Goal: Task Accomplishment & Management: Manage account settings

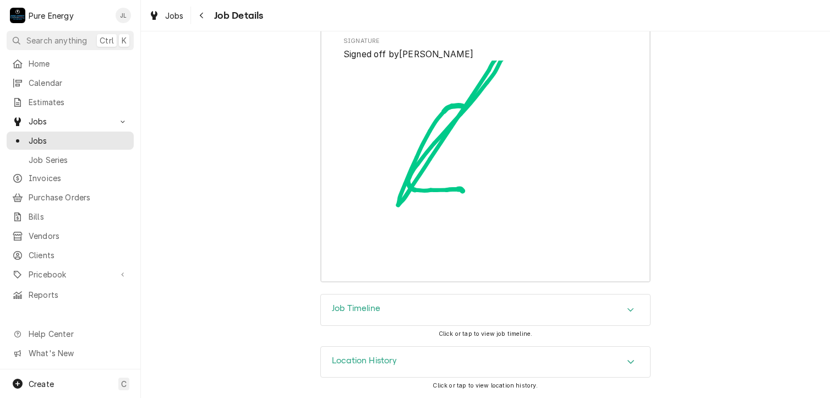
scroll to position [1383, 0]
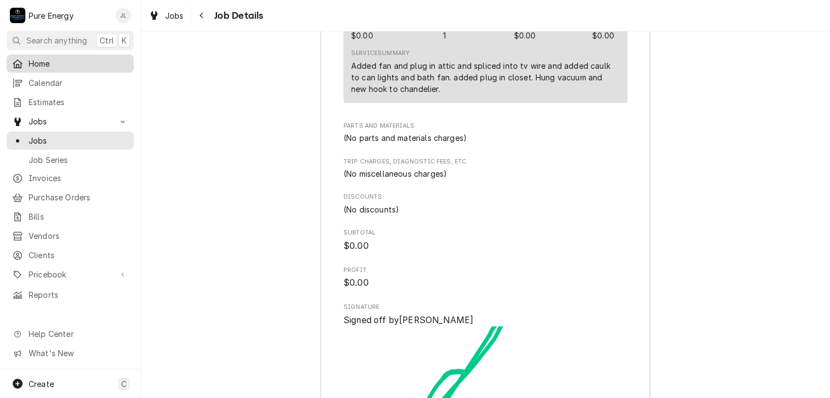
click at [48, 58] on span "Home" at bounding box center [79, 64] width 100 height 12
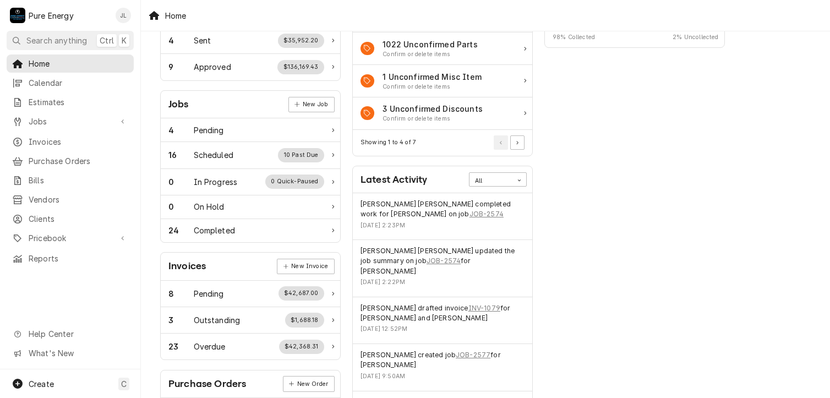
scroll to position [165, 0]
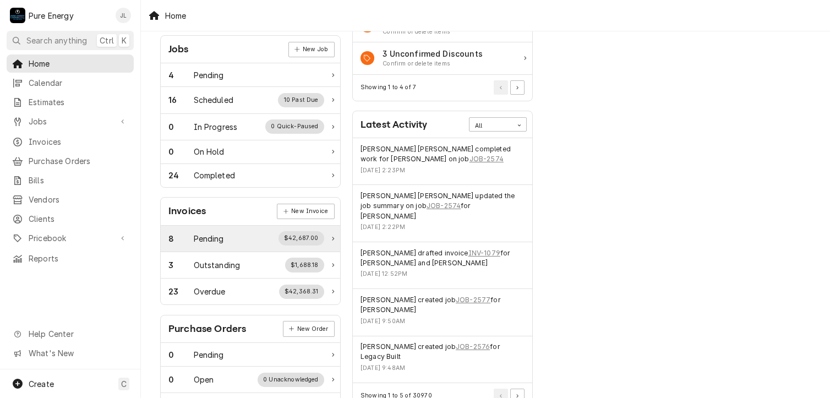
click at [225, 231] on div "8 Pending $42,687.00" at bounding box center [246, 238] width 156 height 14
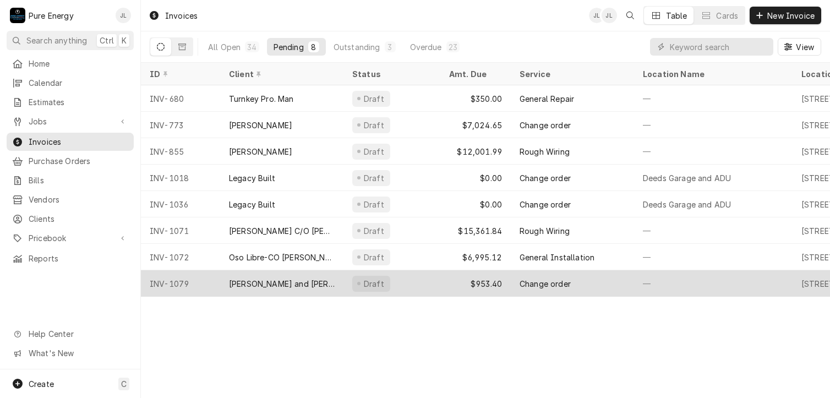
click at [431, 283] on div "Draft" at bounding box center [391, 283] width 97 height 26
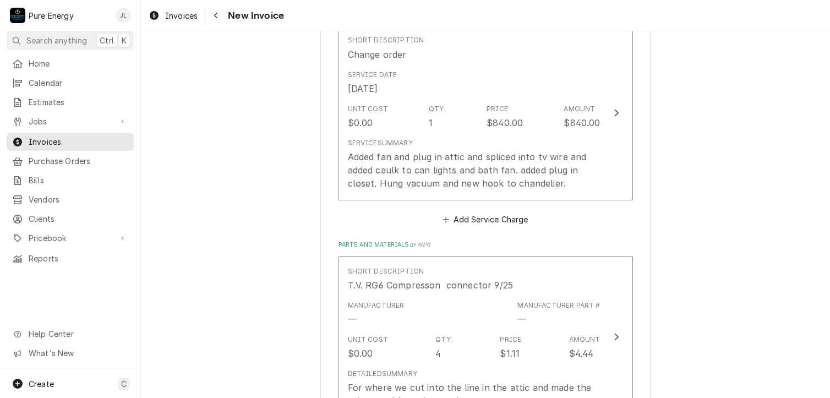
scroll to position [715, 0]
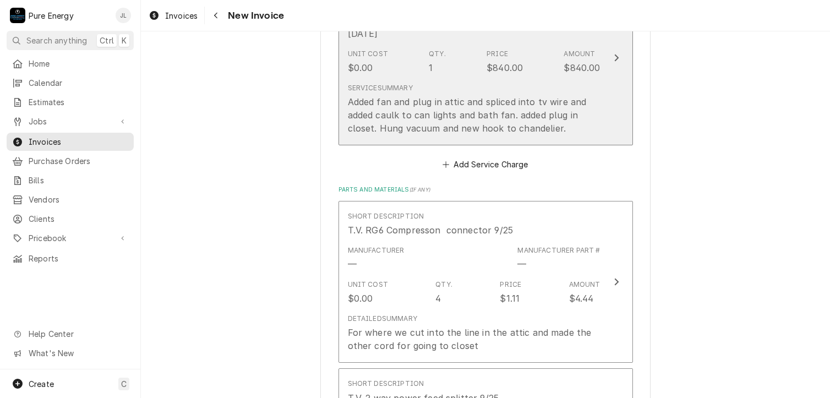
click at [584, 112] on div "Added fan and plug in attic and spliced into tv wire and added caulk to can lig…" at bounding box center [474, 115] width 253 height 40
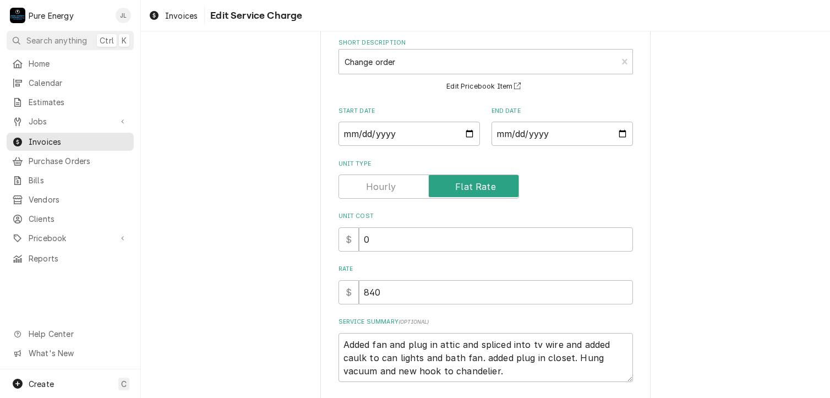
scroll to position [133, 0]
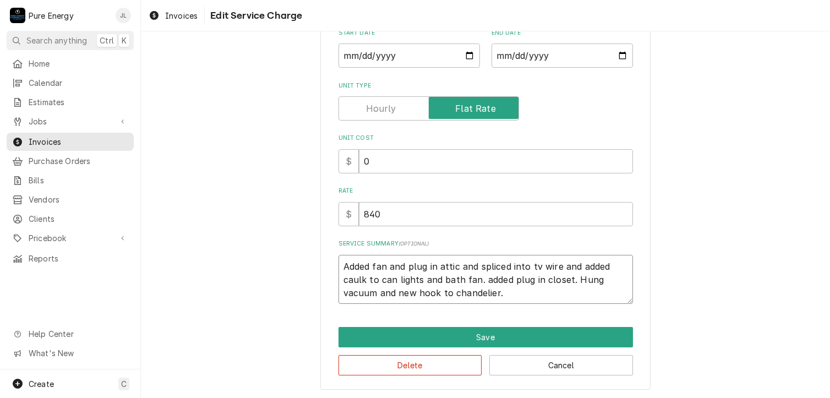
click at [384, 267] on textarea "Added fan and plug in attic and spliced into tv wire and added caulk to can lig…" at bounding box center [485, 280] width 294 height 50
type textarea "x"
type textarea "Added fa and plug in attic and spliced into tv wire and added caulk to can ligh…"
type textarea "x"
type textarea "Added f and plug in attic and spliced into tv wire and added caulk to can light…"
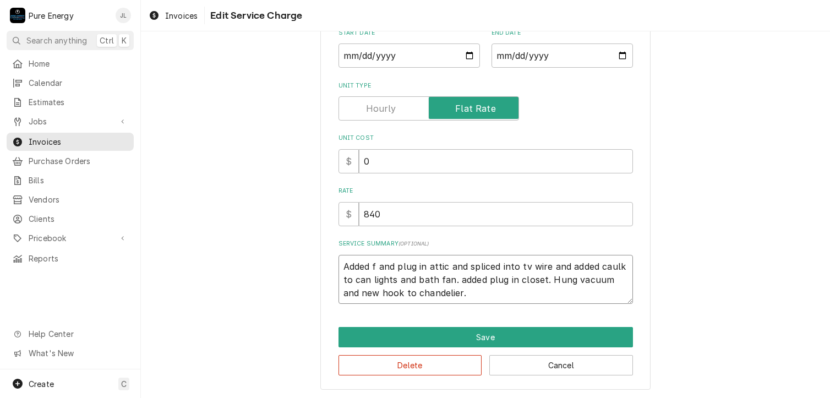
type textarea "x"
type textarea "Added and plug in attic and spliced into tv wire and added caulk to can lights …"
type textarea "x"
type textarea "Added and plug in attic and spliced into tv wire and added caulk to can lights …"
type textarea "x"
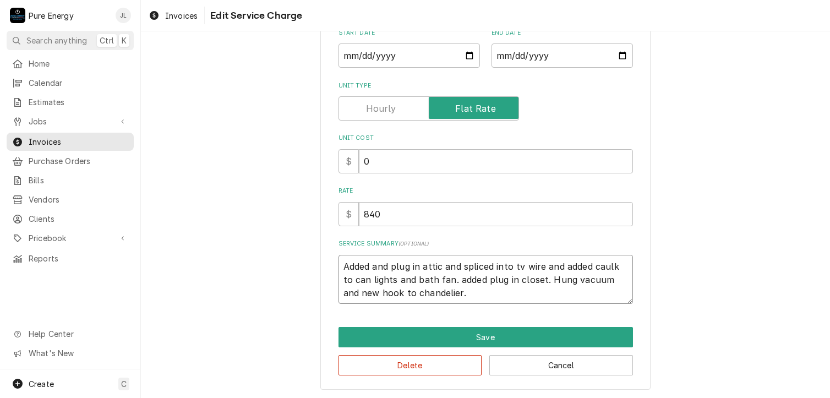
type textarea "Adde and plug in attic and spliced into tv wire and added caulk to can lights a…"
type textarea "x"
type textarea "Add and plug in attic and spliced into tv wire and added caulk to can lights an…"
type textarea "x"
type textarea "Ad and plug in attic and spliced into tv wire and added caulk to can lights and…"
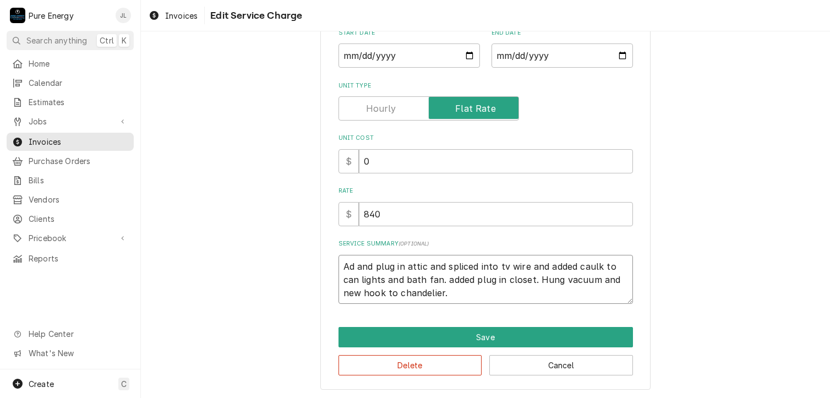
type textarea "x"
type textarea "and plug in attic and spliced into tv wire and added caulk to can lights and ba…"
type textarea "x"
type textarea "R and plug in attic and spliced into tv wire and added caulk to can lights and …"
type textarea "x"
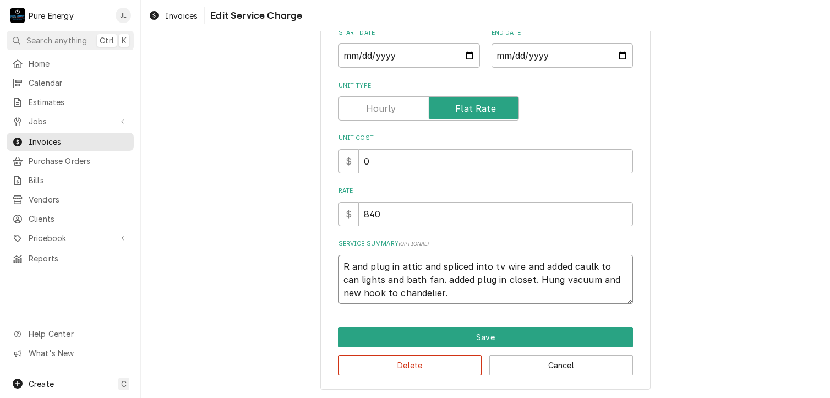
type textarea "Ra and plug in attic and spliced into tv wire and added caulk to can lights and…"
type textarea "x"
type textarea "Ran and plug in attic and spliced into tv wire and added caulk to can lights an…"
type textarea "x"
type textarea "Ran and plug in attic and spliced into tv wire and added caulk to can lights an…"
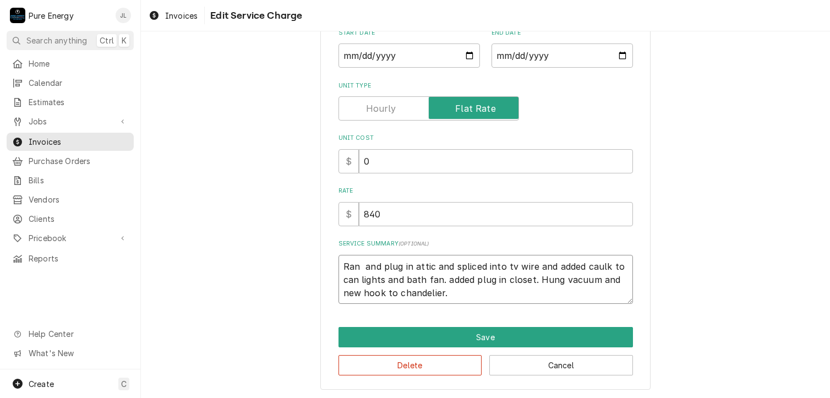
type textarea "x"
type textarea "Ran a and plug in attic and spliced into tv wire and added caulk to can lights …"
type textarea "x"
type textarea "Ran an and plug in attic and spliced into tv wire and added caulk to can lights…"
type textarea "x"
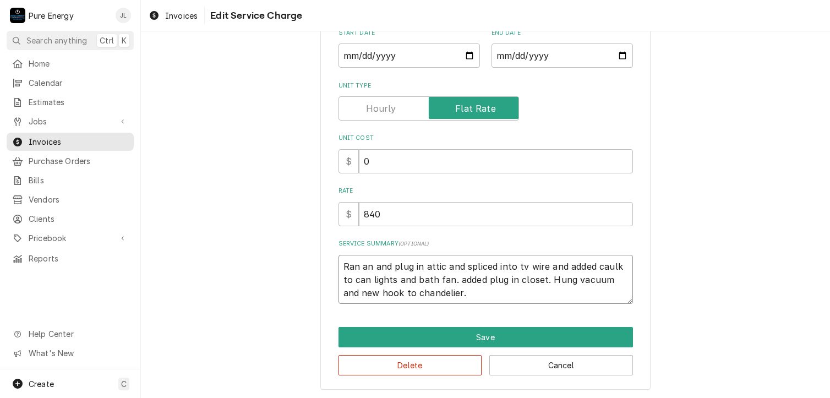
type textarea "Ran an and plug in attic and spliced into tv wire and added caulk to can lights…"
type textarea "x"
type textarea "Ran an b and plug in attic and spliced into tv wire and added caulk to can ligh…"
type textarea "x"
type textarea "Ran an bo and plug in attic and spliced into tv wire and added caulk to can lig…"
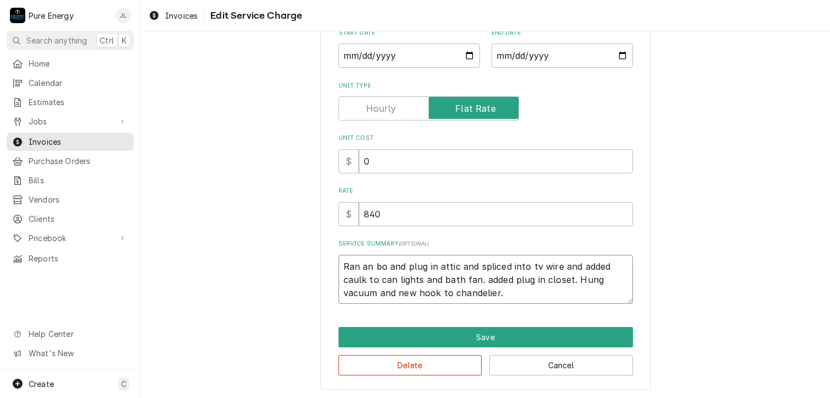
type textarea "x"
type textarea "Ran an box and plug in attic and spliced into tv wire and added caulk to can li…"
type textarea "x"
type textarea "Ran an bo and plug in attic and spliced into tv wire and added caulk to can lig…"
type textarea "x"
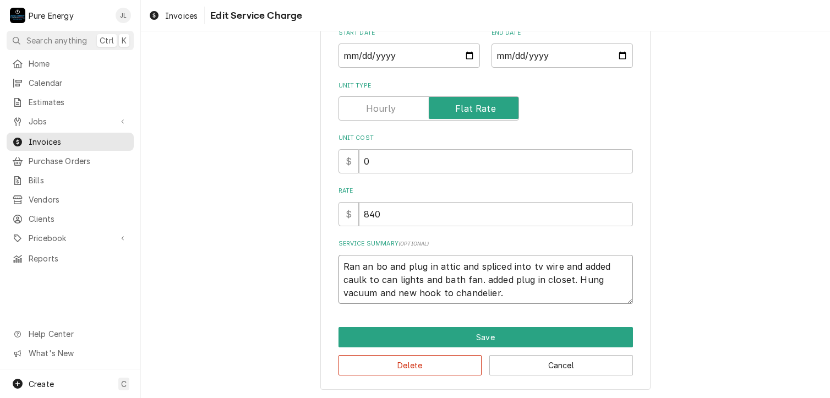
type textarea "Ran an b and plug in attic and spliced into tv wire and added caulk to can ligh…"
type textarea "x"
type textarea "Ran an and plug in attic and spliced into tv wire and added caulk to can lights…"
type textarea "x"
type textarea "Ran an and plug in attic and spliced into tv wire and added caulk to can lights…"
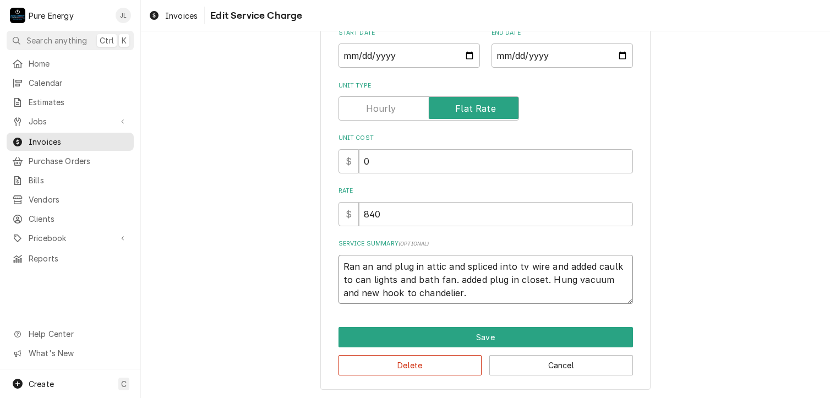
type textarea "x"
type textarea "Ran an and plug in attic and spliced into tv wire and added caulk to can lights…"
type textarea "x"
type textarea "Ran an l and plug in attic and spliced into tv wire and added caulk to can ligh…"
type textarea "x"
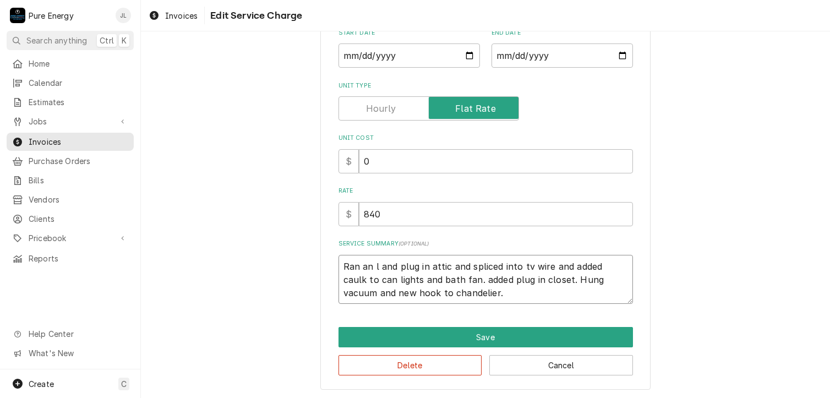
type textarea "Ran an li and plug in attic and spliced into tv wire and added caulk to can lig…"
type textarea "x"
type textarea "Ran an ligh and plug in attic and spliced into tv wire and added caulk to can l…"
type textarea "x"
type textarea "Ran an light and plug in attic and spliced into tv wire and added caulk to can …"
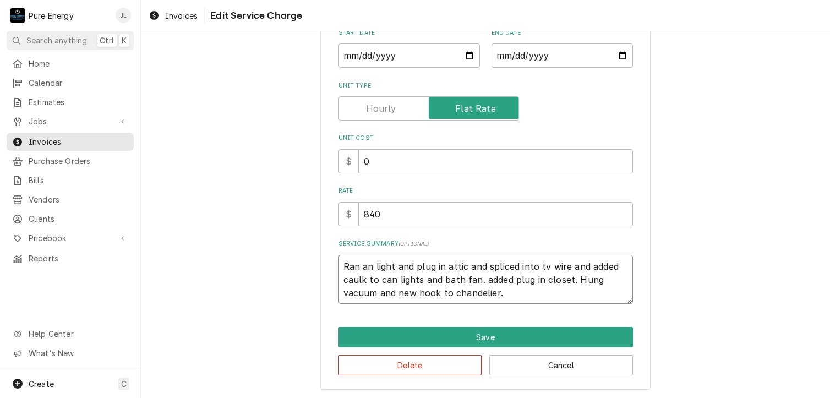
type textarea "x"
type textarea "Ran an light and plug in attic and spliced into tv wire and added caulk to can …"
type textarea "x"
type textarea "Ran an light b and plug in attic and spliced into tv wire and added caulk to ca…"
type textarea "x"
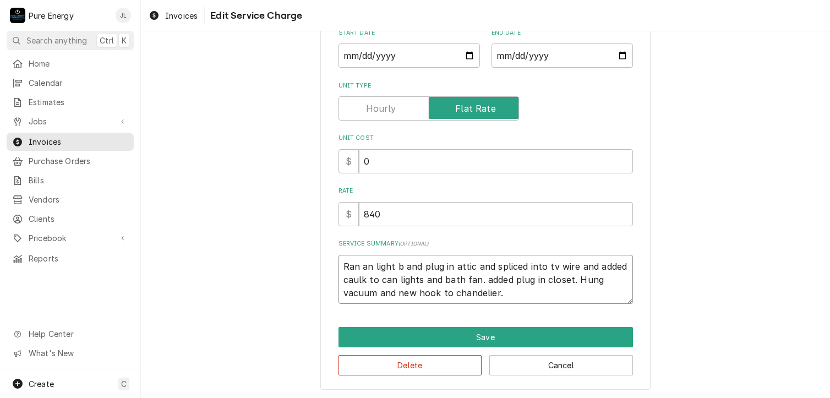
type textarea "Ran an light bo and plug in attic and spliced into tv wire and added caulk to c…"
type textarea "x"
type textarea "Ran an light box and plug in attic and spliced into tv wire and added caulk to …"
type textarea "x"
type textarea "Ran an light box and plug in attic and spliced into tv wire and added caulk to …"
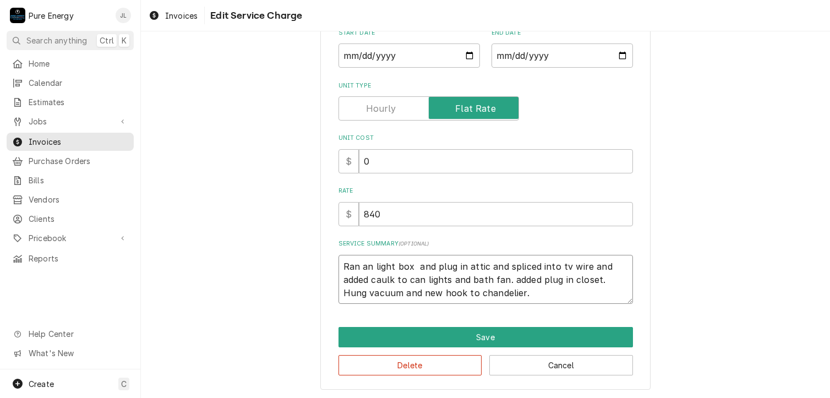
type textarea "x"
type textarea "Ran an light box a and plug in attic and spliced into tv wire and added caulk t…"
type textarea "x"
type textarea "Ran an light box an and plug in attic and spliced into tv wire and added caulk …"
type textarea "x"
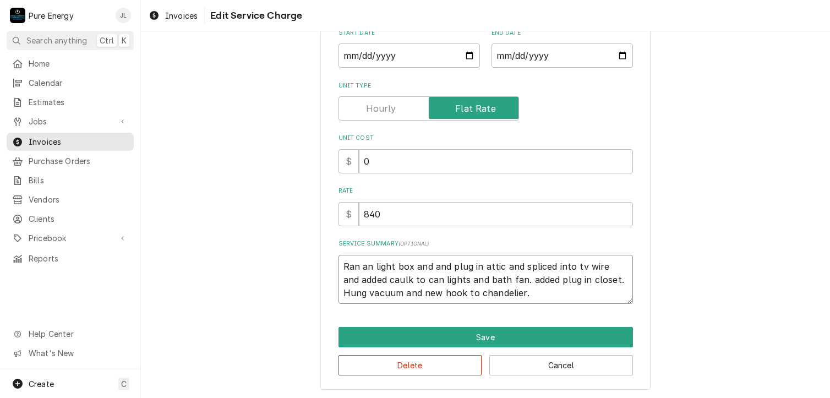
type textarea "Ran an light box and and plug in attic and spliced into tv wire and added caulk…"
type textarea "x"
type textarea "Ran an light box and w and plug in attic and spliced into tv wire and added cau…"
type textarea "x"
type textarea "Ran an light box and wi and plug in attic and spliced into tv wire and added ca…"
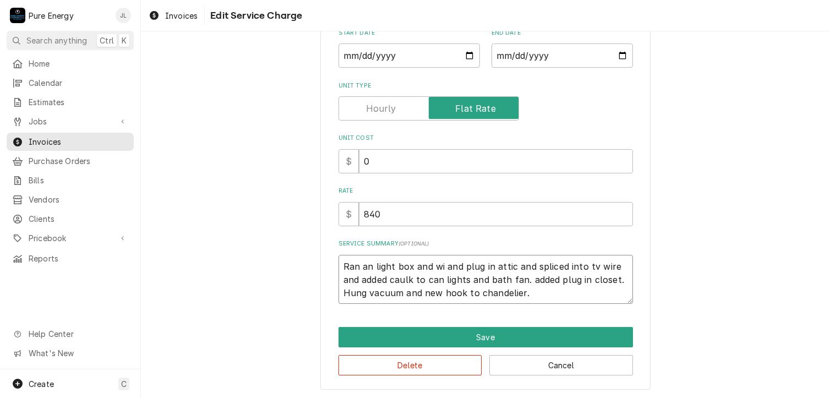
type textarea "x"
type textarea "Ran an light box and wir and plug in attic and spliced into tv wire and added c…"
type textarea "x"
type textarea "Ran an light box and wire and plug in attic and spliced into tv wire and added …"
type textarea "x"
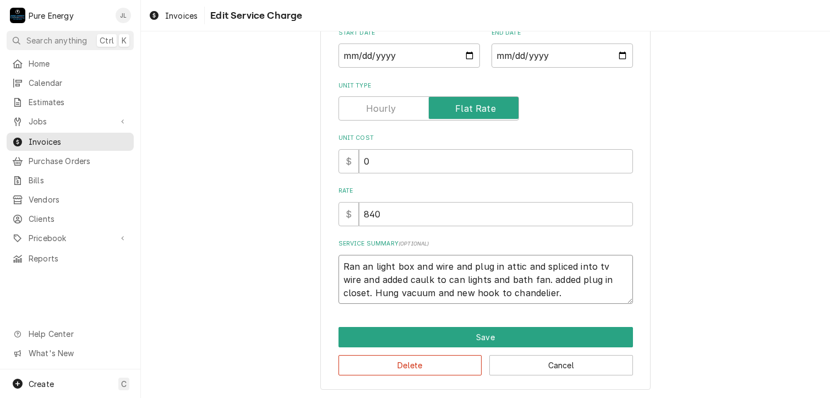
type textarea "Ran an light box and wire and plug in attic and spliced into tv wire and added …"
type textarea "x"
type textarea "Ran an light box and wire fo and plug in attic and spliced into tv wire and add…"
type textarea "x"
type textarea "Ran an light box and wire for and plug in attic and spliced into tv wire and ad…"
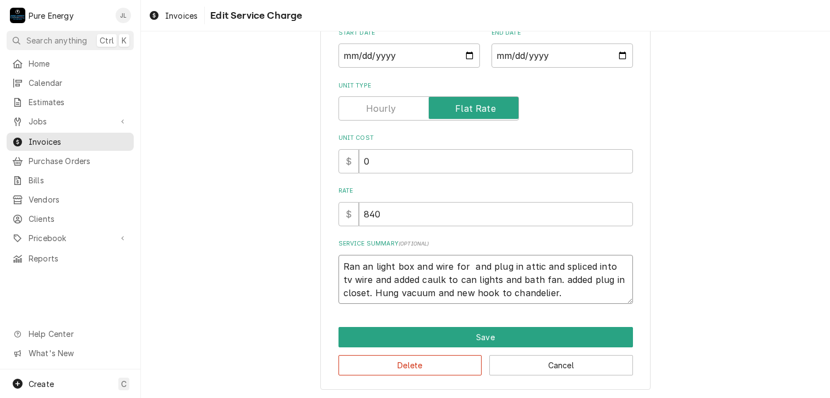
type textarea "x"
type textarea "Ran an light box and wire for a and plug in attic and spliced into tv wire and …"
type textarea "x"
type textarea "Ran an light box and wire for a and plug in attic and spliced into tv wire and …"
type textarea "x"
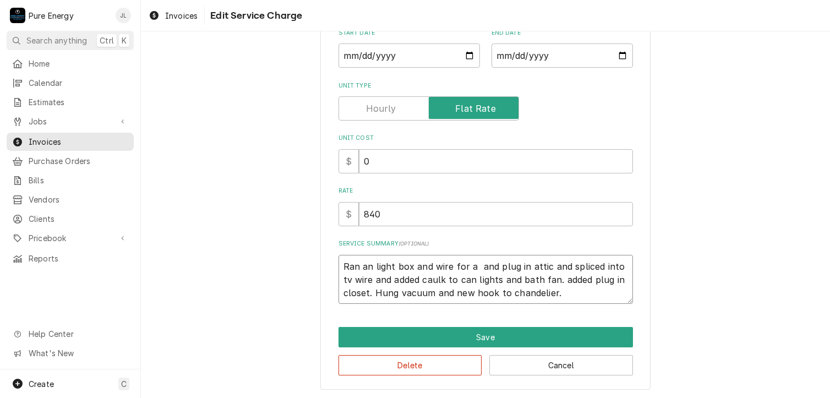
type textarea "Ran an light box and wire for a c and plug in attic and spliced into tv wire an…"
type textarea "x"
type textarea "Ran an light box and wire for a ce and plug in attic and spliced into tv wire a…"
type textarea "x"
type textarea "Ran an light box and wire for a cei and plug in attic and spliced into tv wire …"
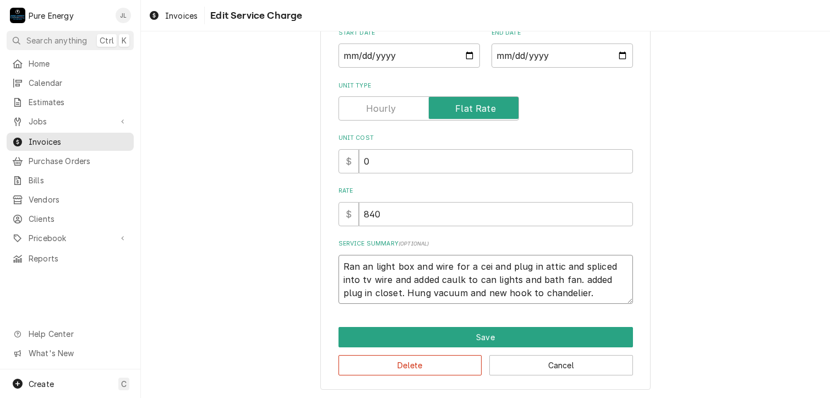
type textarea "x"
type textarea "Ran an light box and wire for a ceil and plug in attic and spliced into tv wire…"
type textarea "x"
type textarea "Ran an light box and wire for a ceili and plug in attic and spliced into tv wir…"
type textarea "x"
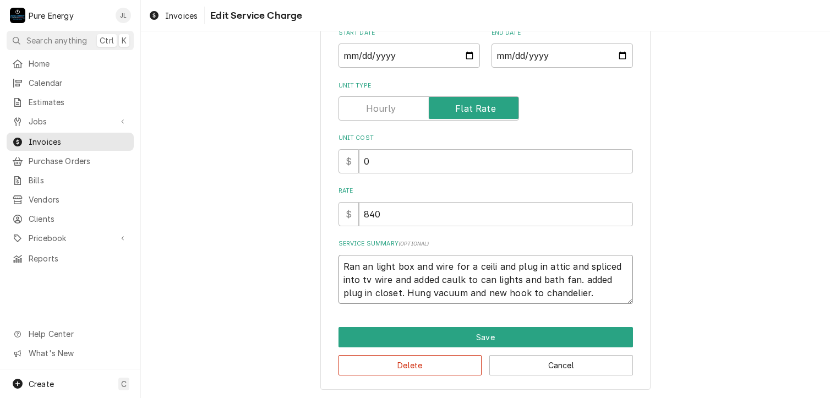
type textarea "Ran an light box and wire for a ceilin and plug in attic and spliced into tv wi…"
type textarea "x"
type textarea "Ran an light box and wire for a ceiling and plug in attic and spliced into tv w…"
type textarea "x"
type textarea "Ran an light box and wire for a ceiling and plug in attic and spliced into tv w…"
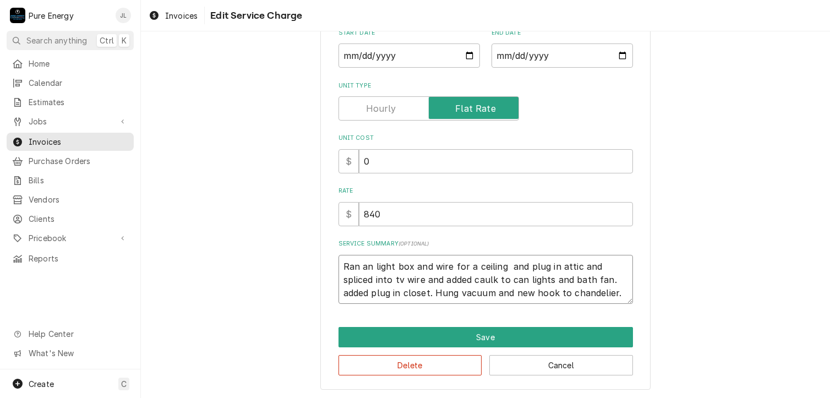
type textarea "x"
type textarea "Ran an light box and wire for a ceiling f and plug in attic and spliced into tv…"
type textarea "x"
type textarea "Ran an light box and wire for a ceiling fa and plug in attic and spliced into t…"
type textarea "x"
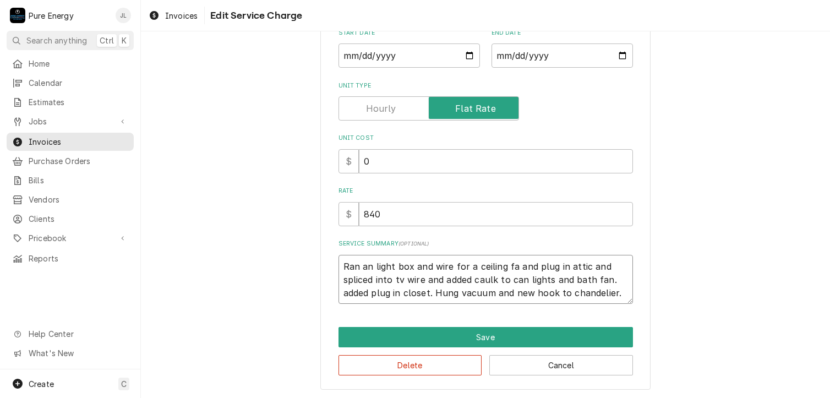
type textarea "Ran an light box and wire for a ceiling fan and plug in attic and spliced into …"
type textarea "x"
type textarea "Ran an light box and wire for a ceiling fan. and plug in attic and spliced into…"
type textarea "x"
type textarea "Ran an light box and wire for a ceiling fan. and plug in attic and spliced into…"
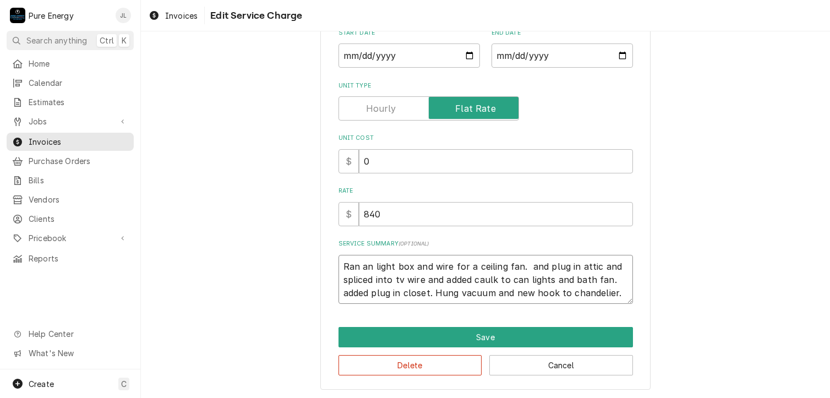
type textarea "x"
type textarea "Ran an light box and wire for a ceiling fan. and plug in attic and spliced into…"
type textarea "x"
type textarea "Ran an light box and wire for a ceiling fan. I and plug in attic and spliced in…"
type textarea "x"
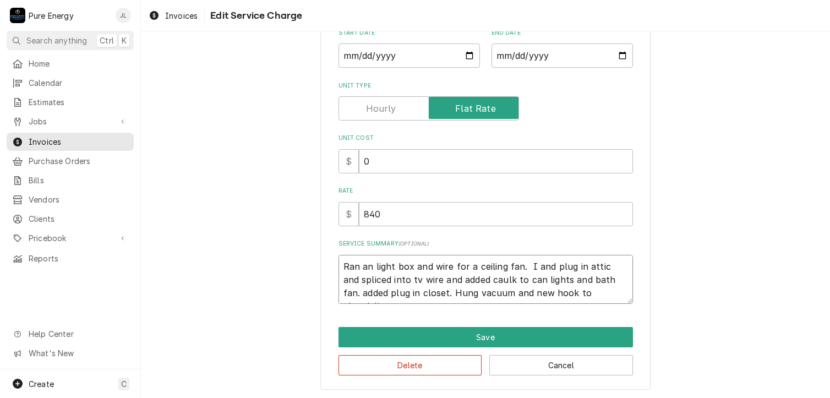
type textarea "Ran an light box and wire for a ceiling fan. In and plug in attic and spliced i…"
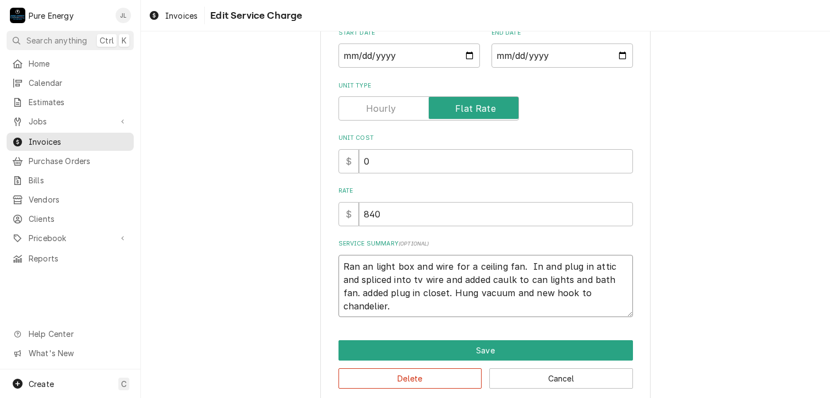
type textarea "x"
type textarea "Ran an light box and wire for a ceiling fan. I and plug in attic and spliced in…"
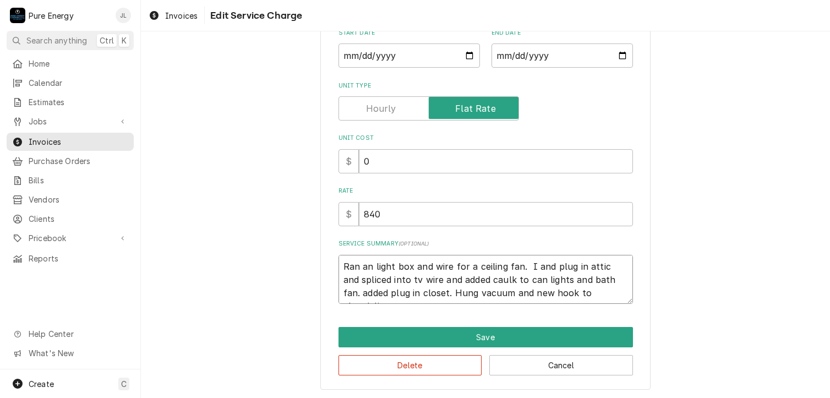
type textarea "x"
type textarea "Ran an light box and wire for a ceiling fan. and plug in attic and spliced into…"
type textarea "x"
type textarea "Ran an light box and wire for a ceiling fan. A and plug in attic and spliced in…"
type textarea "x"
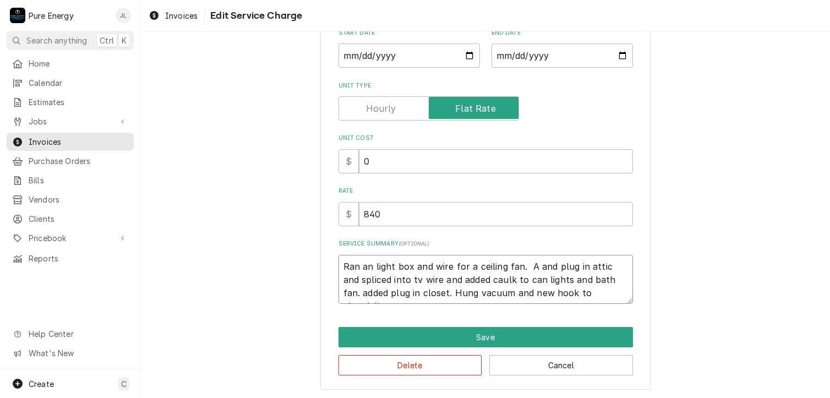
type textarea "Ran an light box and wire for a ceiling fan. As and plug in attic and spliced i…"
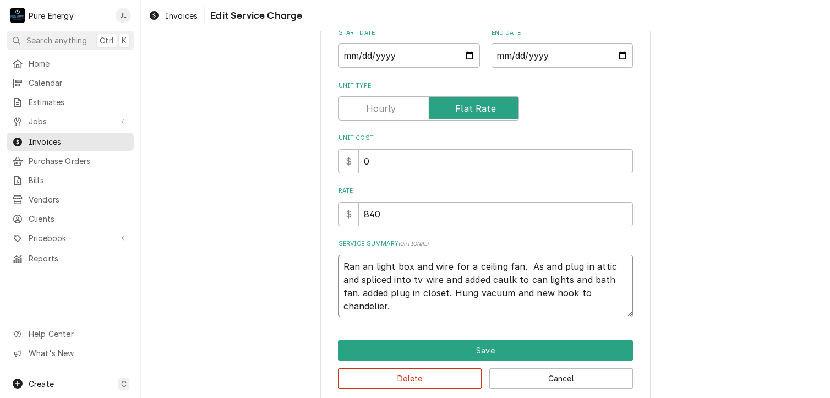
type textarea "x"
type textarea "Ran an light box and wire for a ceiling fan. Ass and plug in attic and spliced …"
type textarea "x"
type textarea "Ran an light box and wire for a ceiling fan. Asse and plug in attic and spliced…"
type textarea "x"
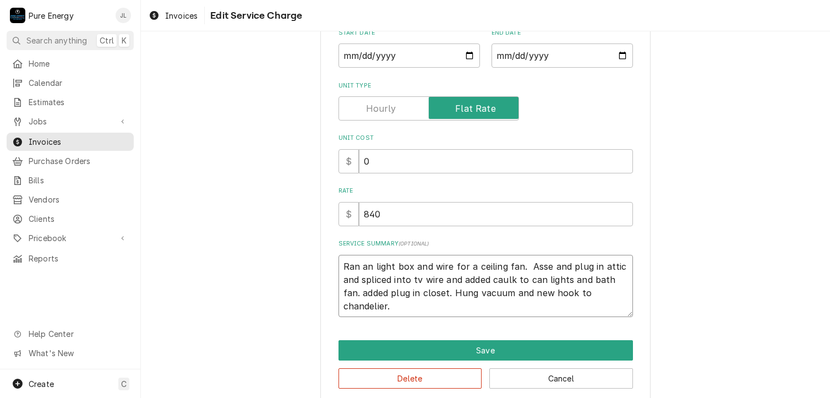
type textarea "Ran an light box and wire for a ceiling fan. Assem and plug in attic and splice…"
type textarea "x"
type textarea "Ran an light box and wire for a ceiling fan. Assemb and plug in attic and splic…"
type textarea "x"
type textarea "Ran an light box and wire for a ceiling fan. Assembl and plug in attic and spli…"
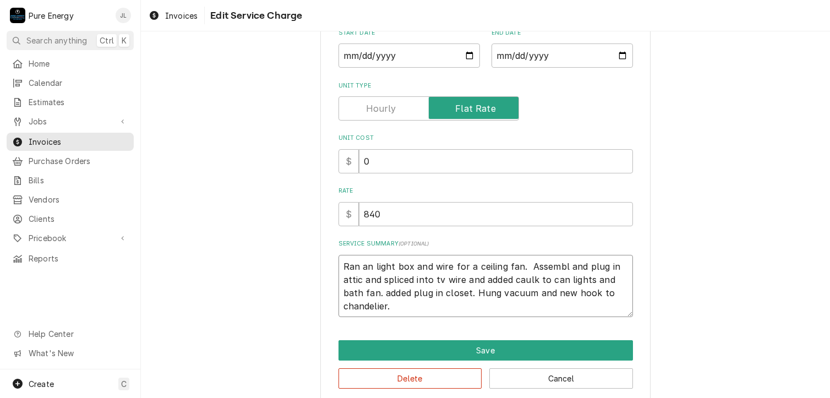
type textarea "x"
type textarea "Ran an light box and wire for a ceiling fan. Assemble and plug in attic and spl…"
type textarea "x"
type textarea "Ran an light box and wire for a ceiling fan. Assembled and plug in attic and sp…"
type textarea "x"
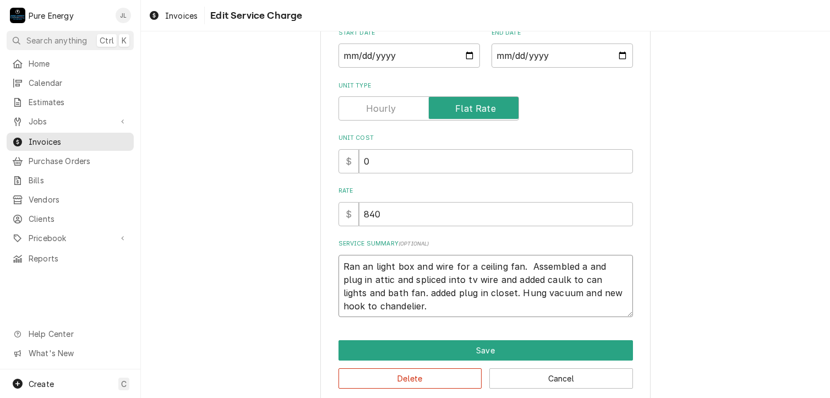
type textarea "Ran an light box and wire for a ceiling fan. Assembled an and plug in attic and…"
type textarea "x"
type textarea "Ran an light box and wire for a ceiling fan. Assembled and and plug in attic an…"
type textarea "x"
type textarea "Ran an light box and wire for a ceiling fan. Assembled and and plug in attic an…"
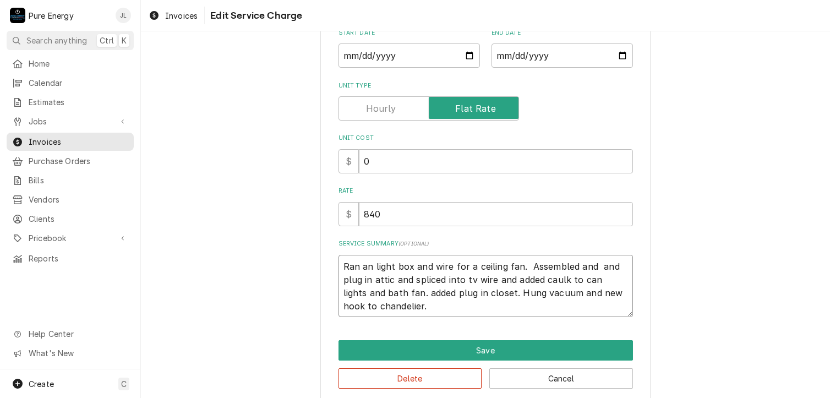
type textarea "x"
type textarea "Ran an light box and wire for a ceiling fan. Assembled and i and plug in attic …"
type textarea "x"
type textarea "Ran an light box and wire for a ceiling fan. Assembled and in and plug in attic…"
type textarea "x"
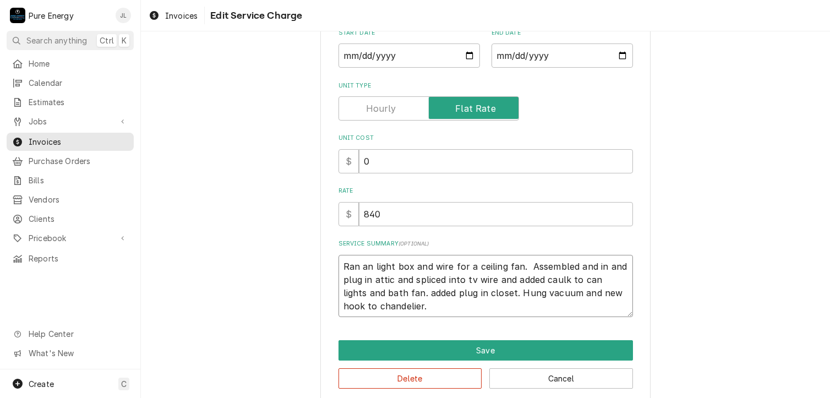
type textarea "Ran an light box and wire for a ceiling fan. Assembled and ins and plug in atti…"
type textarea "x"
type textarea "Ran an light box and wire for a ceiling fan. Assembled and inst and plug in att…"
type textarea "x"
type textarea "Ran an light box and wire for a ceiling fan. Assembled and insta and plug in at…"
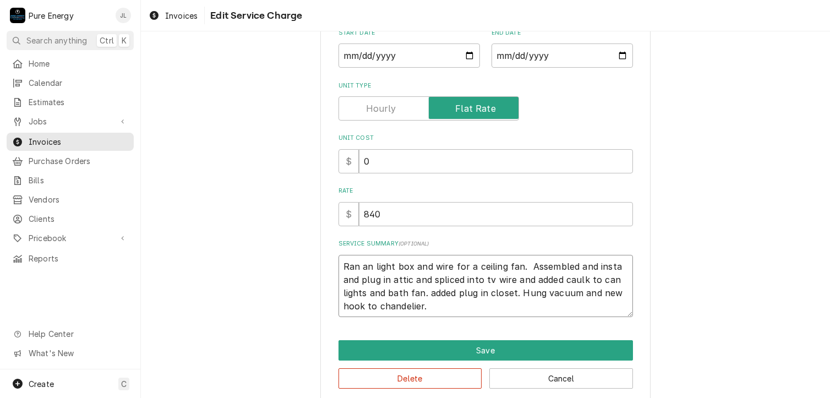
type textarea "x"
type textarea "Ran an light box and wire for a ceiling fan. Assembled and instal and plug in a…"
type textarea "x"
type textarea "Ran an light box and wire for a ceiling fan. Assembled and install and plug in …"
type textarea "x"
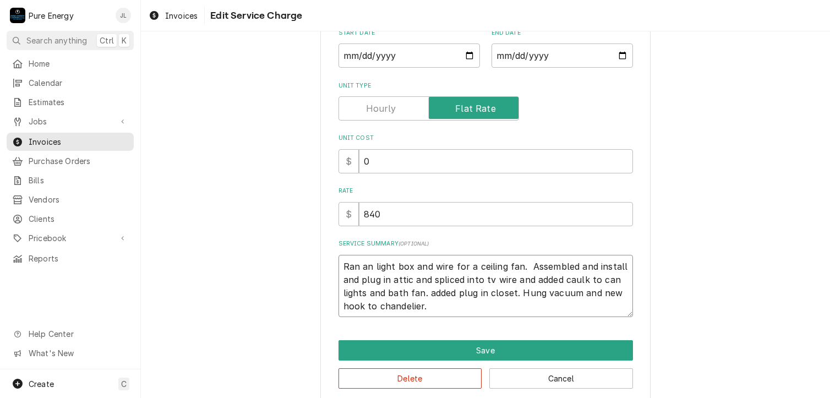
type textarea "Ran an light box and wire for a ceiling fan. Assembled and installe and plug in…"
type textarea "x"
type textarea "Ran an light box and wire for a ceiling fan. Assembled and installed and plug i…"
type textarea "x"
type textarea "Ran an light box and wire for a ceiling fan. Assembled and installed a and plug…"
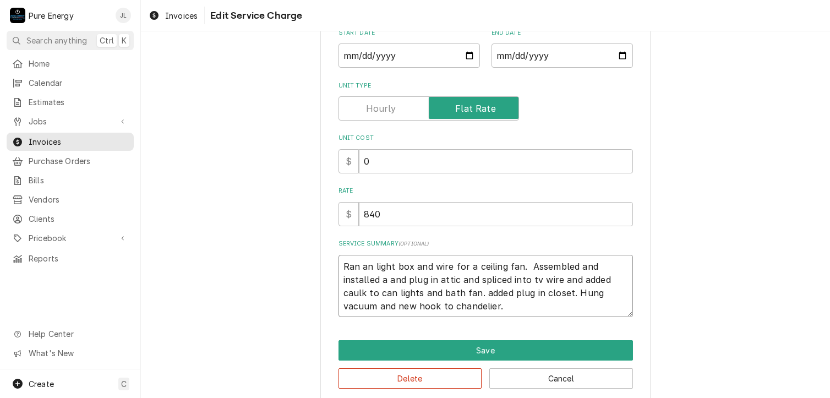
type textarea "x"
type textarea "Ran an light box and wire for a ceiling fan. Assembled and installed a and plug…"
type textarea "x"
type textarea "Ran an light box and wire for a ceiling fan. Assembled and installed a c and pl…"
type textarea "x"
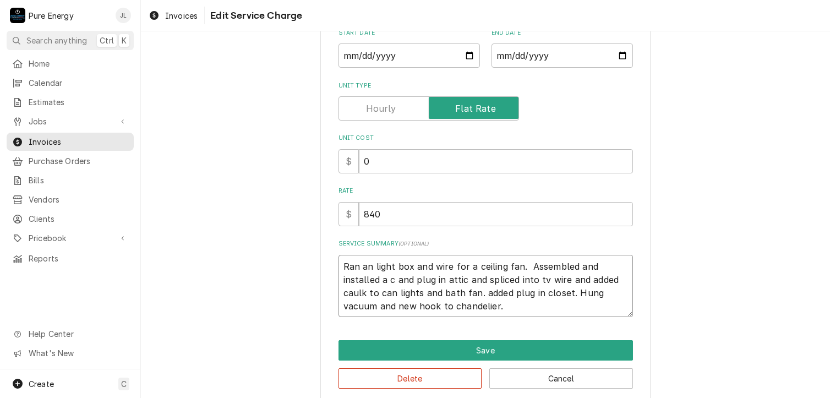
type textarea "Ran an light box and wire for a ceiling fan. Assembled and installed a ce and p…"
type textarea "x"
type textarea "Ran an light box and wire for a ceiling fan. Assembled and installed a cei and …"
type textarea "x"
type textarea "Ran an light box and wire for a ceiling fan. Assembled and installed a ceil and…"
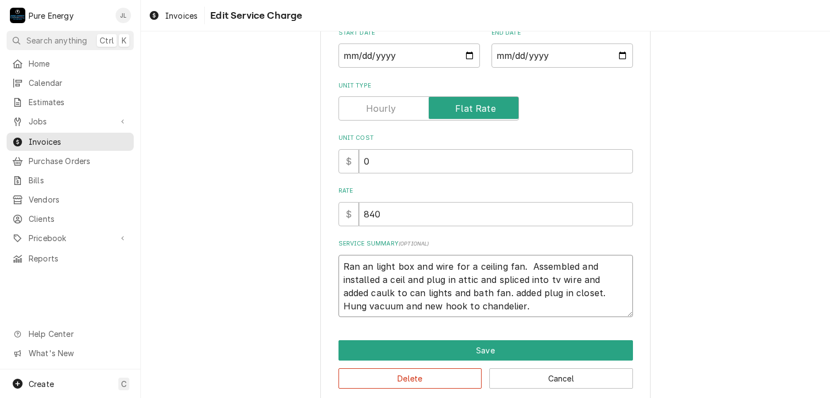
type textarea "x"
type textarea "Ran an light box and wire for a ceiling fan. Assembled and installed a ceili an…"
type textarea "x"
type textarea "Ran an light box and wire for a ceiling fan. Assembled and installed a ceilin a…"
type textarea "x"
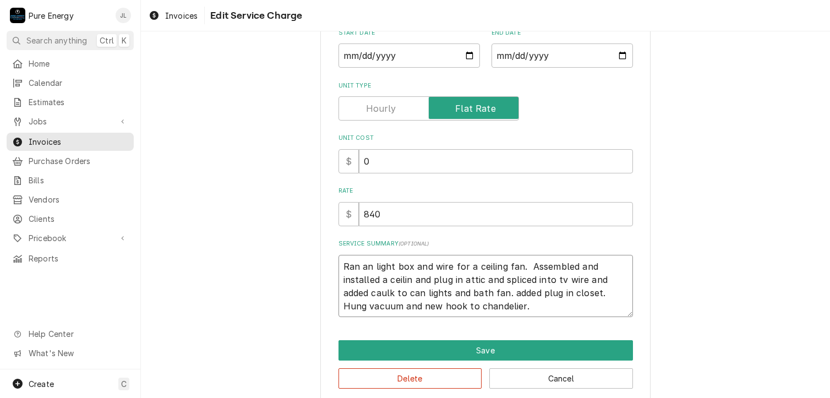
type textarea "Ran an light box and wire for a ceiling fan. Assembled and installed a ceiling …"
type textarea "x"
type textarea "Ran an light box and wire for a ceiling fan. Assembled and installed a ceiling …"
type textarea "x"
type textarea "Ran an light box and wire for a ceiling fan. Assembled and installed a ceiling …"
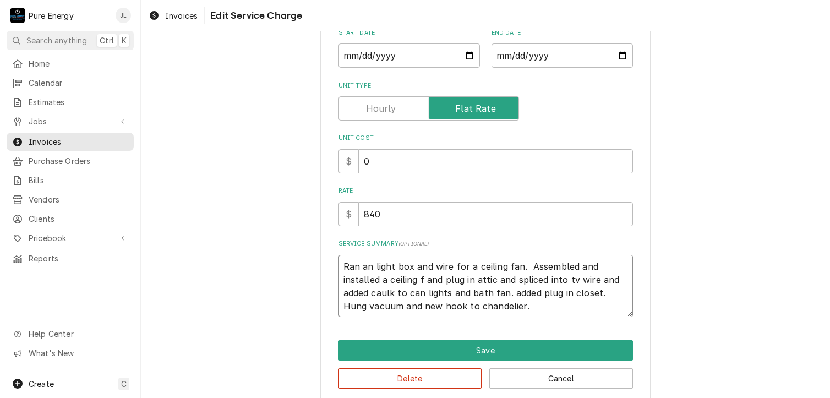
type textarea "x"
type textarea "Ran an light box and wire for a ceiling fan. Assembled and installed a ceiling …"
type textarea "x"
type textarea "Ran an light box and wire for a ceiling fan. Assembled and installed a ceiling …"
type textarea "x"
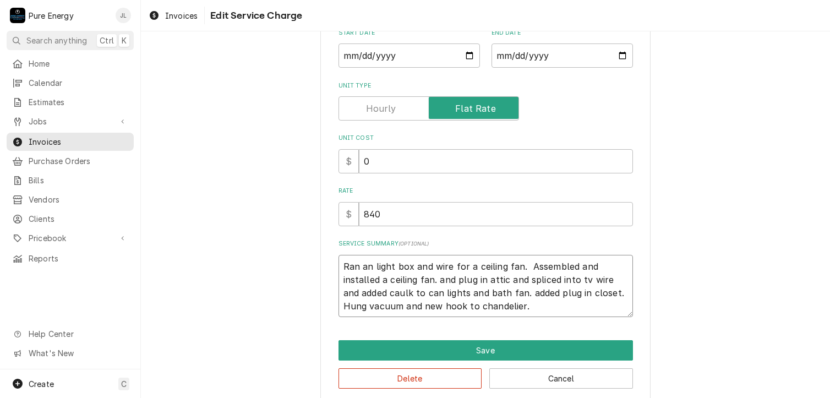
type textarea "Ran an light box and wire for a ceiling fan. Assembled and installed a ceiling …"
type textarea "x"
type textarea "Ran an light box and wire for a ceiling fan. Assembled and installed a ceiling …"
type textarea "x"
type textarea "Ran an light box and wire for a ceiling fan. Assembled and installed a ceiling …"
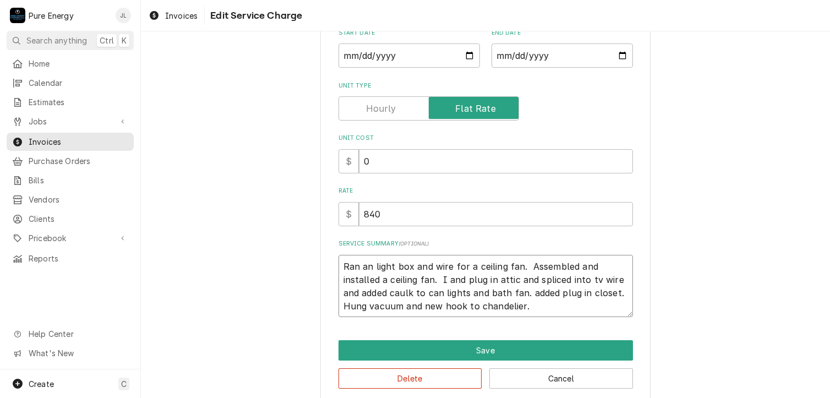
type textarea "x"
type textarea "Ran an light box and wire for a ceiling fan. Assembled and installed a ceiling …"
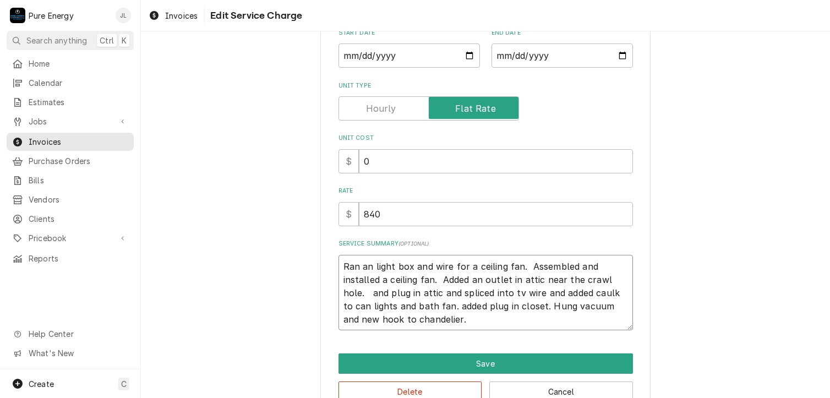
click at [440, 281] on textarea "Ran an light box and wire for a ceiling fan. Assembled and installed a ceiling …" at bounding box center [485, 293] width 294 height 76
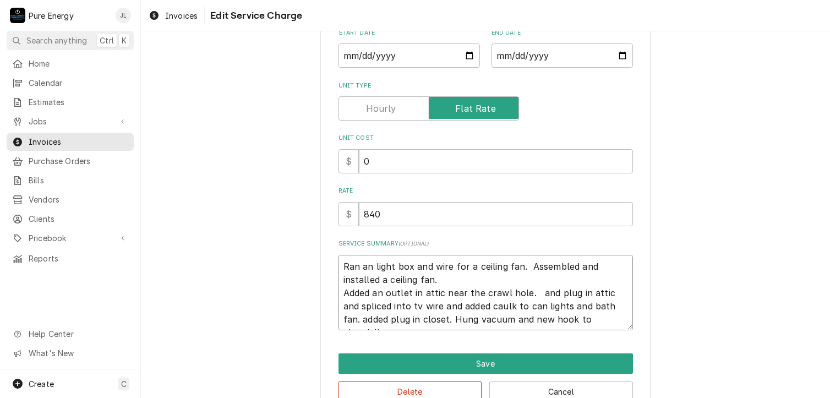
click at [537, 294] on textarea "Ran an light box and wire for a ceiling fan. Assembled and installed a ceiling …" at bounding box center [485, 293] width 294 height 76
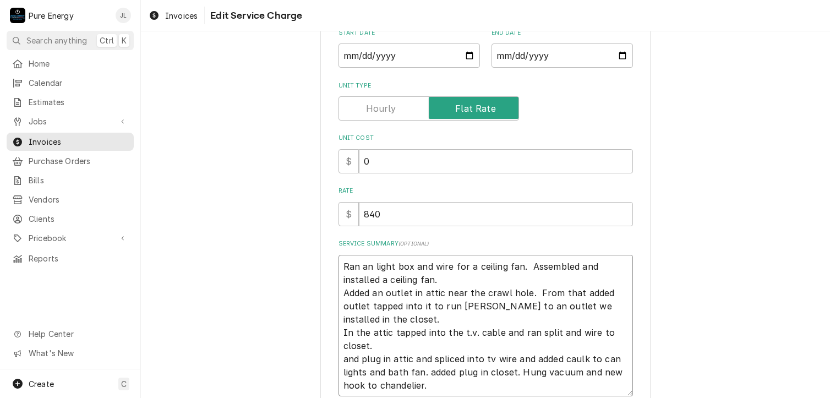
scroll to position [226, 0]
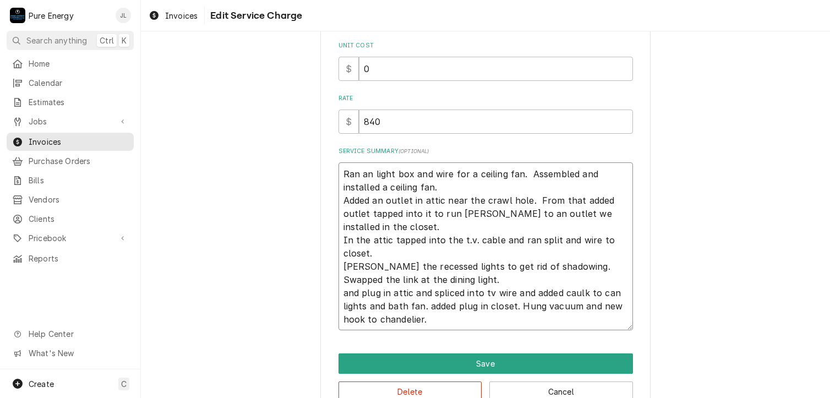
click at [379, 222] on textarea "Ran an light box and wire for a ceiling fan. Assembled and installed a ceiling …" at bounding box center [485, 246] width 294 height 168
drag, startPoint x: 437, startPoint y: 321, endPoint x: 335, endPoint y: 297, distance: 105.0
click at [338, 297] on textarea "Ran an light box and wire for a ceiling fan. Assembled and installed a ceiling …" at bounding box center [485, 246] width 294 height 168
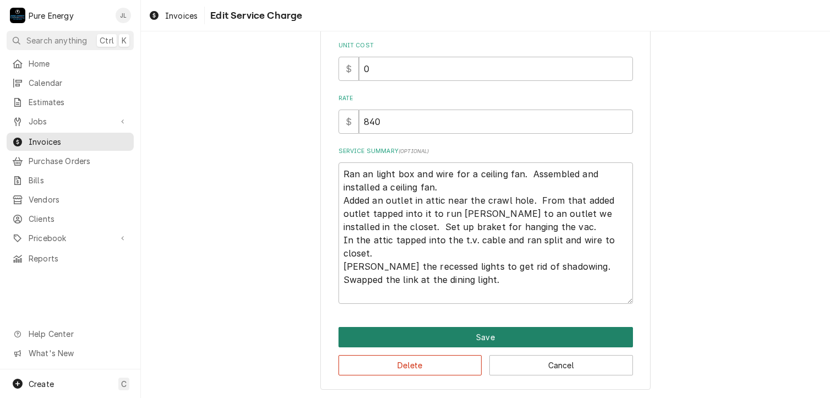
click at [466, 334] on button "Save" at bounding box center [485, 337] width 294 height 20
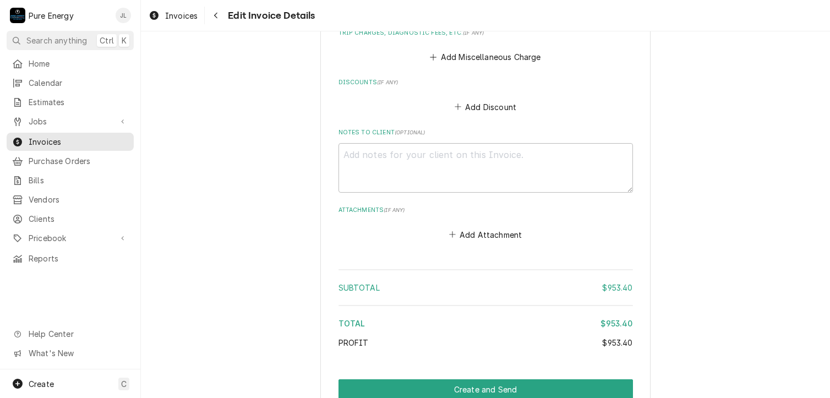
scroll to position [2619, 0]
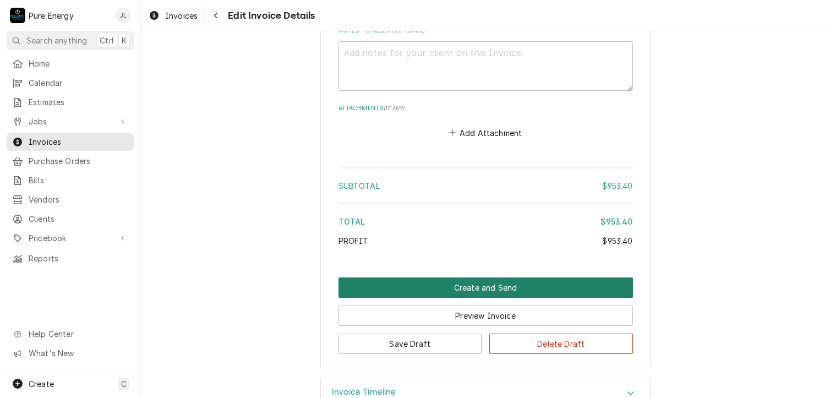
click at [453, 277] on button "Create and Send" at bounding box center [485, 287] width 294 height 20
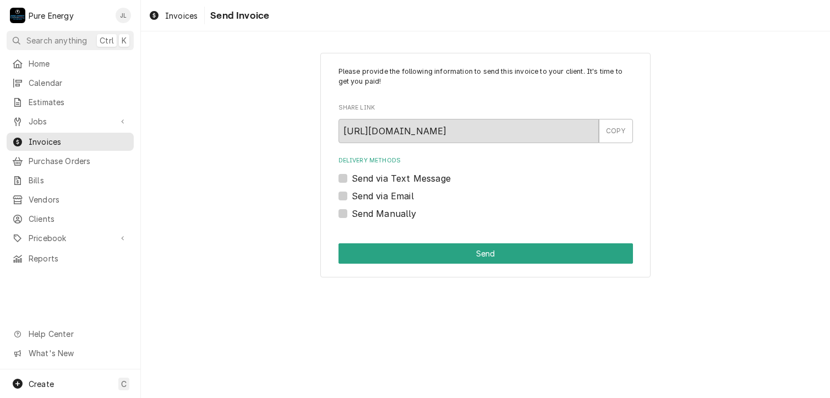
click at [352, 215] on label "Send Manually" at bounding box center [384, 213] width 65 height 13
click at [352, 215] on input "Send Manually" at bounding box center [499, 219] width 294 height 24
checkbox input "true"
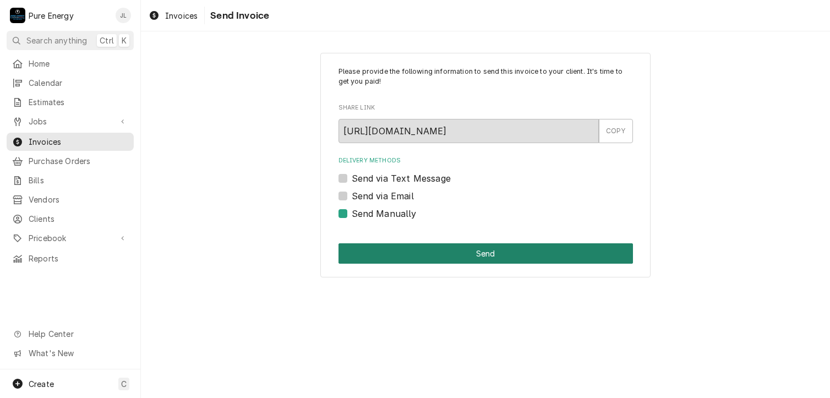
click at [448, 246] on button "Send" at bounding box center [485, 253] width 294 height 20
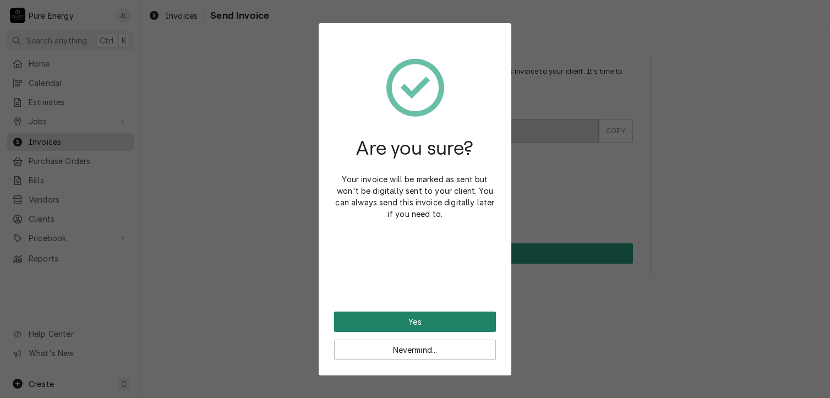
click at [418, 325] on button "Yes" at bounding box center [415, 321] width 162 height 20
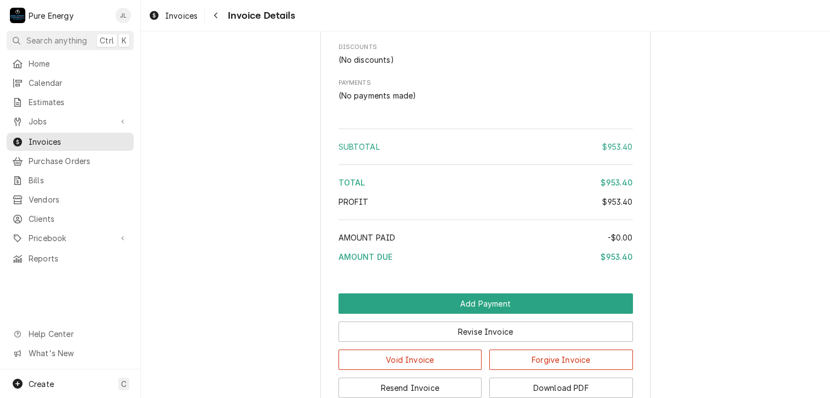
scroll to position [2310, 0]
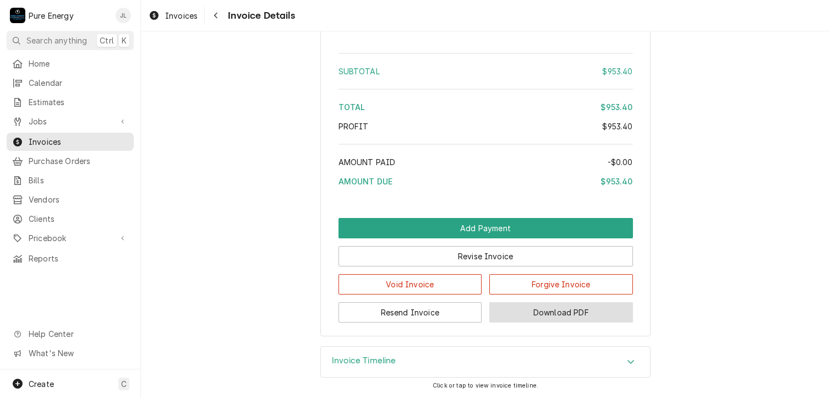
click at [556, 317] on button "Download PDF" at bounding box center [561, 312] width 144 height 20
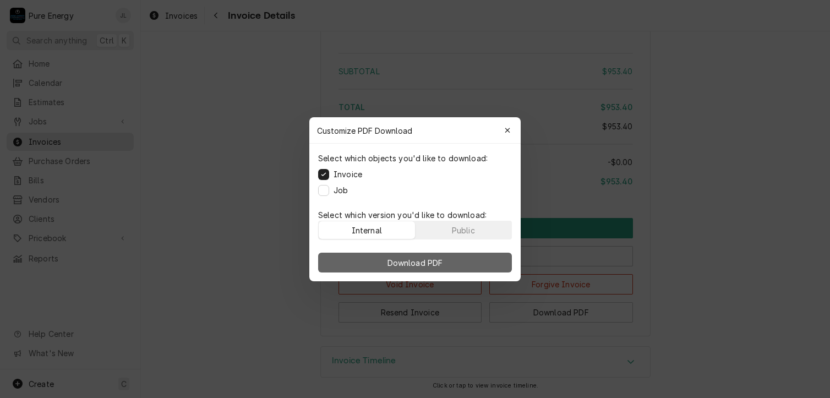
click at [451, 265] on button "Download PDF" at bounding box center [415, 263] width 194 height 20
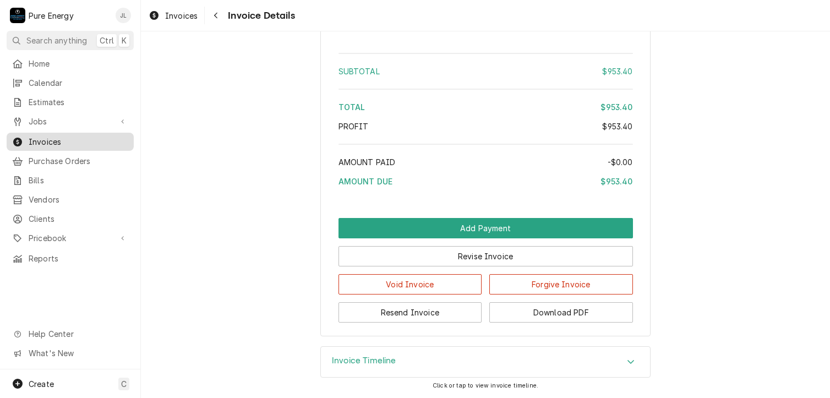
click at [64, 136] on span "Invoices" at bounding box center [79, 142] width 100 height 12
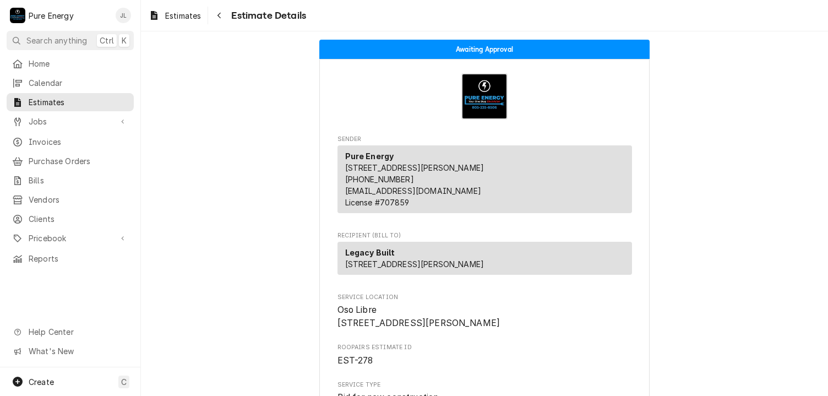
scroll to position [6349, 0]
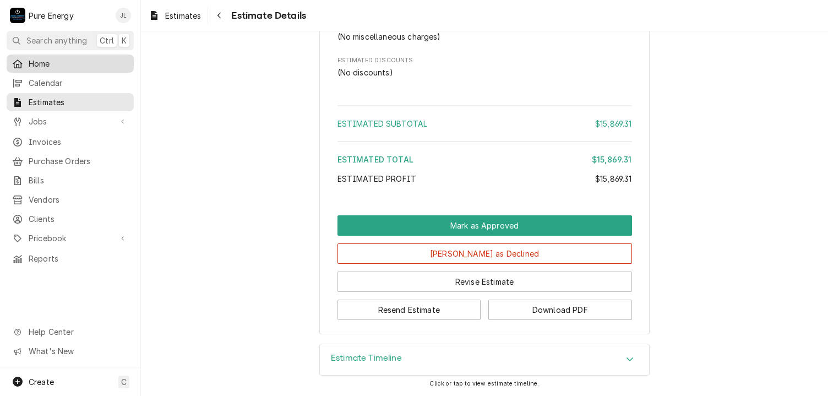
click at [74, 64] on span "Home" at bounding box center [79, 64] width 100 height 12
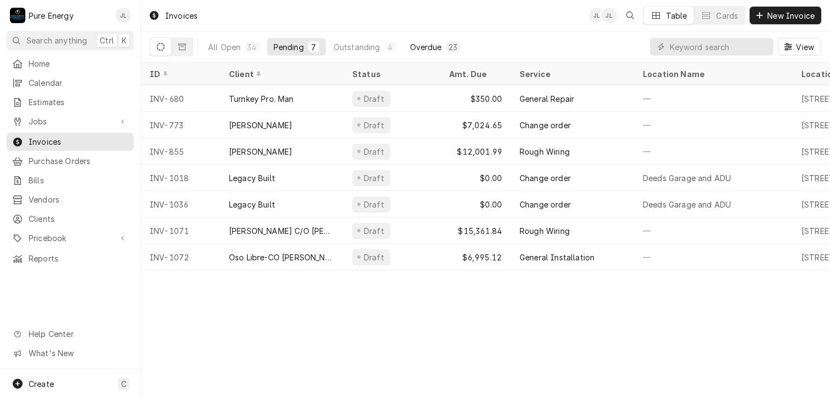
click at [419, 42] on div "Overdue" at bounding box center [426, 47] width 32 height 12
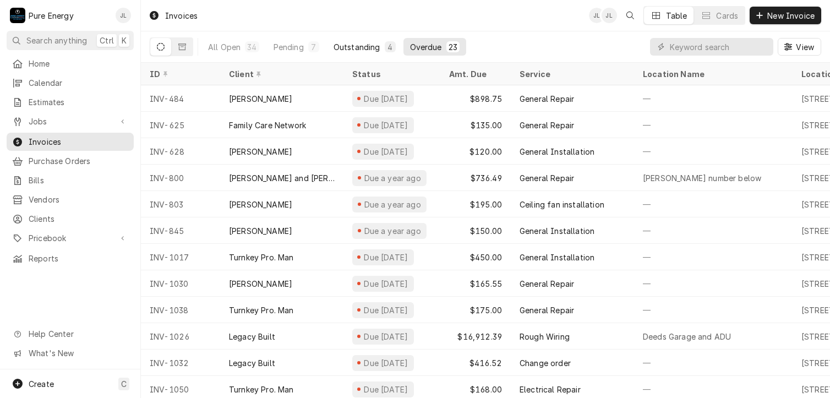
click at [365, 46] on div "Outstanding" at bounding box center [356, 47] width 47 height 12
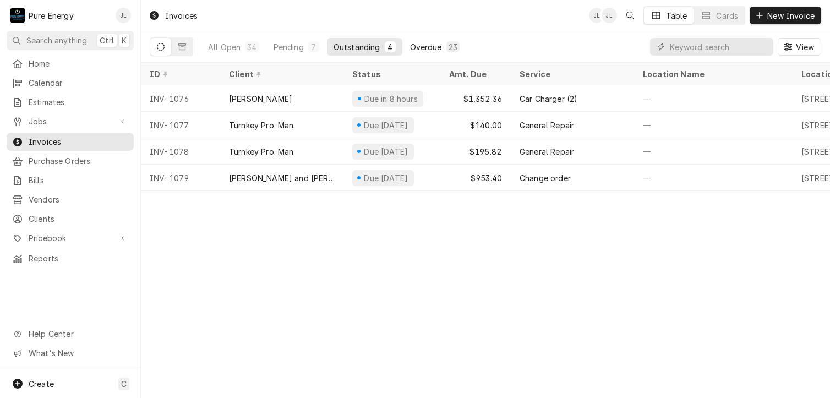
click at [426, 47] on div "Overdue" at bounding box center [426, 47] width 32 height 12
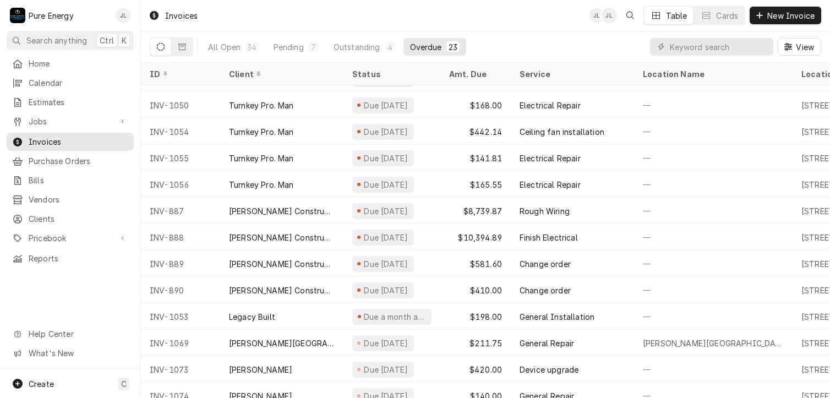
scroll to position [302, 0]
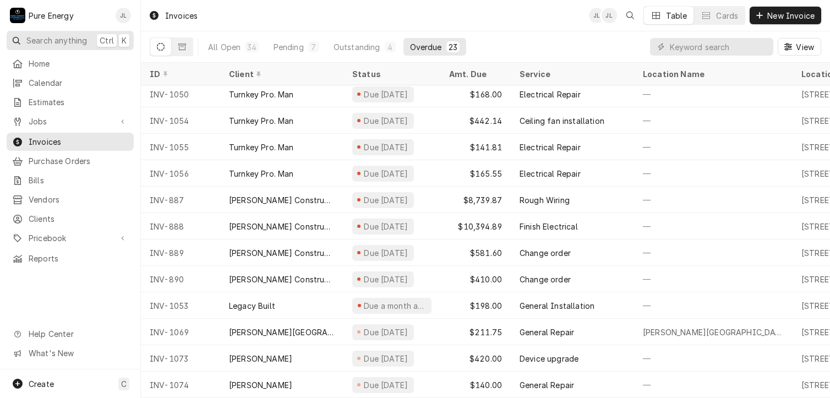
click at [68, 41] on span "Search anything" at bounding box center [56, 41] width 61 height 12
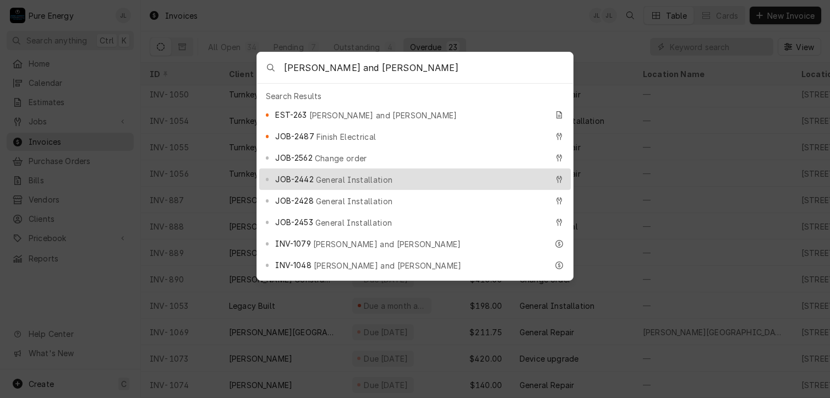
scroll to position [55, 0]
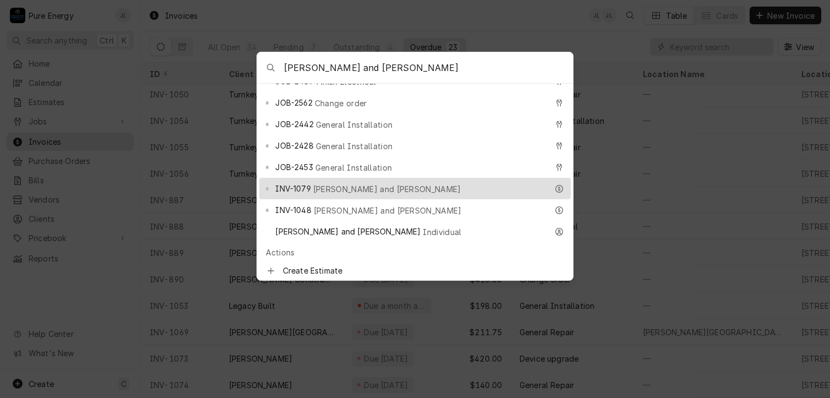
type input "[PERSON_NAME] and [PERSON_NAME]"
click at [424, 182] on div "INV-1079 [PERSON_NAME] and [PERSON_NAME]" at bounding box center [411, 188] width 272 height 13
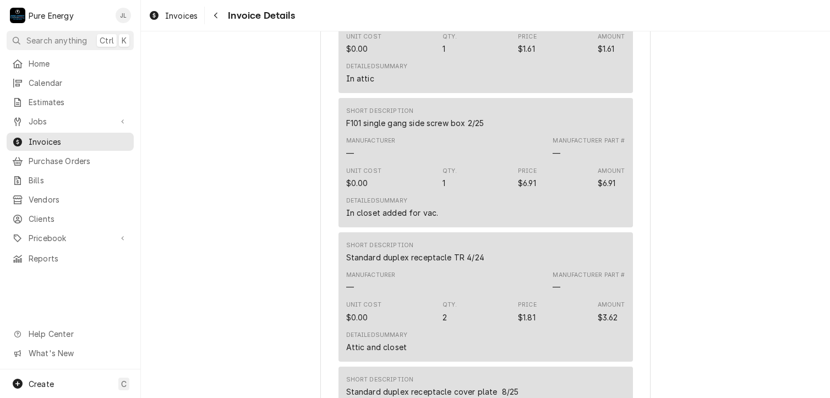
scroll to position [1100, 0]
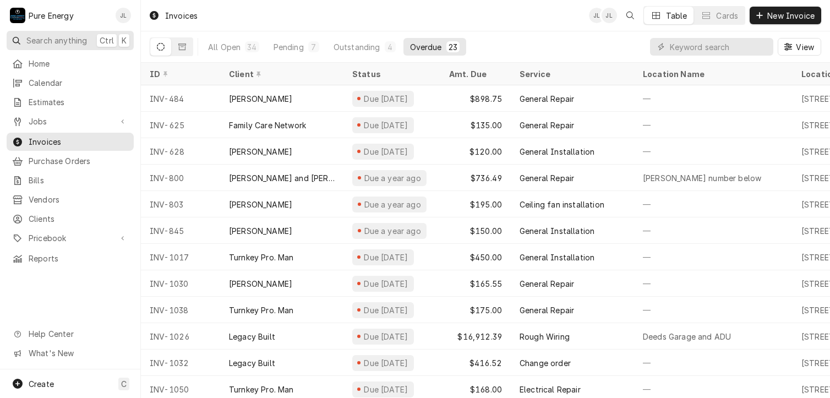
click at [48, 42] on span "Search anything" at bounding box center [56, 41] width 61 height 12
click at [48, 42] on div at bounding box center [415, 199] width 830 height 398
click at [47, 40] on span "Search anything" at bounding box center [56, 41] width 61 height 12
click at [47, 40] on div at bounding box center [415, 199] width 830 height 398
click at [47, 40] on span "Search anything" at bounding box center [56, 41] width 61 height 12
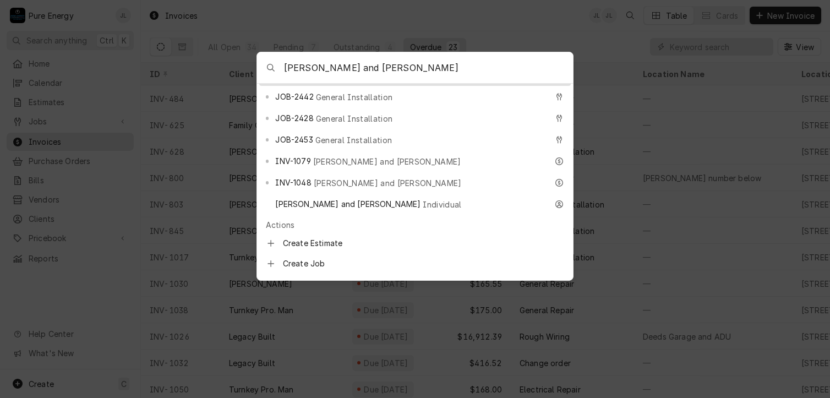
scroll to position [28, 0]
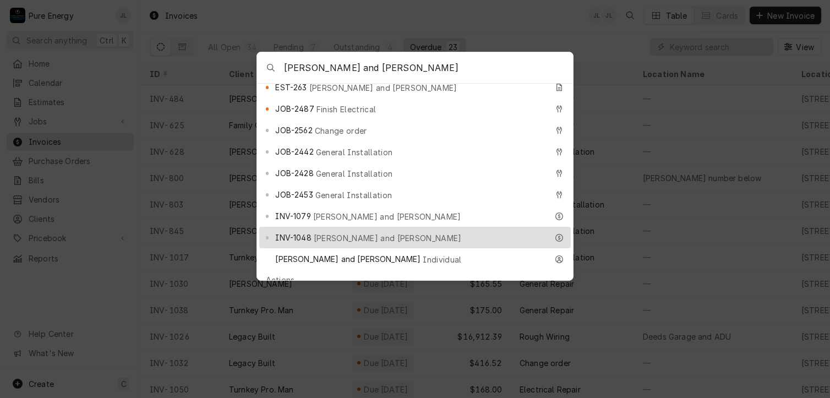
type input "[PERSON_NAME] and [PERSON_NAME]"
click at [400, 231] on div "INV-1048 [PERSON_NAME] and [PERSON_NAME]" at bounding box center [411, 237] width 272 height 13
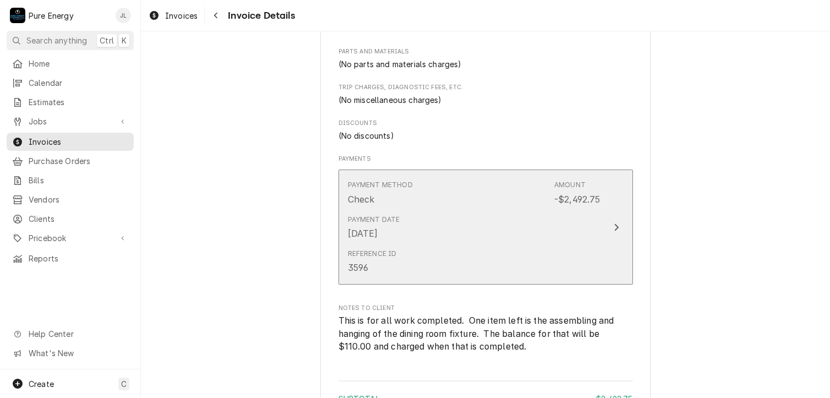
scroll to position [1926, 0]
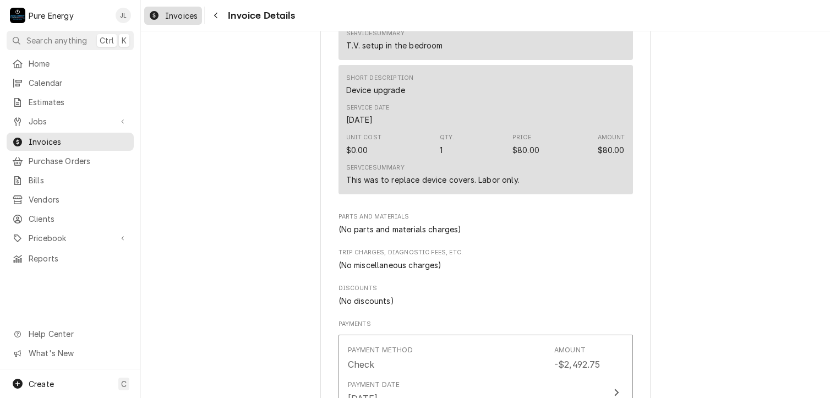
click at [170, 13] on span "Invoices" at bounding box center [181, 16] width 32 height 12
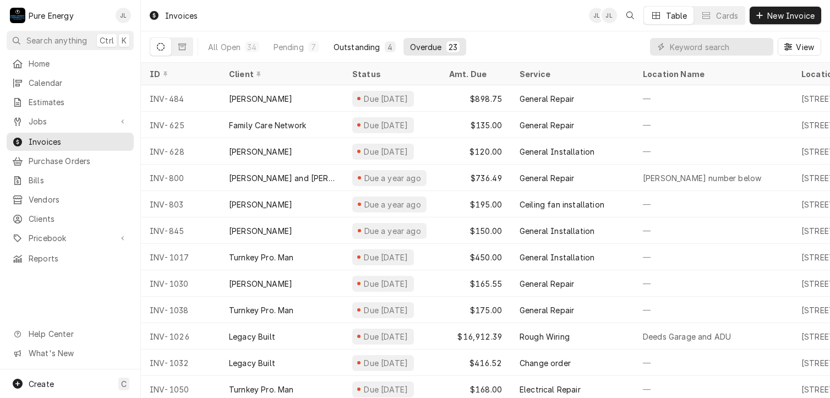
click at [346, 47] on div "Outstanding" at bounding box center [356, 47] width 47 height 12
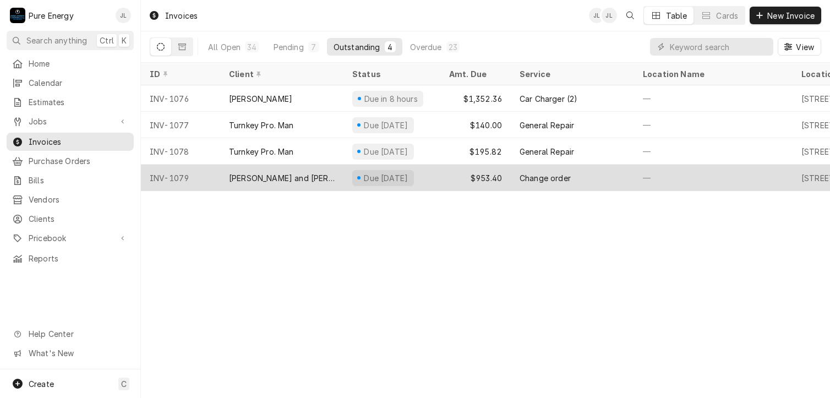
click at [656, 182] on div "—" at bounding box center [713, 178] width 158 height 26
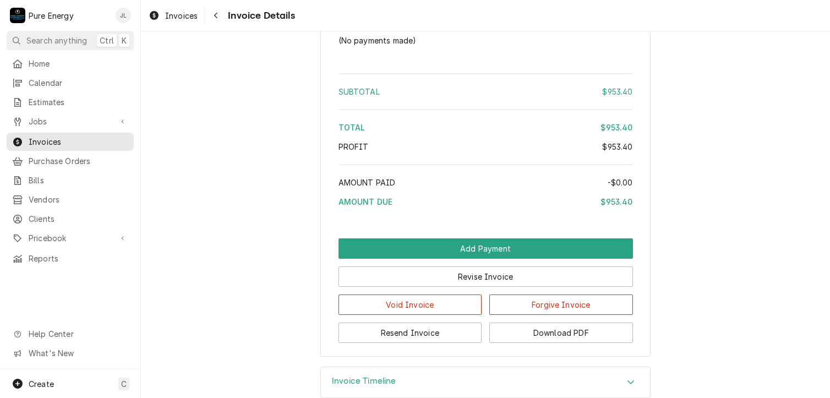
scroll to position [2310, 0]
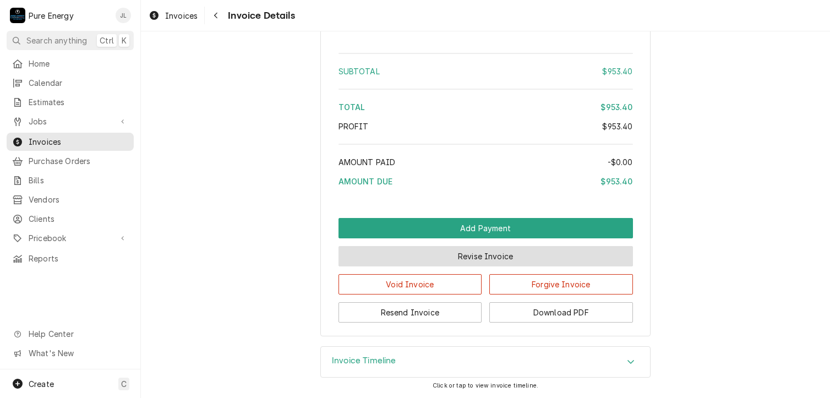
click at [443, 253] on button "Revise Invoice" at bounding box center [485, 256] width 294 height 20
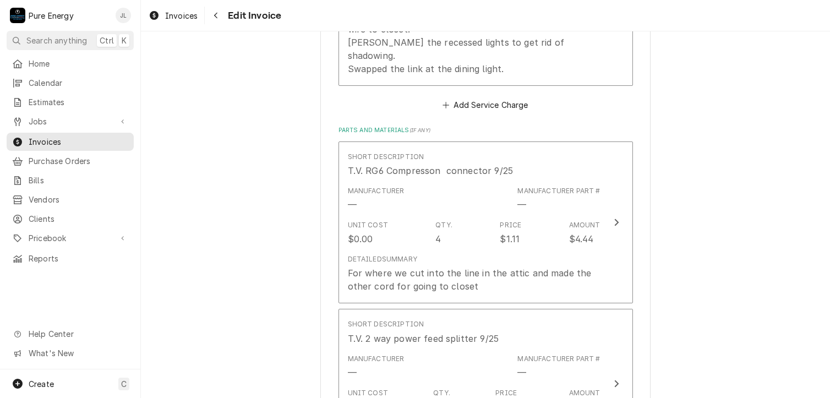
scroll to position [770, 0]
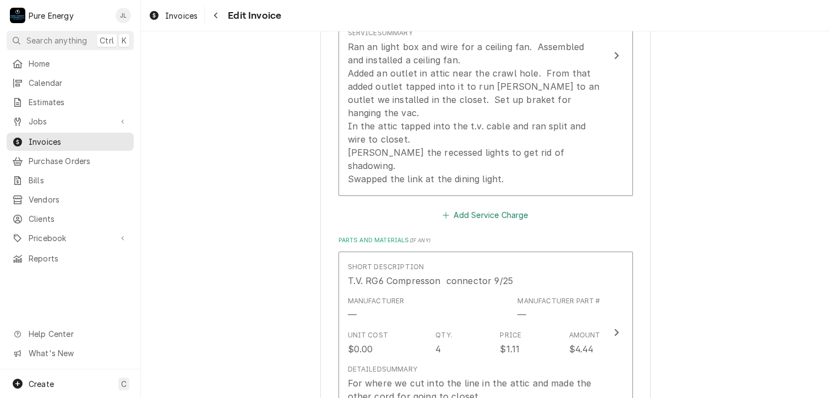
click at [470, 207] on button "Add Service Charge" at bounding box center [485, 214] width 89 height 15
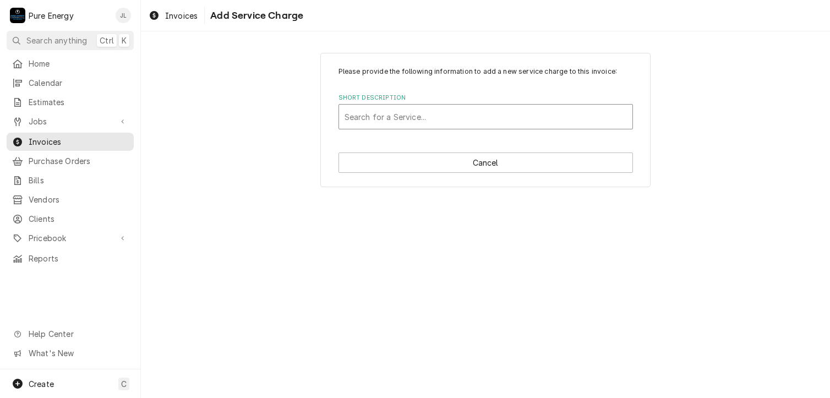
click at [368, 109] on div "Short Description" at bounding box center [485, 117] width 282 height 20
click at [423, 115] on div "Short Description" at bounding box center [485, 117] width 282 height 20
click at [388, 116] on div "Short Description" at bounding box center [485, 117] width 282 height 20
type input "General Installation #2"
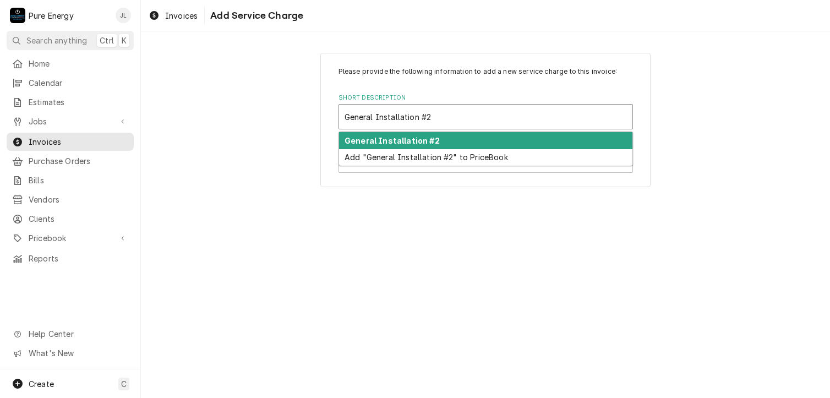
click at [391, 136] on strong "General Installation #2" at bounding box center [391, 140] width 95 height 9
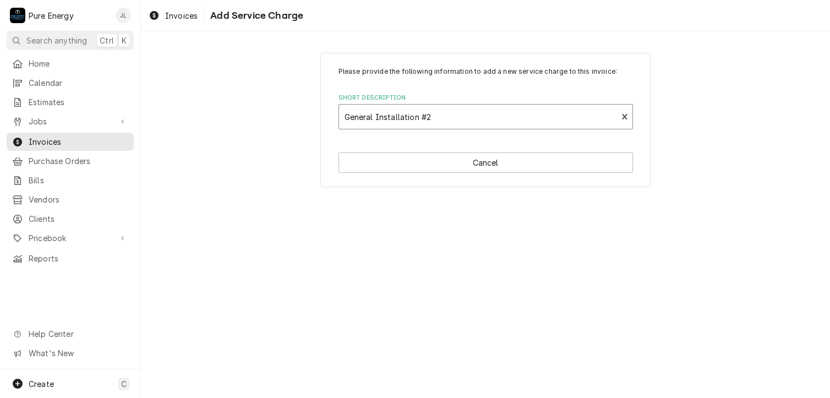
type textarea "x"
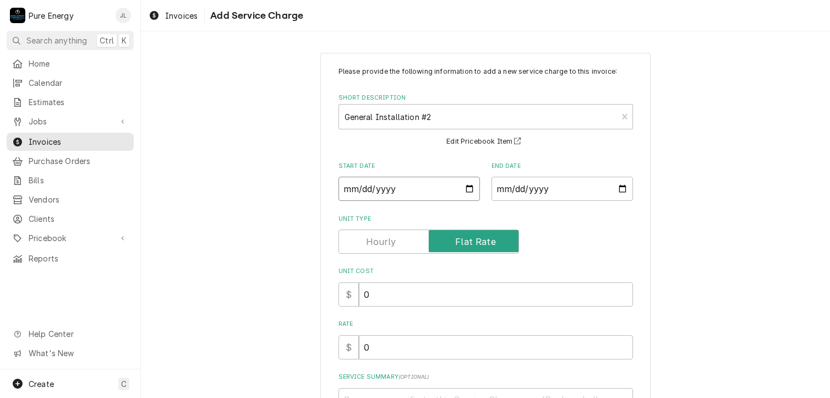
click at [464, 185] on input "Start Date" at bounding box center [408, 189] width 141 height 24
type input "2025-09-05"
click at [620, 190] on input "End Date" at bounding box center [561, 189] width 141 height 24
type textarea "x"
type input "2025-09-05"
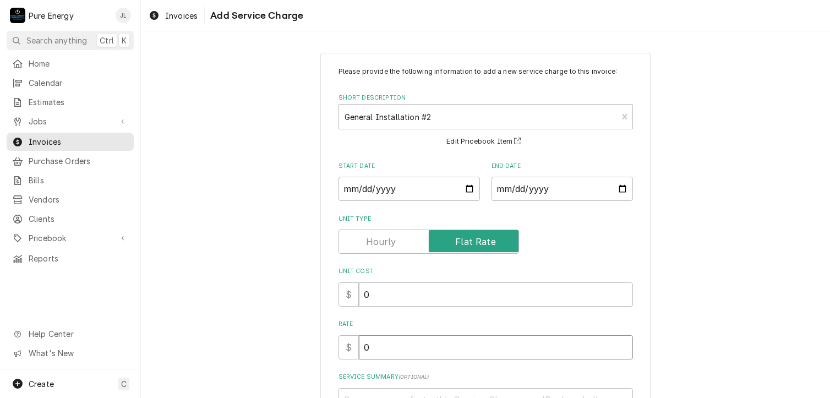
click at [426, 357] on input "0" at bounding box center [496, 347] width 274 height 24
type textarea "x"
type input "1"
type textarea "x"
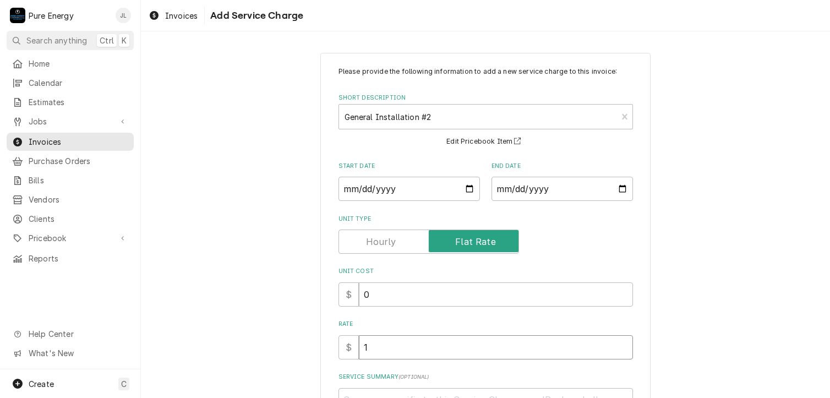
type input "11"
type textarea "x"
type input "110"
type textarea "x"
type input "110.0"
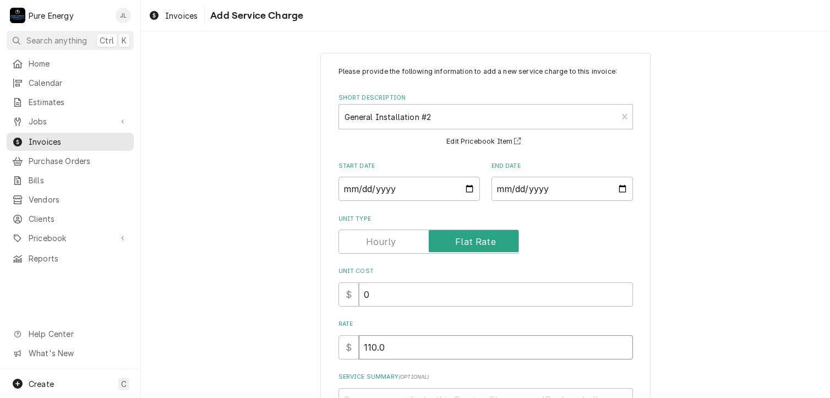
type textarea "x"
type input "110.00"
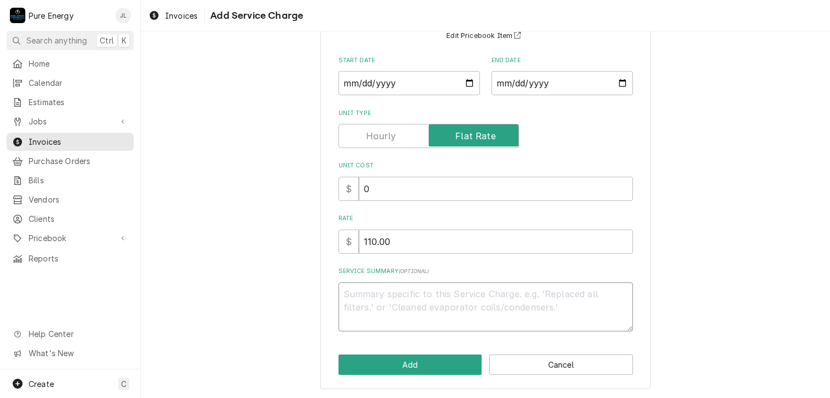
click at [371, 306] on textarea "Service Summary ( optional )" at bounding box center [485, 307] width 294 height 50
type textarea "x"
type textarea "Th"
type textarea "x"
type textarea "Thi"
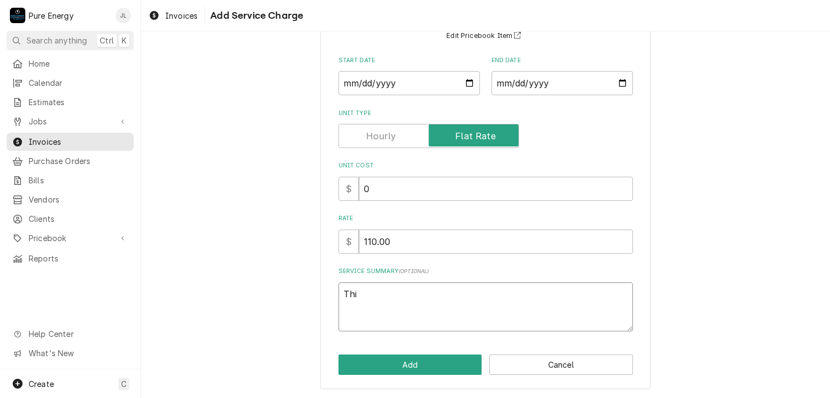
type textarea "x"
type textarea "This"
type textarea "x"
type textarea "This w"
type textarea "x"
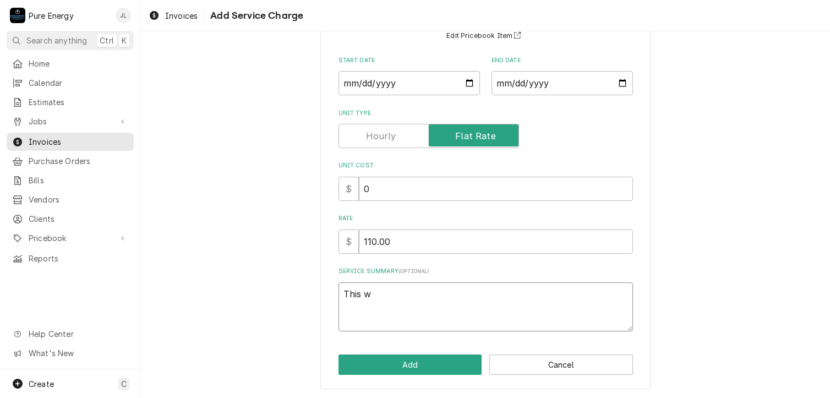
type textarea "This wa"
type textarea "x"
type textarea "This was"
type textarea "x"
type textarea "This was o"
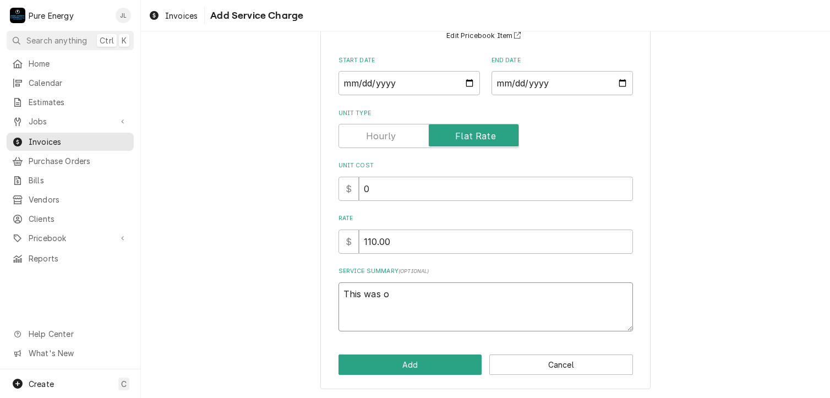
type textarea "x"
type textarea "This was on"
type textarea "x"
type textarea "This was on"
type textarea "x"
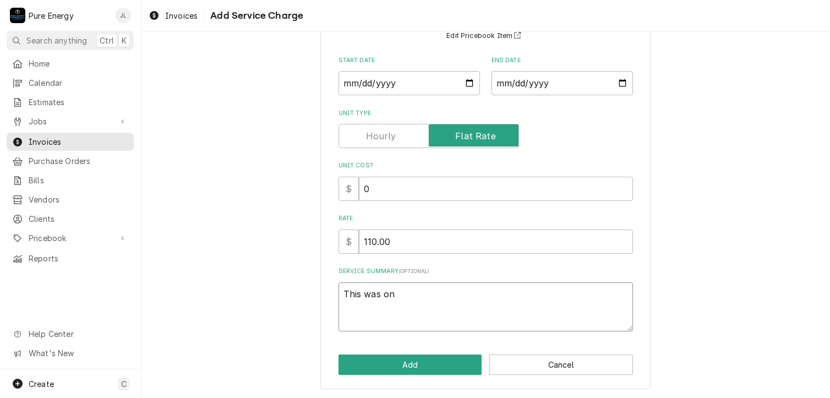
type textarea "This was on t"
type textarea "x"
type textarea "This was on th"
type textarea "x"
type textarea "This was on the"
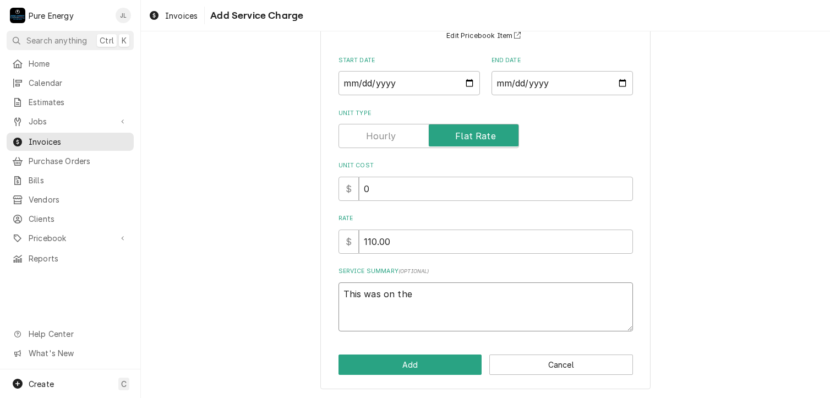
type textarea "x"
type textarea "This was on the"
type textarea "x"
type textarea "This was on the o"
type textarea "x"
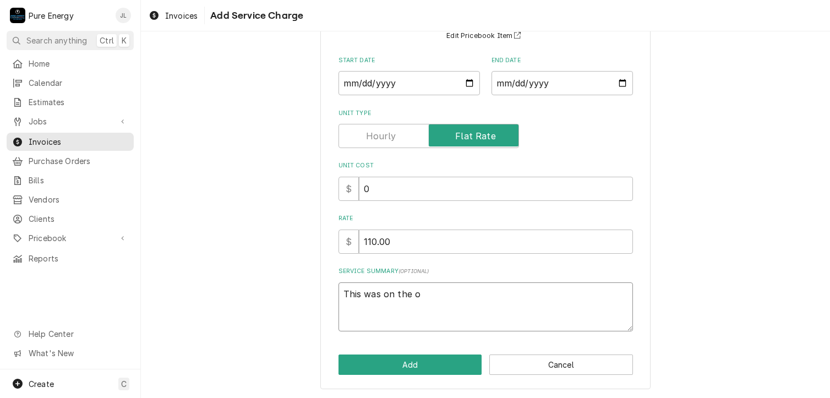
type textarea "This was on the or"
type textarea "x"
type textarea "This was on the ori"
type textarea "x"
type textarea "This was on the orig"
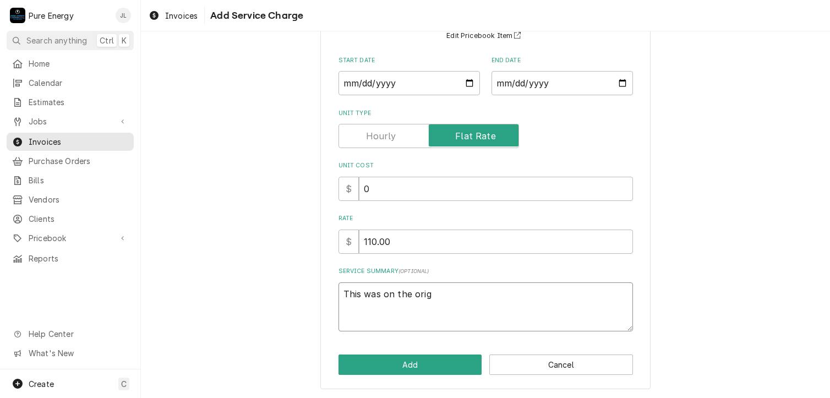
type textarea "x"
type textarea "This was on the orign"
type textarea "x"
type textarea "This was on the orig"
type textarea "x"
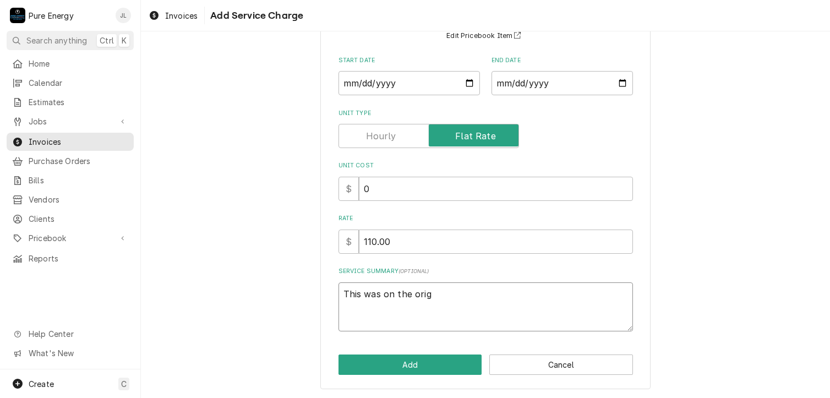
type textarea "This was on the origi"
type textarea "x"
type textarea "This was on the origin"
type textarea "x"
type textarea "This was on the origina"
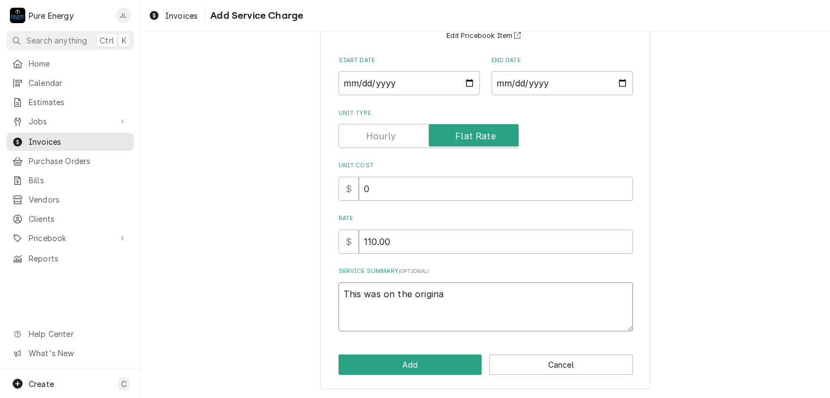
type textarea "x"
type textarea "This was on the original"
type textarea "x"
type textarea "This was on the original"
type textarea "x"
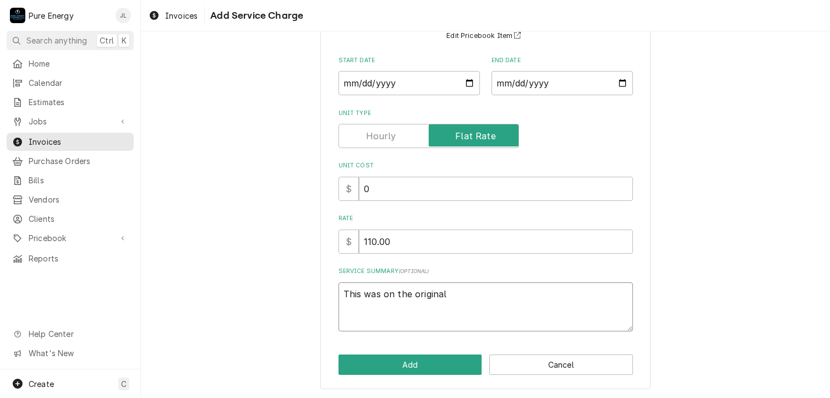
type textarea "This was on the original b"
type textarea "x"
type textarea "This was on the original bi"
type textarea "x"
type textarea "This was on the original bid"
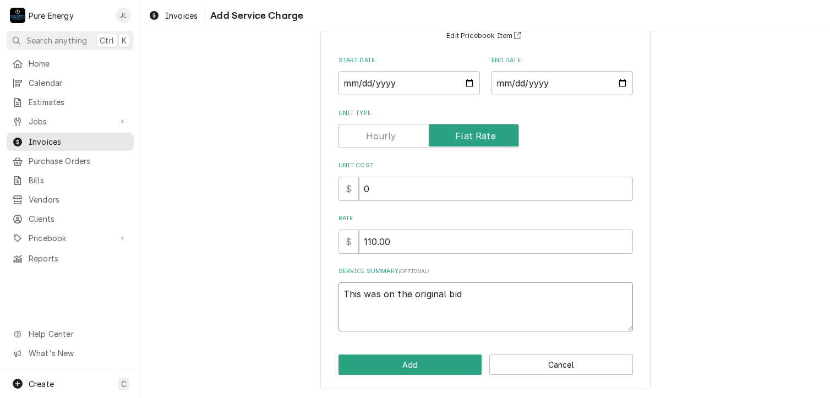
type textarea "x"
type textarea "This was on the original bid"
type textarea "x"
type textarea "This was on the original bid"
type textarea "x"
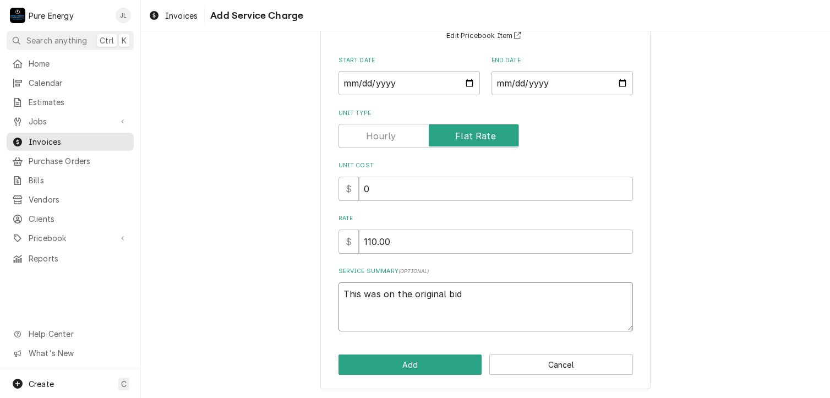
type textarea "This was on the original bid."
type textarea "x"
type textarea "This was on the original bid."
type textarea "x"
type textarea "This was on the original bid."
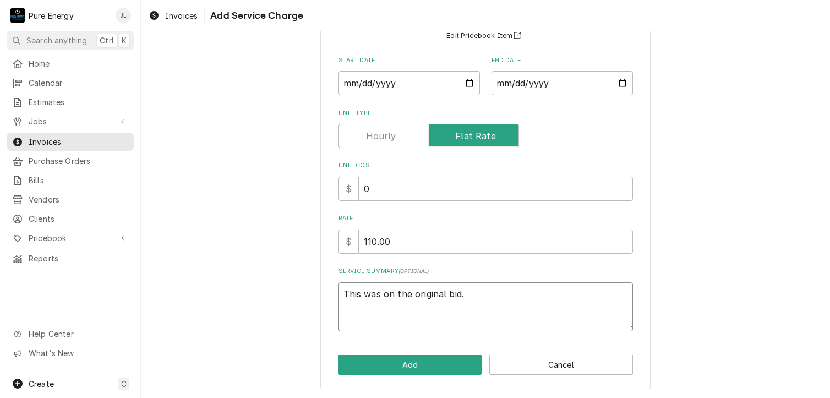
type textarea "x"
type textarea "This was on the original bid. O"
type textarea "x"
type textarea "This was on the original bid. On"
type textarea "x"
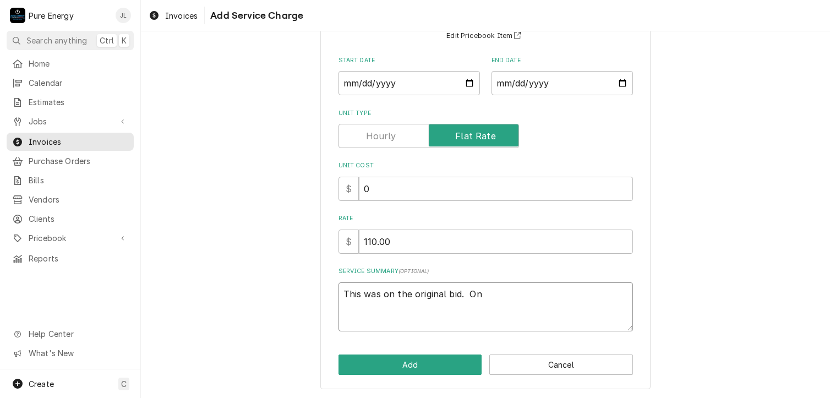
type textarea "This was on the original bid. On"
type textarea "x"
type textarea "This was on the original bid. On th"
type textarea "x"
type textarea "This was on the original bid. On the"
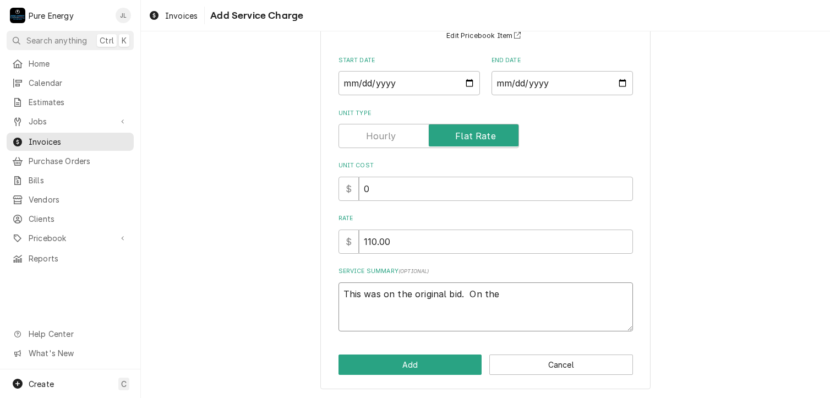
type textarea "x"
type textarea "This was on the original bid. On the fi"
type textarea "x"
type textarea "This was on the original bid. On the fir"
type textarea "x"
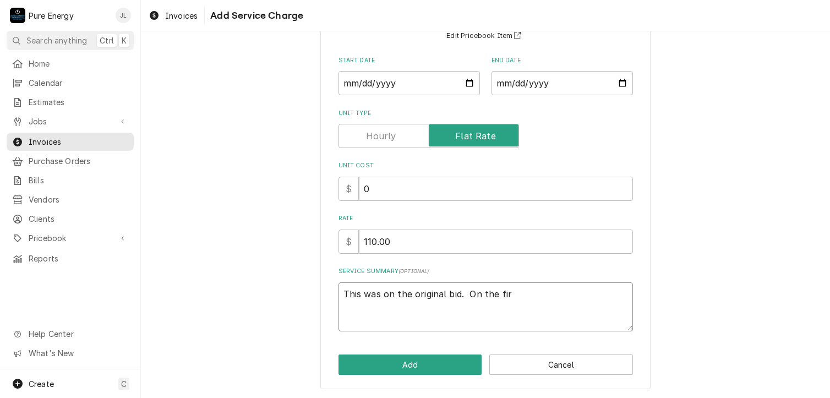
type textarea "This was on the original bid. On the firs"
type textarea "x"
type textarea "This was on the original bid. On the first"
type textarea "x"
type textarea "This was on the original bid. On the first i"
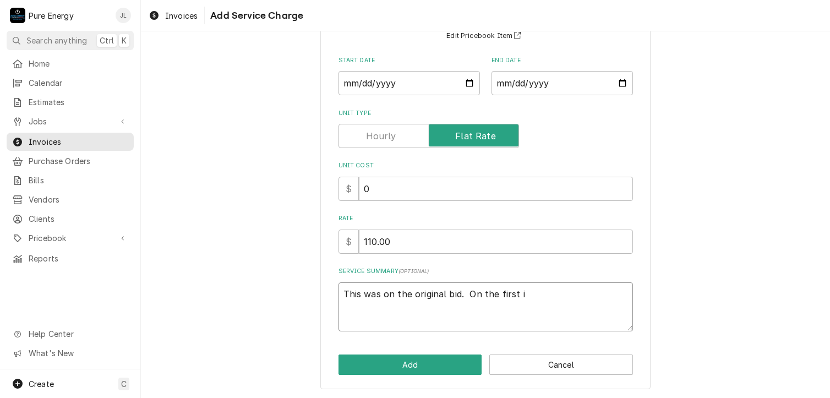
type textarea "x"
type textarea "This was on the original bid. On the first in"
type textarea "x"
type textarea "This was on the original bid. On the first invo"
type textarea "x"
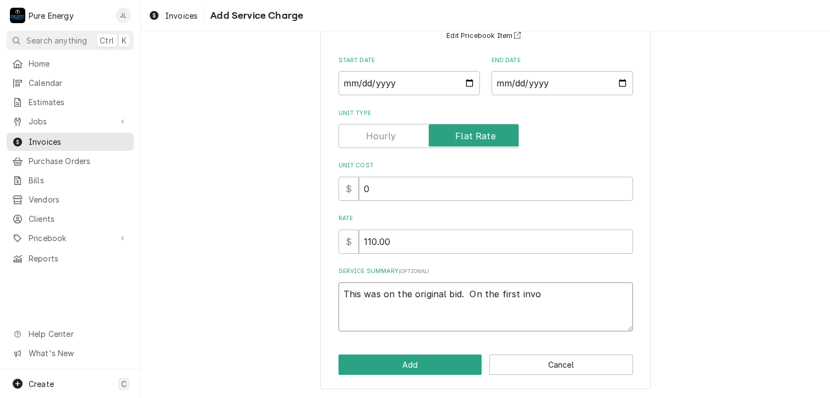
type textarea "This was on the original bid. On the first invoi"
type textarea "x"
type textarea "This was on the original bid. On the first invoic"
type textarea "x"
type textarea "This was on the original bid. On the first invoice"
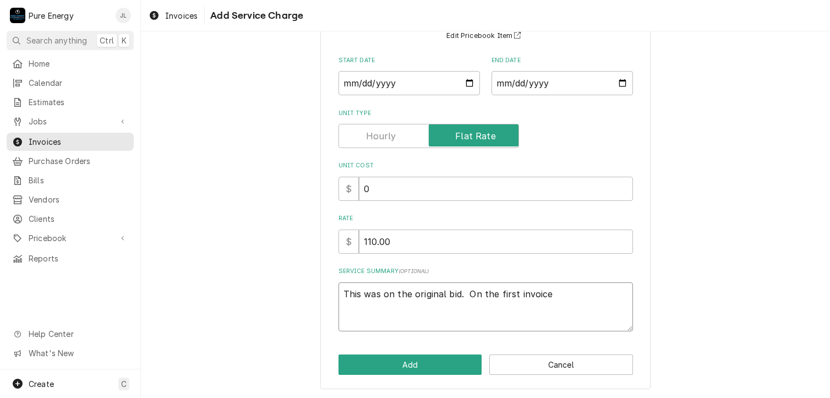
type textarea "x"
type textarea "This was on the original bid. On the first invoice"
type textarea "x"
type textarea "This was on the original bid. On the first invoice I"
type textarea "x"
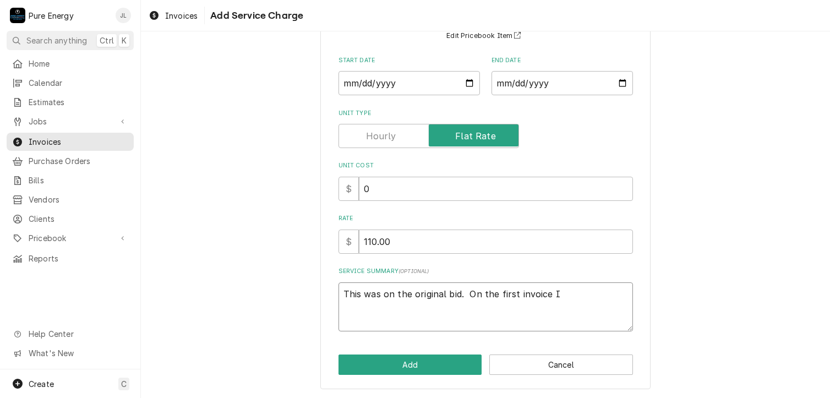
type textarea "This was on the original bid. On the first invoice I"
type textarea "x"
type textarea "This was on the original bid. On the first invoice I p"
type textarea "x"
type textarea "This was on the original bid. On the first invoice I pu"
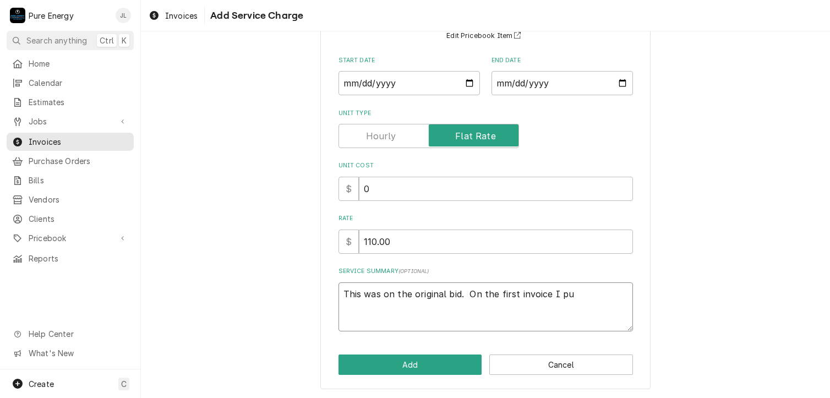
type textarea "x"
type textarea "This was on the original bid. On the first invoice I put"
type textarea "x"
type textarea "This was on the original bid. On the first invoice I put"
type textarea "x"
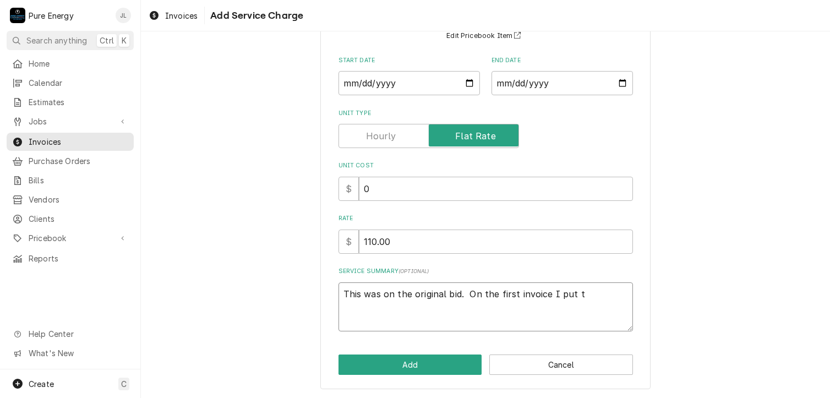
type textarea "This was on the original bid. On the first invoice I put th"
type textarea "x"
type textarea "This was on the original bid. On the first invoice I put the"
type textarea "x"
type textarea "This was on the original bid. On the first invoice I put the"
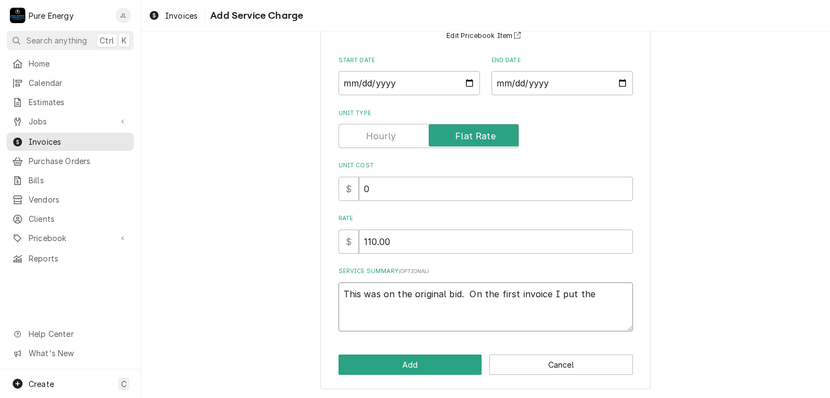
type textarea "x"
type textarea "This was on the original bid. On the first invoice I put the f"
type textarea "x"
type textarea "This was on the original bid. On the first invoice I put the fa"
type textarea "x"
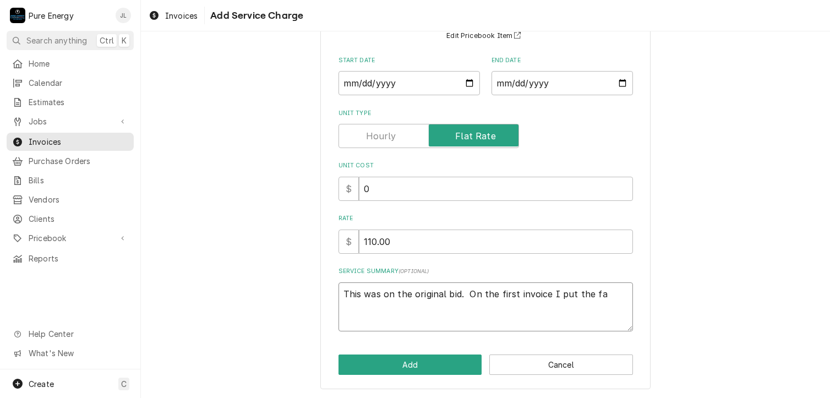
type textarea "This was on the original bid. On the first invoice I put the fac"
type textarea "x"
type textarea "This was on the original bid. On the first invoice I put the fact"
type textarea "x"
type textarea "This was on the original bid. On the first invoice I put the fact t"
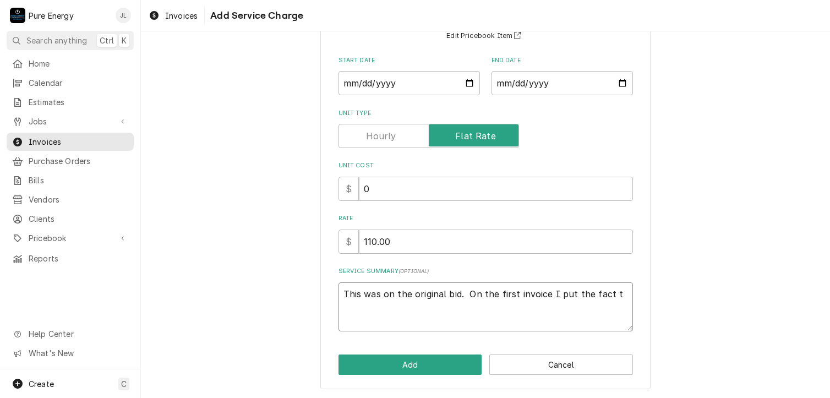
type textarea "x"
type textarea "This was on the original bid. On the first invoice I put the fact tt"
type textarea "x"
type textarea "This was on the original bid. On the first invoice I put the fact tth"
type textarea "x"
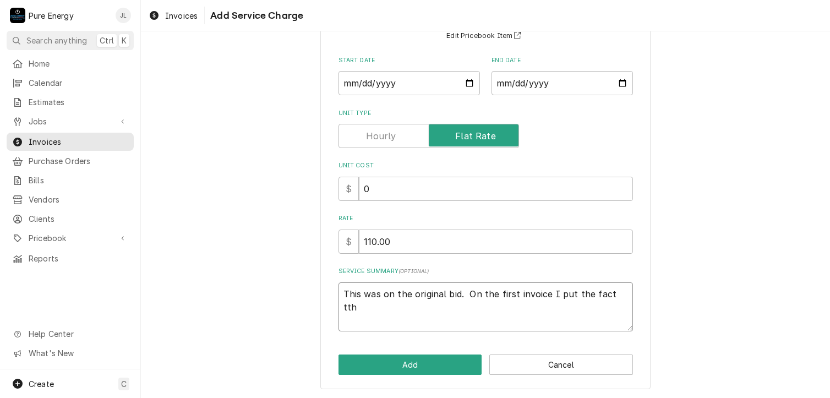
type textarea "This was on the original bid. On the first invoice I put the fact ttha"
type textarea "x"
type textarea "This was on the original bid. On the first invoice I put the fact tthat"
type textarea "x"
type textarea "This was on the original bid. On the first invoice I put the fact ttha"
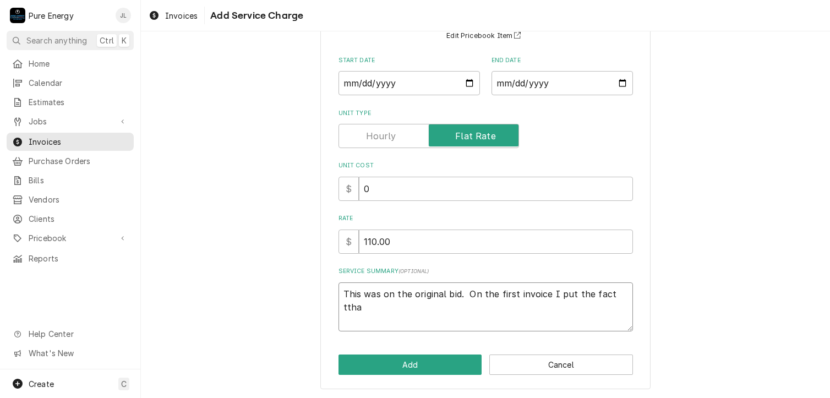
type textarea "x"
type textarea "This was on the original bid. On the first invoice I put the fact tth"
type textarea "x"
type textarea "This was on the original bid. On the first invoice I put the fact tt"
type textarea "x"
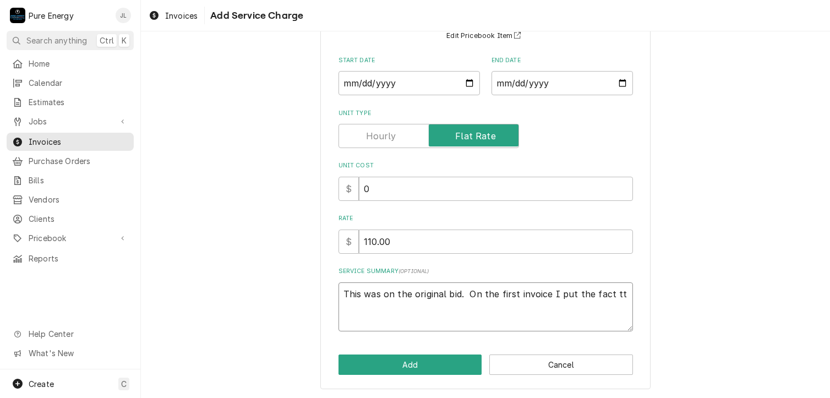
type textarea "This was on the original bid. On the first invoice I put the fact t"
type textarea "x"
type textarea "This was on the original bid. On the first invoice I put the fact th"
type textarea "x"
type textarea "This was on the original bid. On the first invoice I put the fact that"
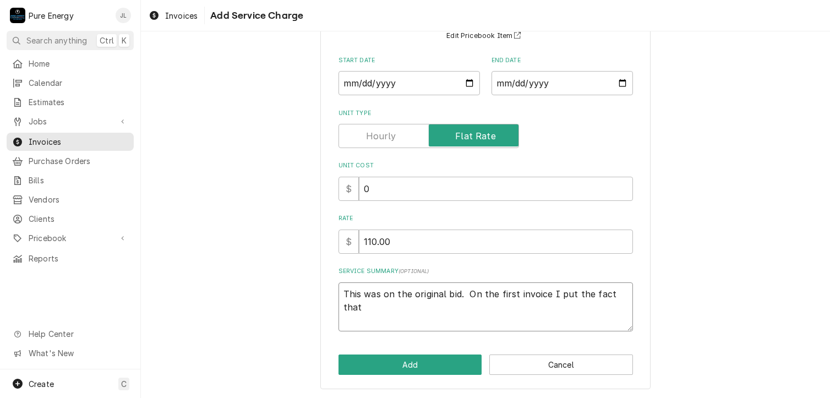
type textarea "x"
type textarea "This was on the original bid. On the first invoice I put the fact that"
type textarea "x"
type textarea "This was on the original bid. On the first invoice I put the fact that w"
type textarea "x"
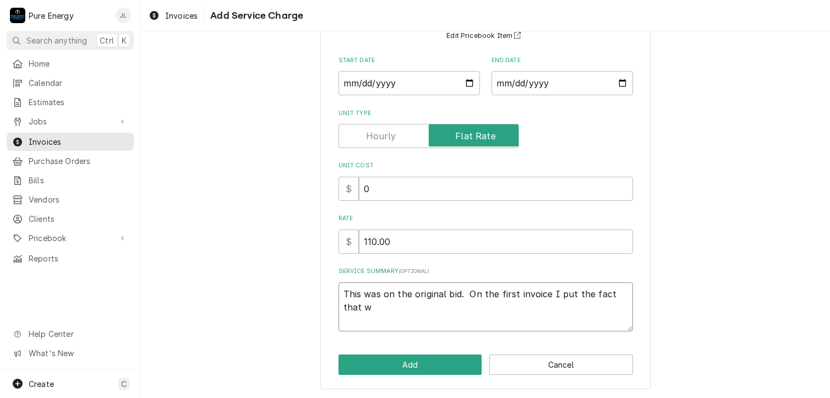
type textarea "This was on the original bid. On the first invoice I put the fact that we"
type textarea "x"
type textarea "This was on the original bid. On the first invoice I put the fact that we"
type textarea "x"
type textarea "This was on the original bid. On the first invoice I put the fact that we h"
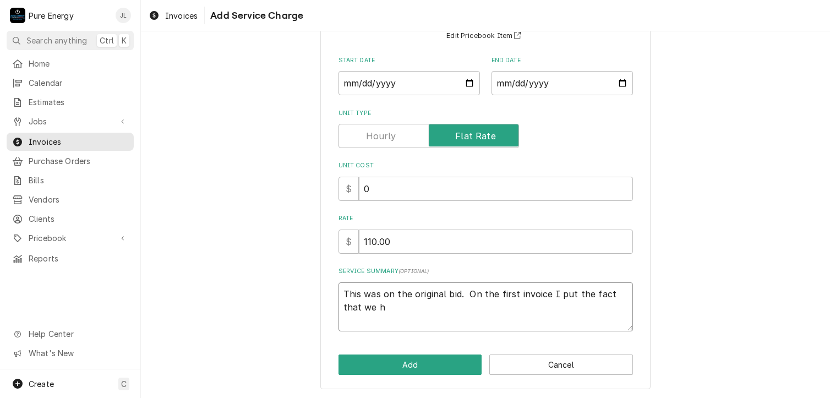
type textarea "x"
type textarea "This was on the original bid. On the first invoice I put the fact that we ha"
type textarea "x"
type textarea "This was on the original bid. On the first invoice I put the fact that we had"
type textarea "x"
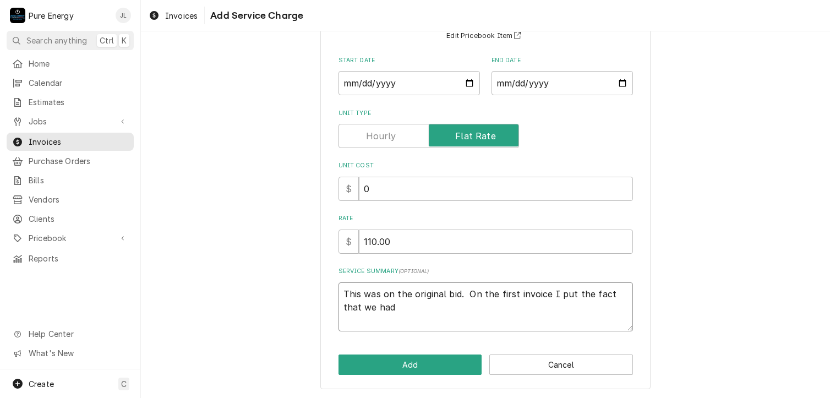
type textarea "This was on the original bid. On the first invoice I put the fact that we had"
type textarea "x"
type textarea "This was on the original bid. On the first invoice I put the fact that we had n"
type textarea "x"
type textarea "This was on the original bid. On the first invoice I put the fact that we had no"
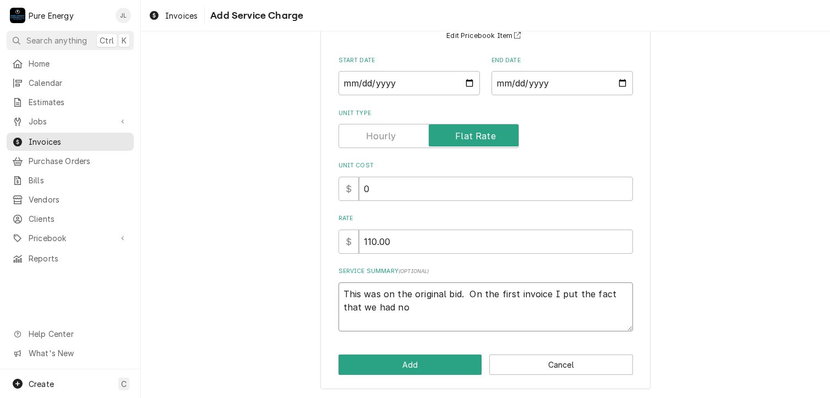
type textarea "x"
type textarea "This was on the original bid. On the first invoice I put the fact that we had n…"
type textarea "x"
type textarea "This was on the original bid. On the first invoice I put the fact that we had n…"
type textarea "x"
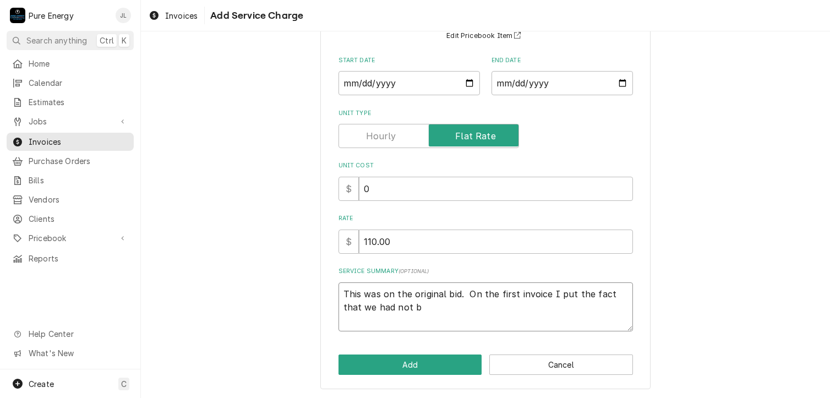
type textarea "This was on the original bid. On the first invoice I put the fact that we had n…"
type textarea "x"
type textarea "This was on the original bid. On the first invoice I put the fact that we had n…"
type textarea "x"
type textarea "This was on the original bid. On the first invoice I put the fact that we had n…"
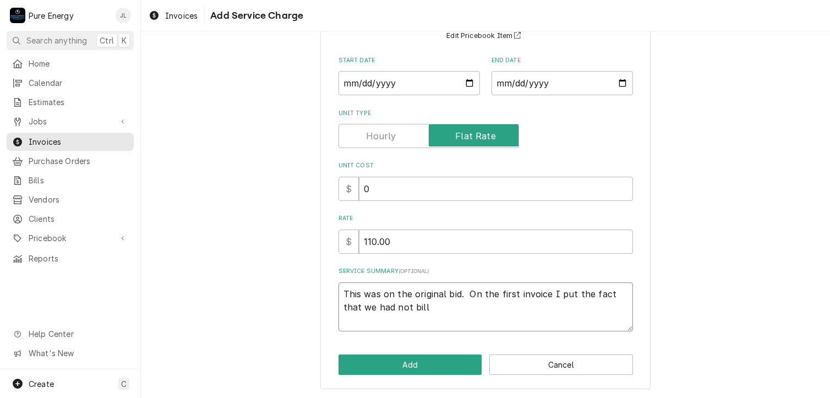
type textarea "x"
type textarea "This was on the original bid. On the first invoice I put the fact that we had n…"
type textarea "x"
type textarea "This was on the original bid. On the first invoice I put the fact that we had n…"
type textarea "x"
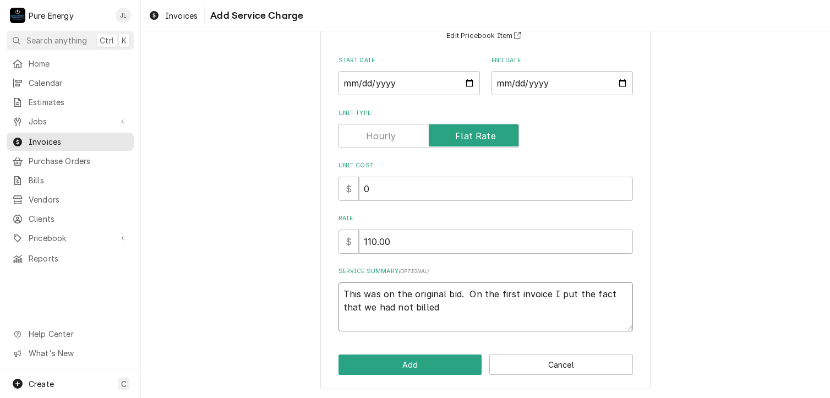
type textarea "This was on the original bid. On the first invoice I put the fact that we had n…"
type textarea "x"
type textarea "This was on the original bid. On the first invoice I put the fact that we had n…"
click at [410, 364] on button "Add" at bounding box center [410, 364] width 144 height 20
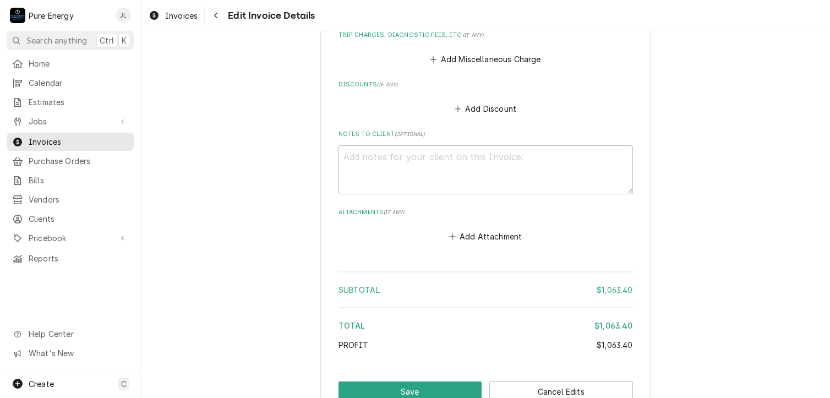
scroll to position [2731, 0]
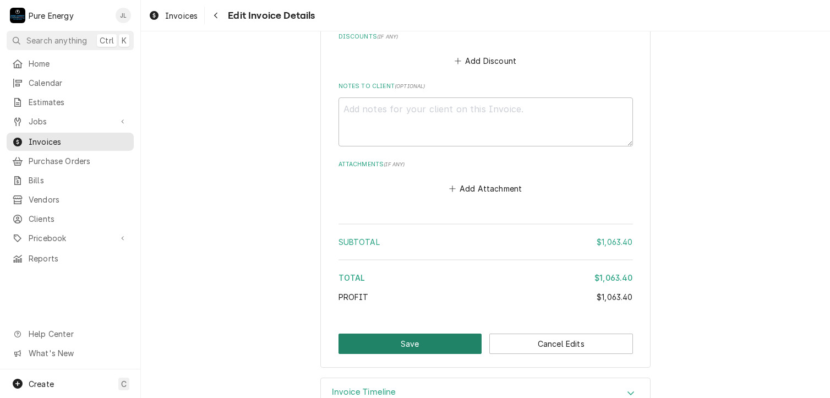
click at [435, 333] on button "Save" at bounding box center [410, 343] width 144 height 20
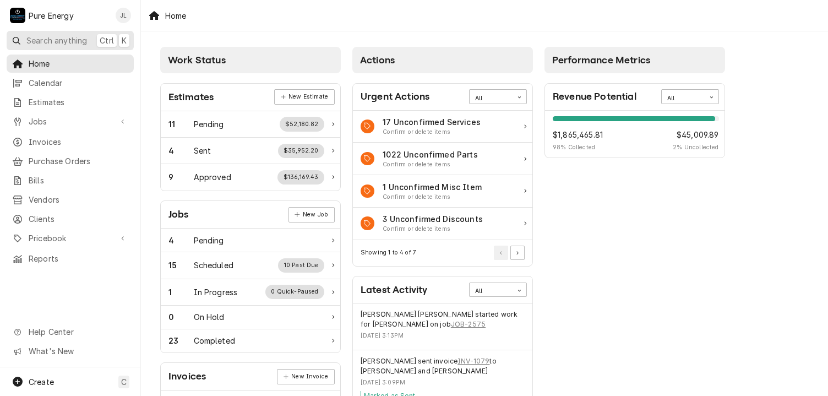
click at [64, 36] on span "Search anything" at bounding box center [56, 41] width 61 height 12
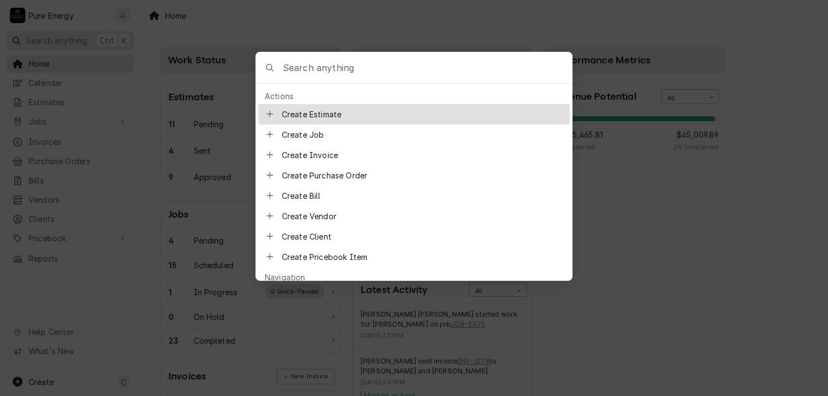
type input "H"
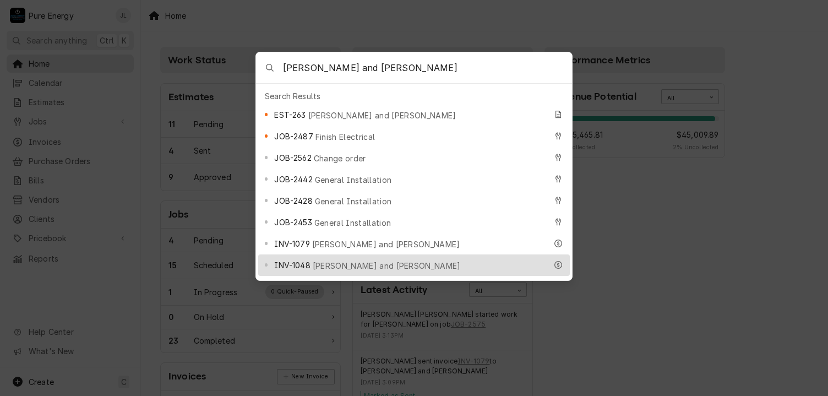
type input "[PERSON_NAME] and [PERSON_NAME]"
click at [406, 259] on div "INV-1048 [PERSON_NAME] and [PERSON_NAME]" at bounding box center [410, 265] width 272 height 13
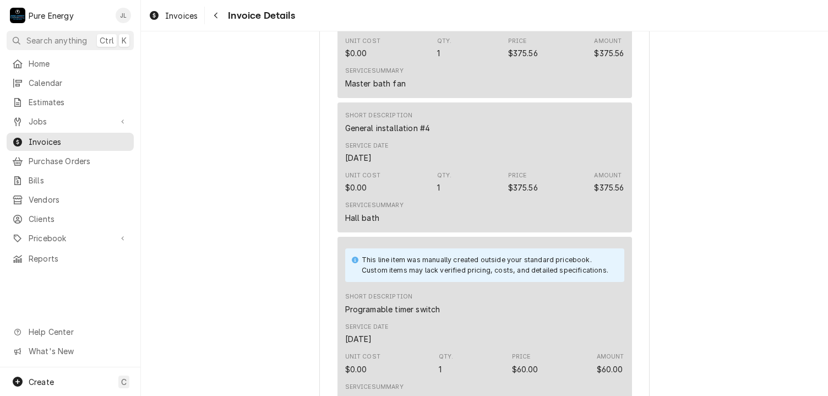
scroll to position [1266, 0]
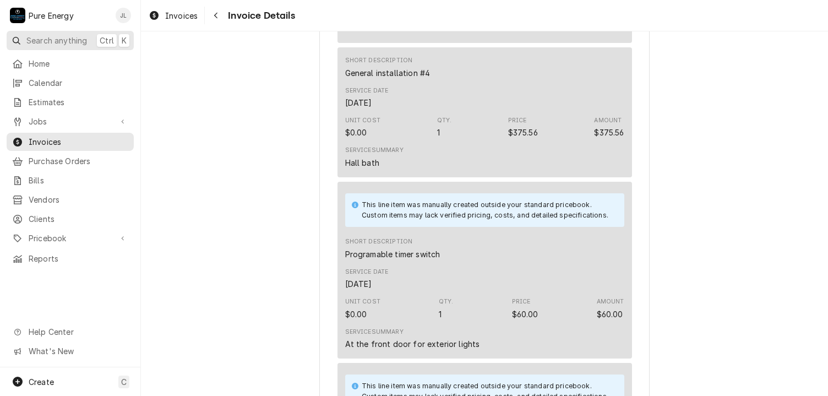
click at [73, 40] on span "Search anything" at bounding box center [56, 41] width 61 height 12
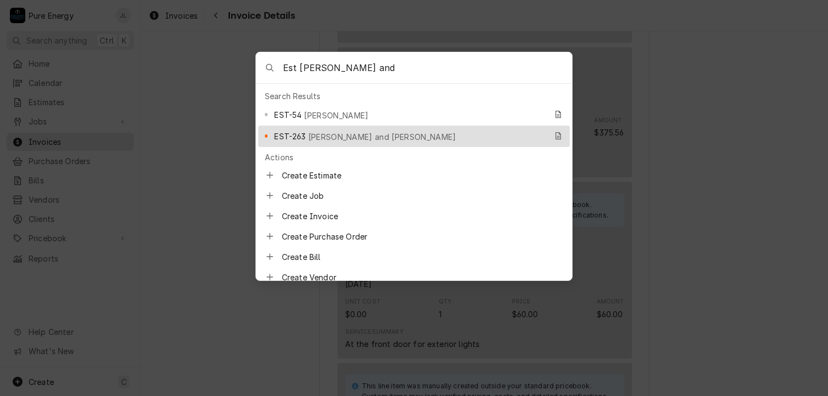
type input "Est John and"
click at [359, 130] on div "EST-263 John and Lisa Mackessy" at bounding box center [410, 136] width 272 height 13
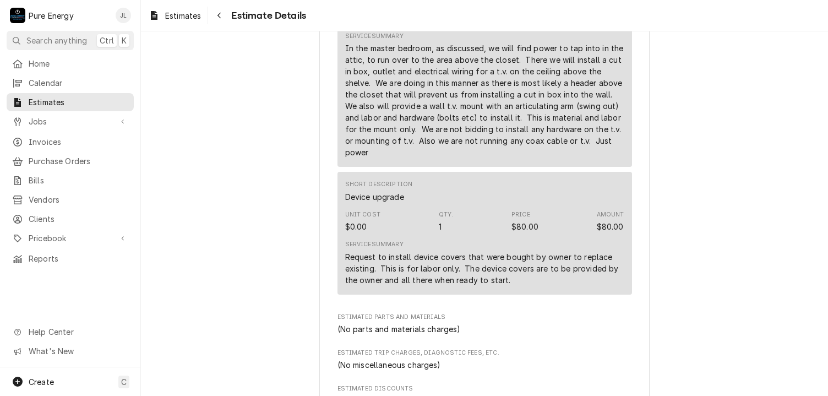
scroll to position [2372, 0]
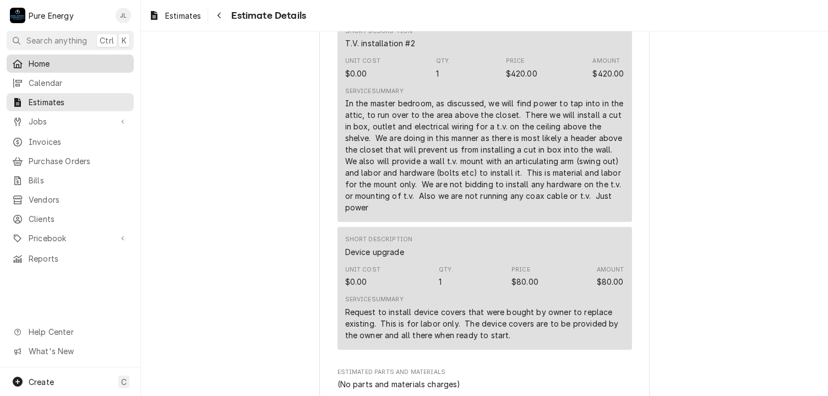
click at [55, 63] on span "Home" at bounding box center [79, 64] width 100 height 12
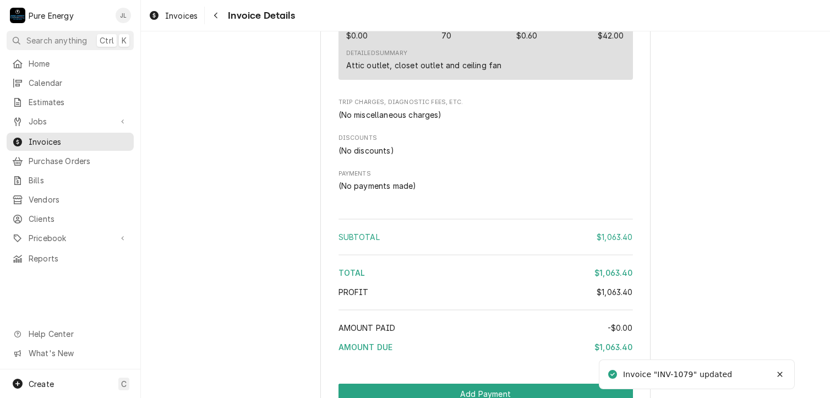
scroll to position [2456, 0]
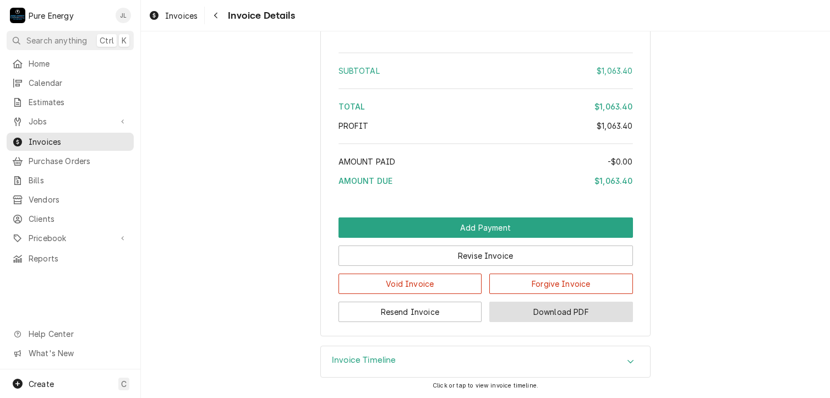
click at [528, 313] on button "Download PDF" at bounding box center [561, 312] width 144 height 20
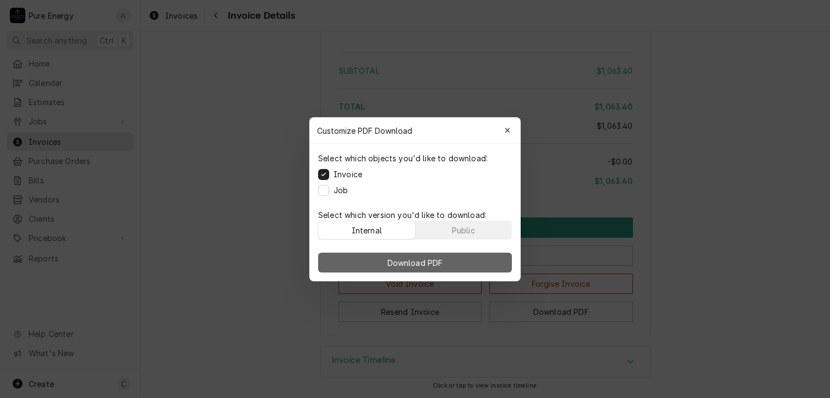
click at [473, 264] on button "Download PDF" at bounding box center [415, 263] width 194 height 20
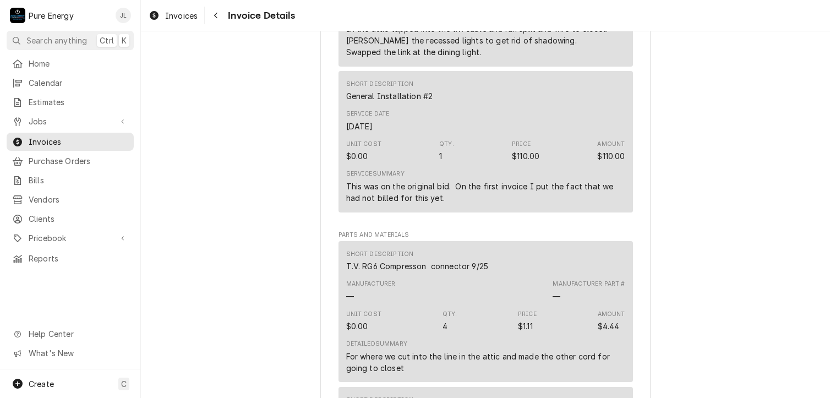
scroll to position [751, 0]
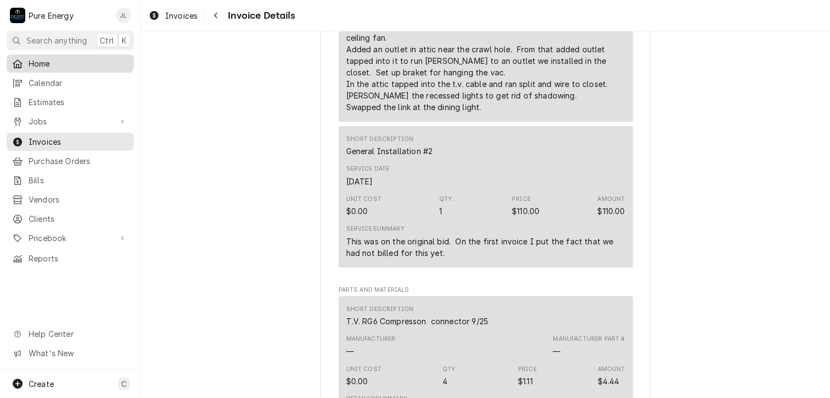
click at [101, 64] on span "Home" at bounding box center [79, 64] width 100 height 12
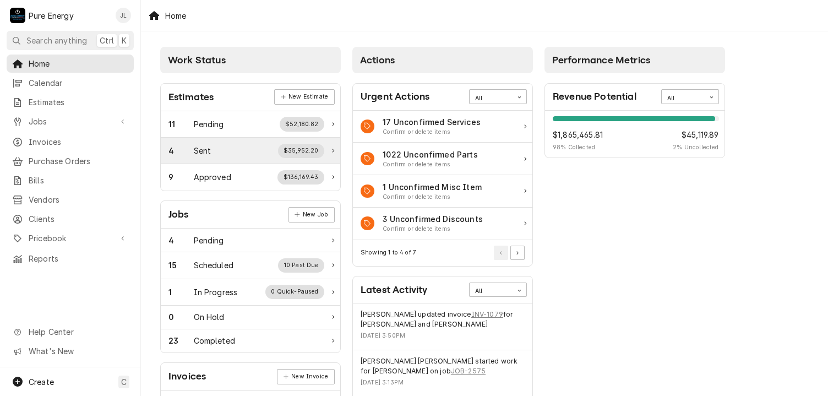
scroll to position [55, 0]
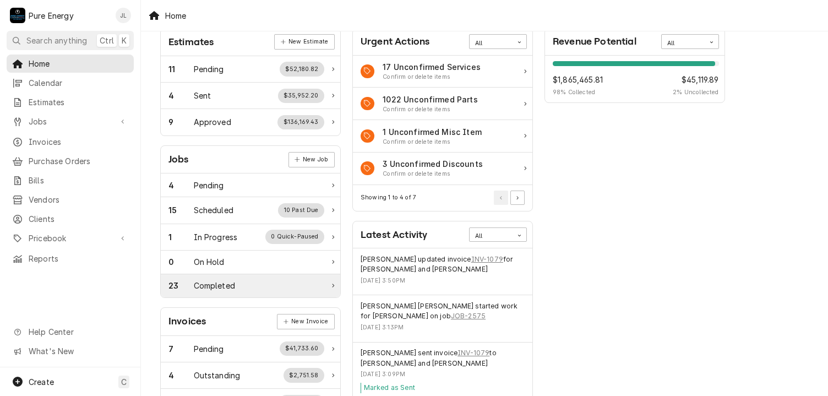
click at [211, 280] on div "Completed" at bounding box center [214, 286] width 41 height 12
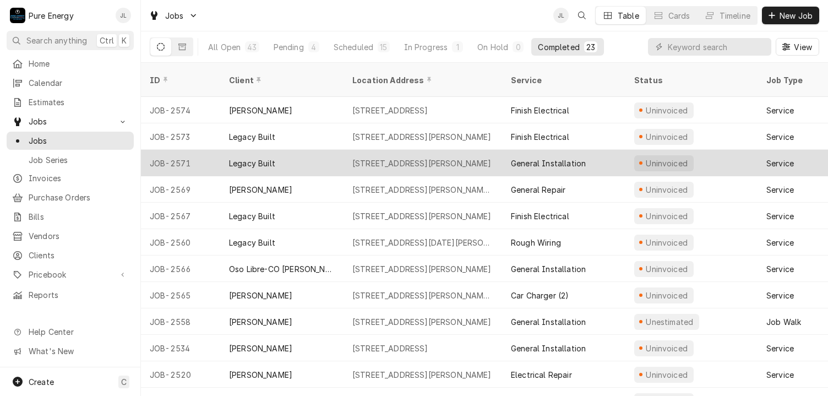
click at [615, 150] on div "General Installation" at bounding box center [563, 163] width 123 height 26
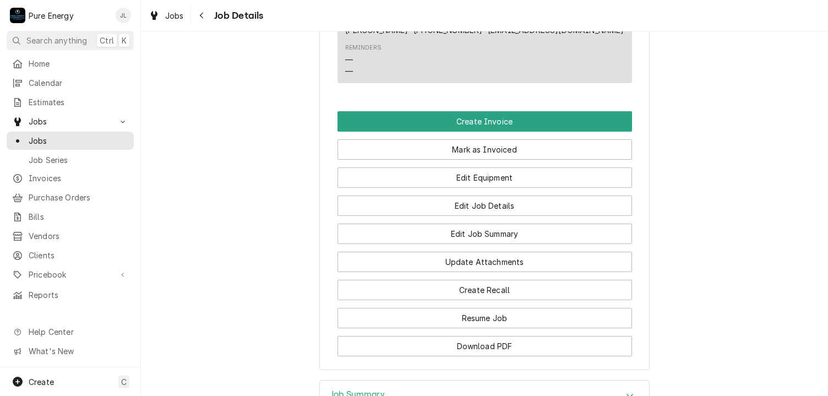
scroll to position [809, 0]
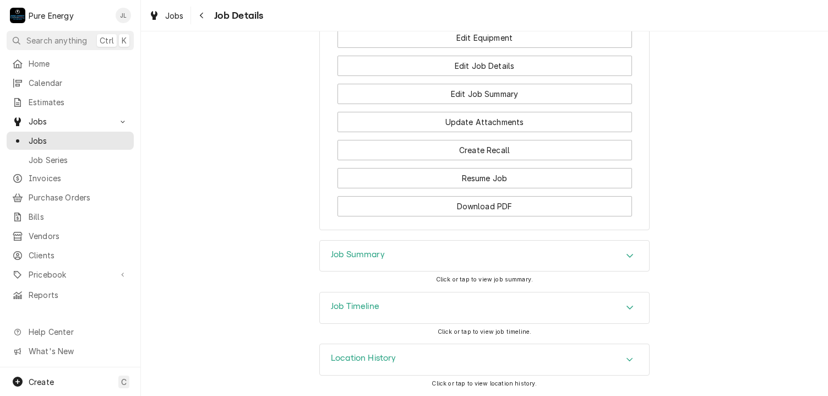
click at [403, 254] on div "Job Summary" at bounding box center [484, 255] width 329 height 31
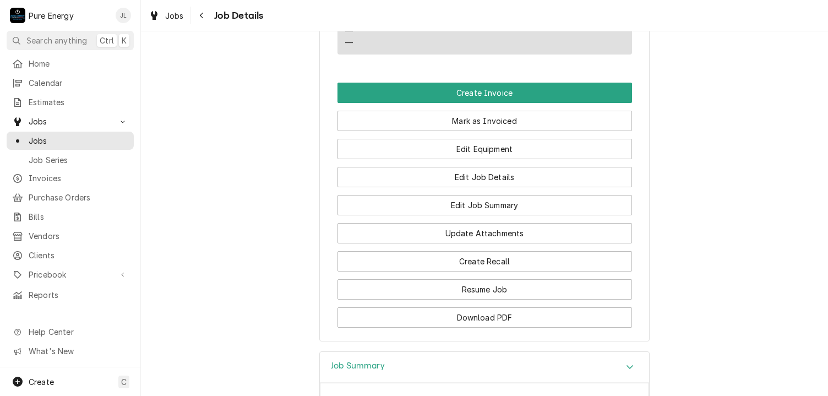
scroll to position [634, 0]
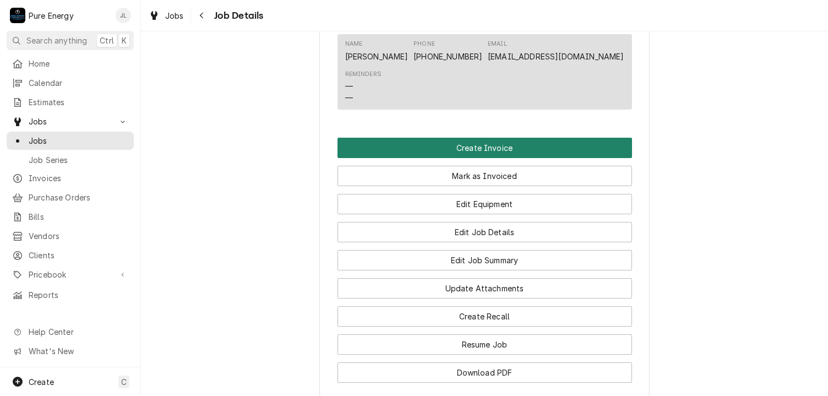
click at [481, 157] on button "Create Invoice" at bounding box center [484, 148] width 294 height 20
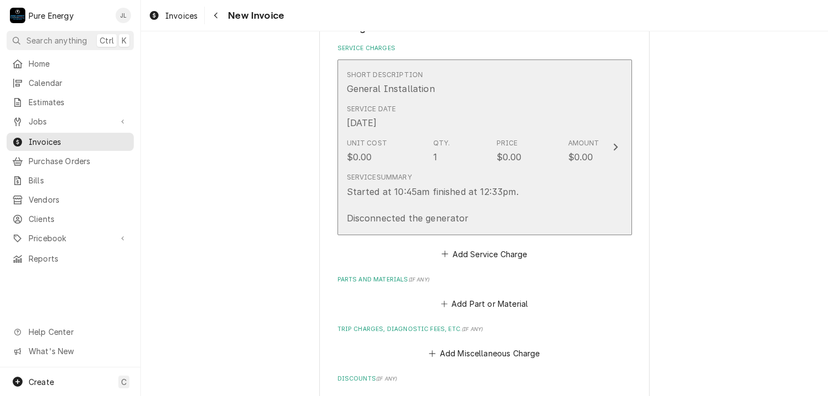
click at [479, 115] on div "Service Date [DATE]" at bounding box center [473, 117] width 253 height 34
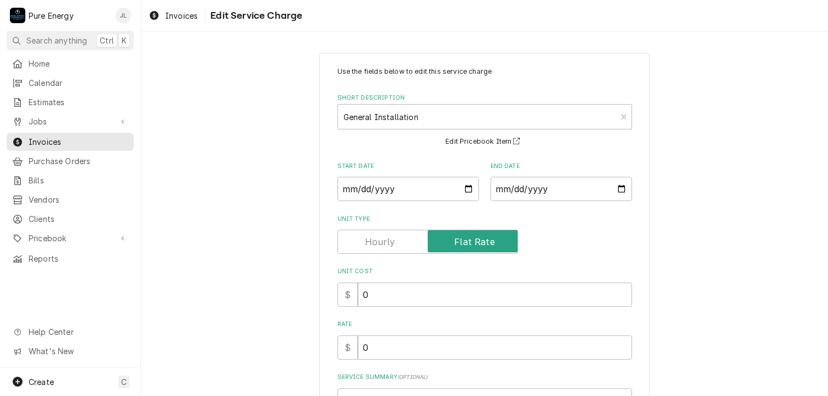
scroll to position [135, 0]
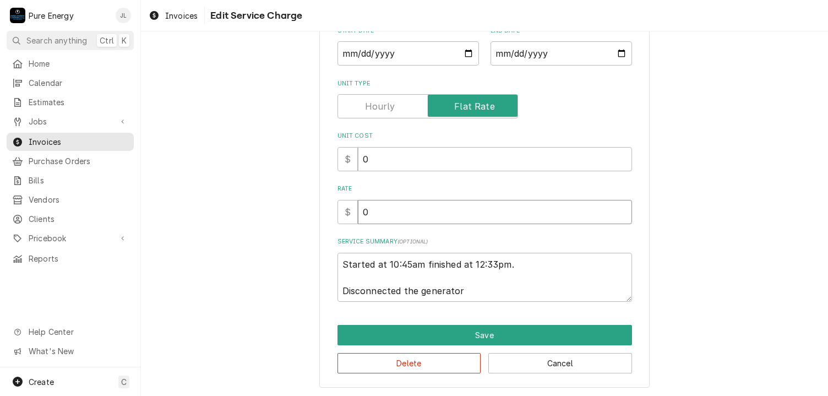
click at [374, 215] on input "0" at bounding box center [495, 212] width 274 height 24
type textarea "x"
type input "2"
type textarea "x"
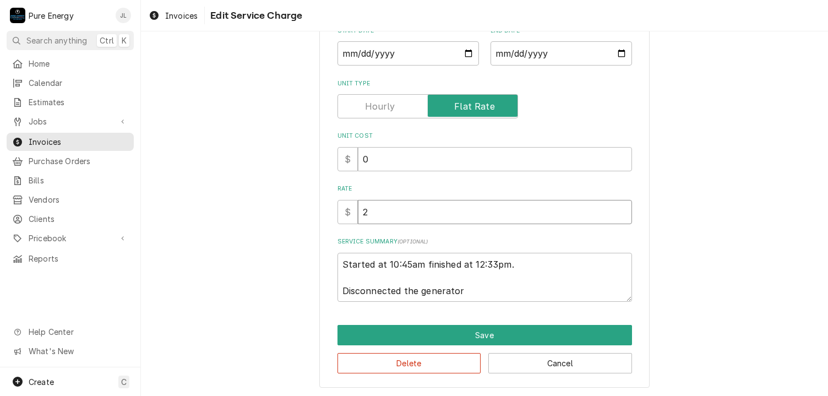
type input "28"
type textarea "x"
type input "280"
type textarea "x"
type input "280.0"
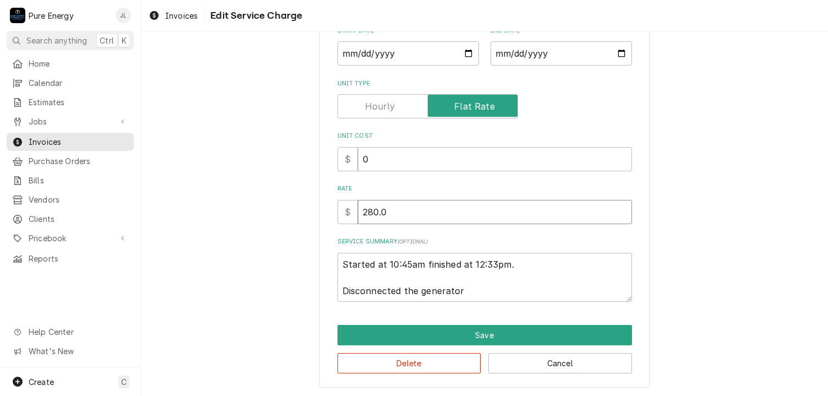
type textarea "x"
type input "280.02"
type textarea "x"
type input "280.0"
type textarea "x"
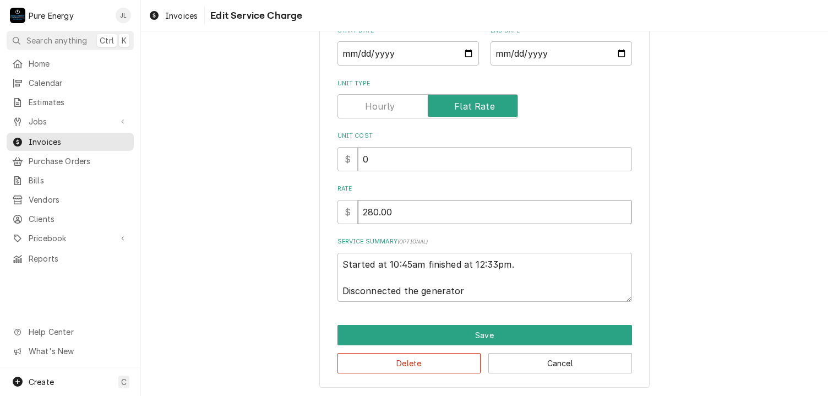
type input "280.00"
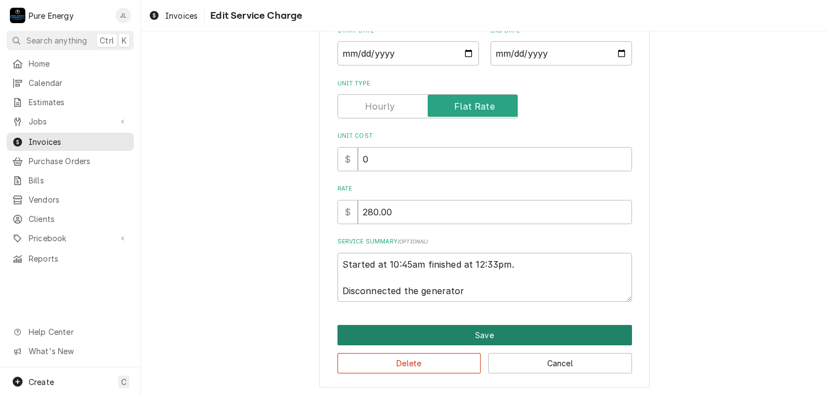
click at [459, 326] on button "Save" at bounding box center [484, 335] width 294 height 20
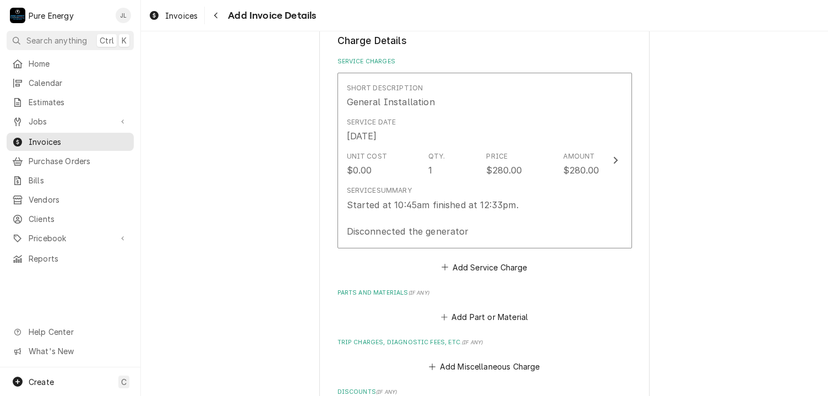
scroll to position [867, 0]
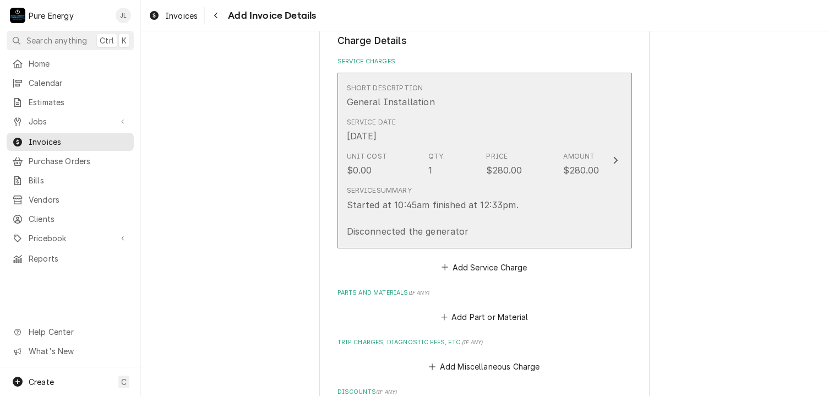
click at [519, 130] on div "Service Date [DATE]" at bounding box center [473, 130] width 253 height 34
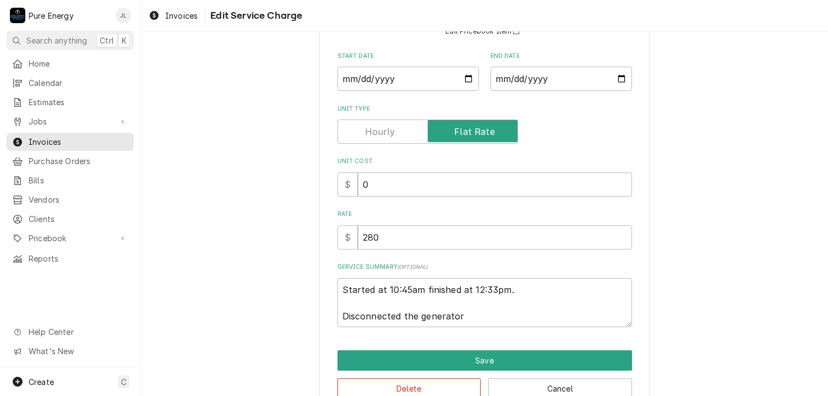
scroll to position [135, 0]
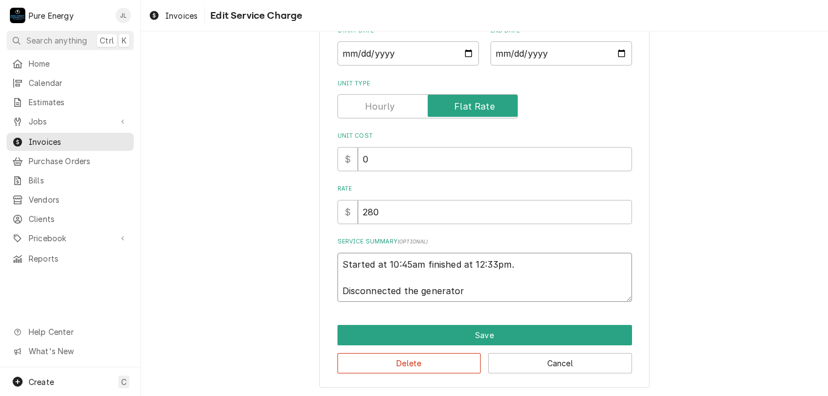
type textarea "x"
type textarea "S Disconnected the generatortarted at 10:45am finished at 12:33pm. Disconnected…"
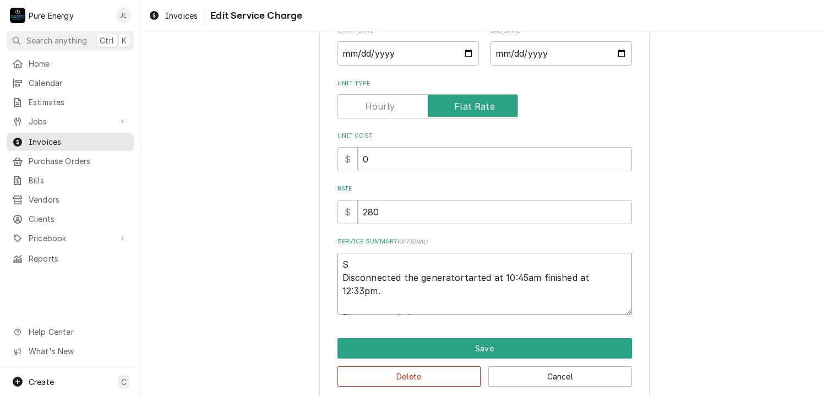
drag, startPoint x: 341, startPoint y: 275, endPoint x: 363, endPoint y: 299, distance: 32.8
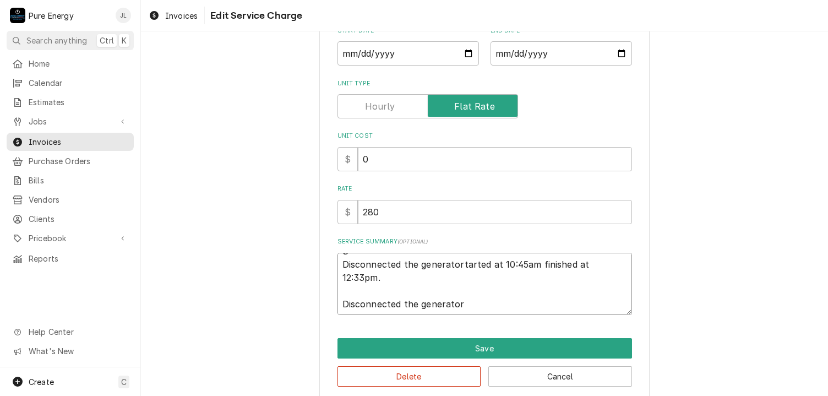
scroll to position [0, 0]
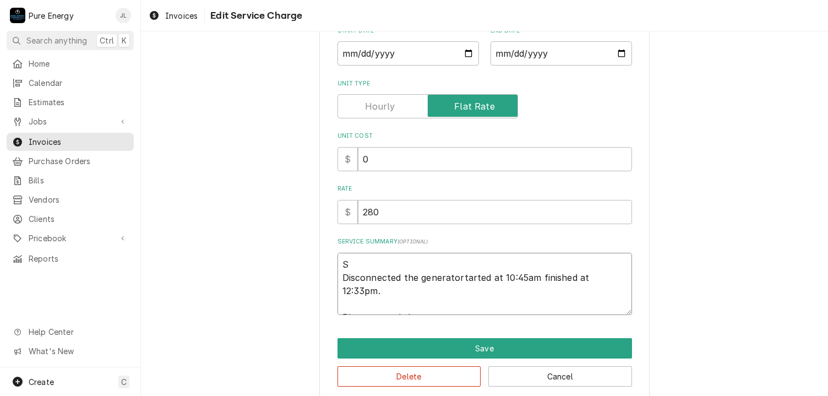
drag, startPoint x: 452, startPoint y: 305, endPoint x: 313, endPoint y: 243, distance: 152.5
click at [313, 243] on div "Use the fields below to edit this service charge Short Description General Inst…" at bounding box center [484, 159] width 687 height 502
type textarea "x"
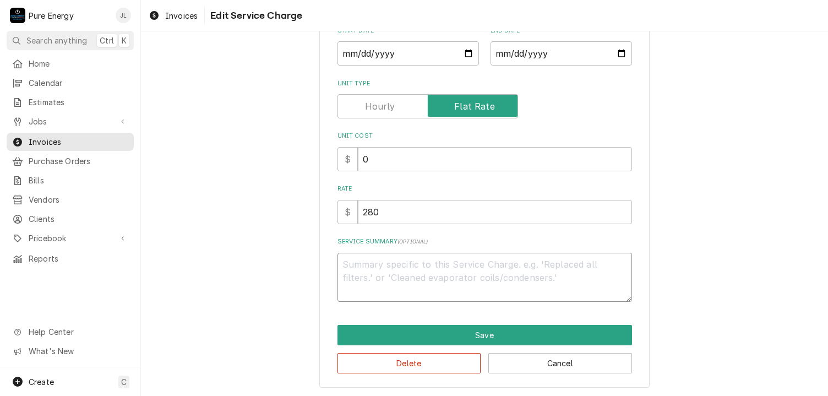
type textarea "x"
type textarea "A"
type textarea "x"
type textarea "As"
type textarea "x"
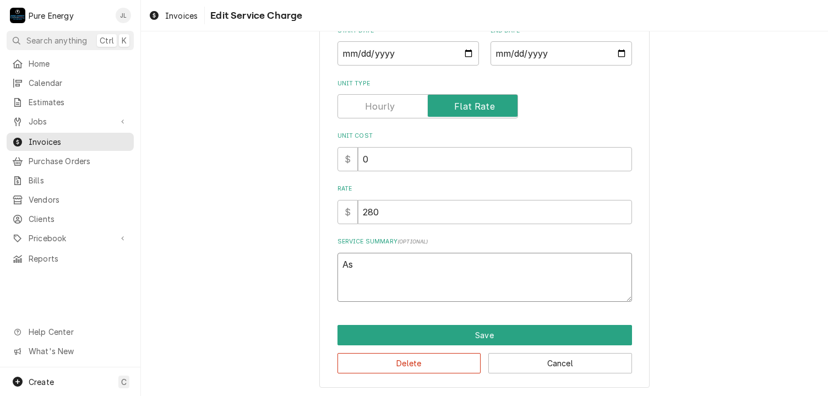
type textarea "Ask"
type textarea "x"
type textarea "Aske"
type textarea "x"
type textarea "Asked"
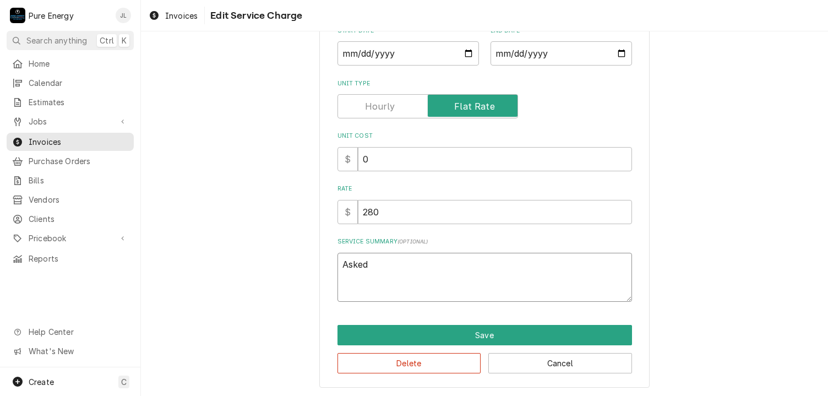
type textarea "x"
type textarea "Asked t"
type textarea "x"
type textarea "Asked to"
type textarea "x"
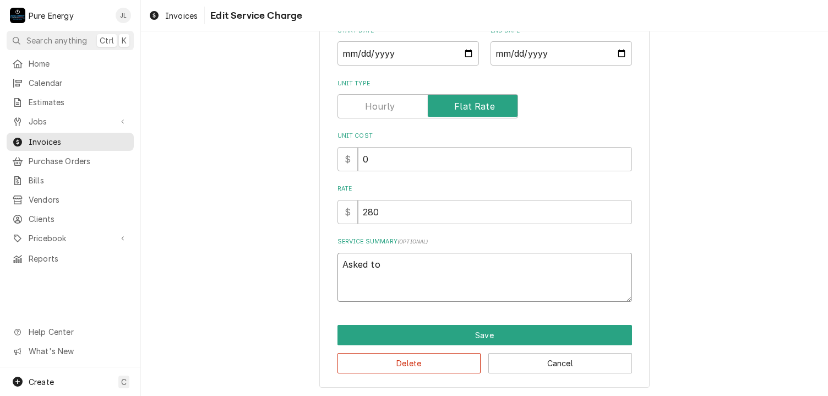
type textarea "Asked to"
type textarea "x"
type textarea "Asked to d"
type textarea "x"
type textarea "Asked to di"
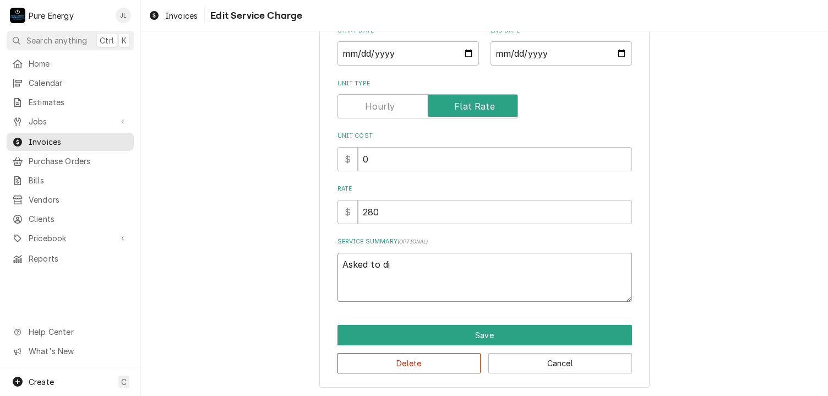
type textarea "x"
type textarea "Asked to dis"
type textarea "x"
type textarea "Asked to disco"
type textarea "x"
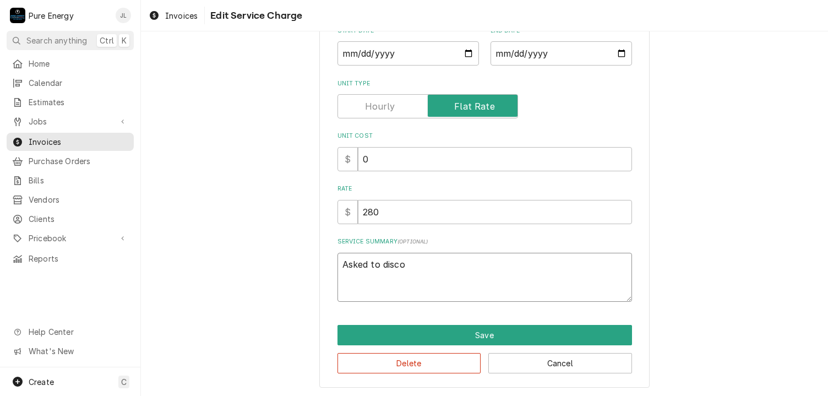
type textarea "Asked to discon"
type textarea "x"
type textarea "Asked to disconn"
type textarea "x"
type textarea "Asked to disconne"
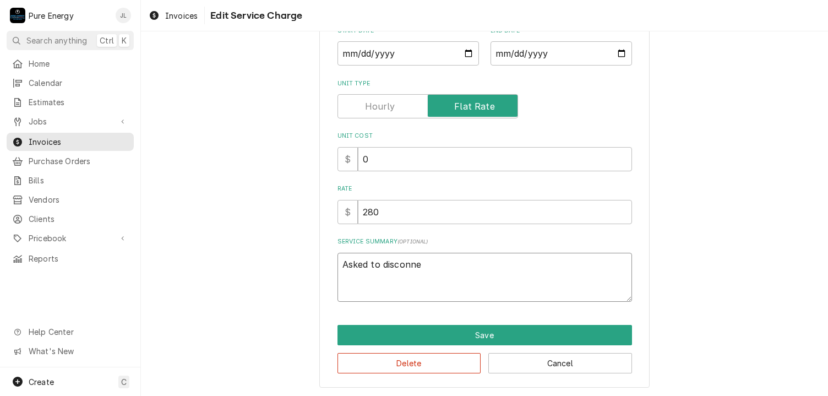
type textarea "x"
type textarea "Asked to disconnec"
type textarea "x"
type textarea "Asked to disconnect"
type textarea "x"
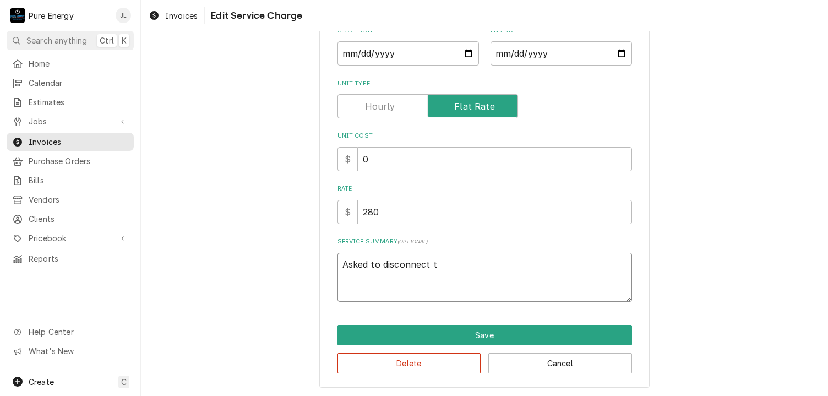
type textarea "Asked to disconnect th"
type textarea "x"
type textarea "Asked to disconnect the"
type textarea "x"
type textarea "Asked to disconnect the G"
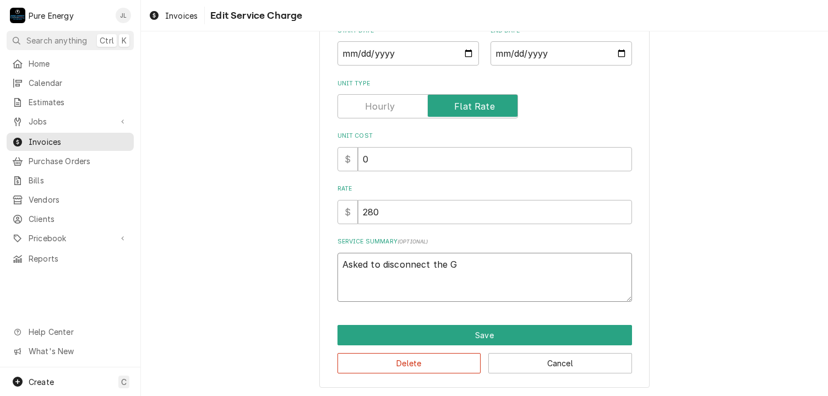
type textarea "x"
type textarea "Asked to disconnect the Ge"
type textarea "x"
type textarea "Asked to disconnect the Gen"
type textarea "x"
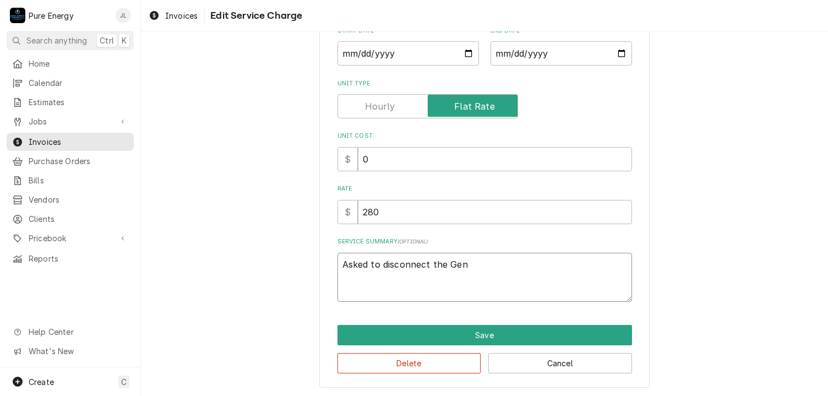
type textarea "Asked to disconnect the Gene"
type textarea "x"
type textarea "Asked to disconnect the Gener"
type textarea "x"
type textarea "Asked to disconnect the Genero"
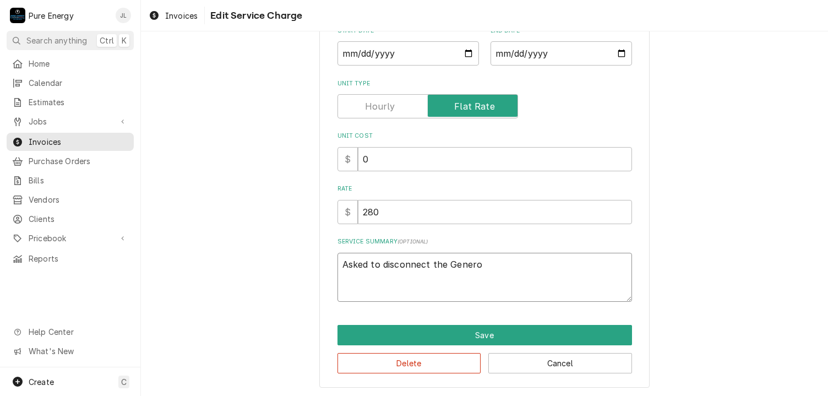
type textarea "x"
type textarea "Asked to disconnect the Gener"
type textarea "x"
type textarea "Asked to disconnect the Genera"
type textarea "x"
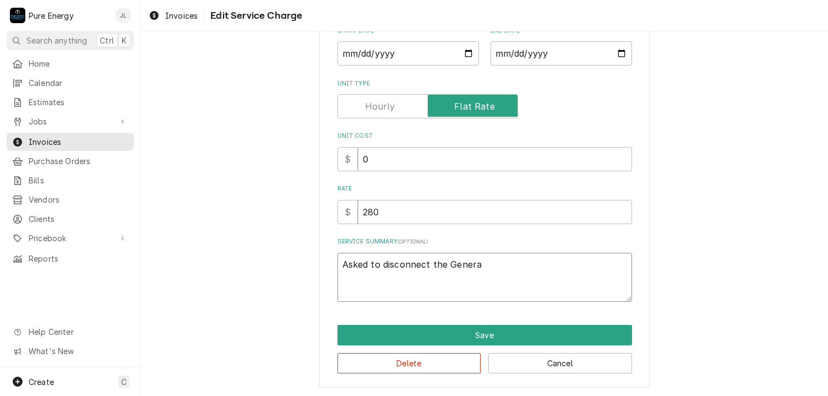
type textarea "Asked to disconnect the Generat"
type textarea "x"
type textarea "Asked to disconnect the Generato"
type textarea "x"
type textarea "Asked to disconnect the Generator"
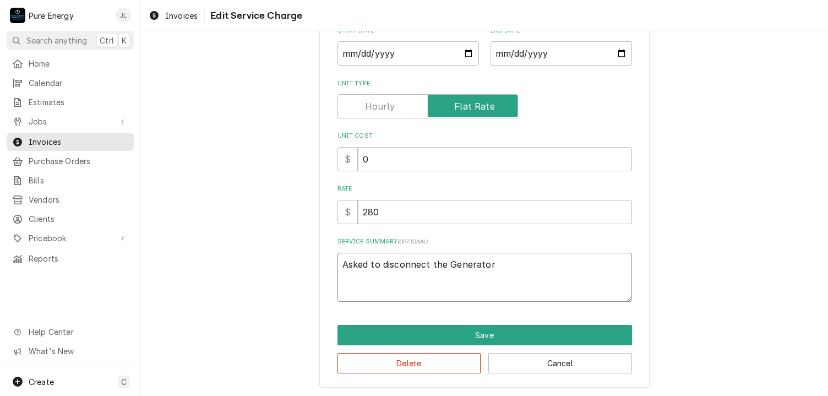
type textarea "x"
type textarea "Asked to disconnect the Generatore"
type textarea "x"
type textarea "Asked to disconnect the Generatore."
type textarea "x"
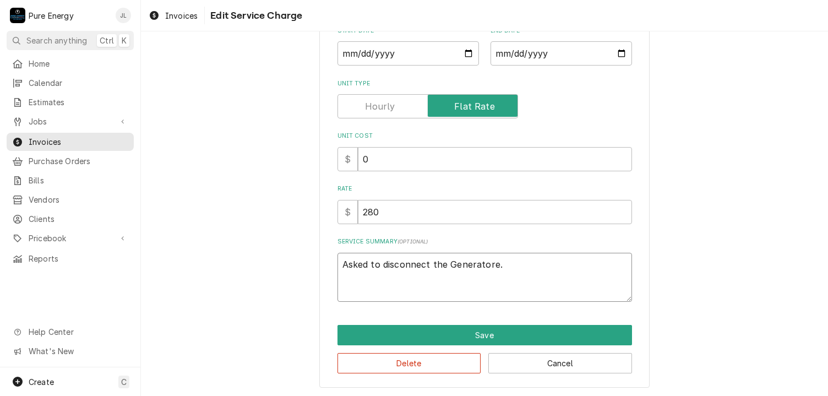
type textarea "Asked to disconnect the Generatore."
type textarea "x"
type textarea "Asked to disconnect the Generatore."
type textarea "x"
type textarea "Asked to disconnect the Generatore"
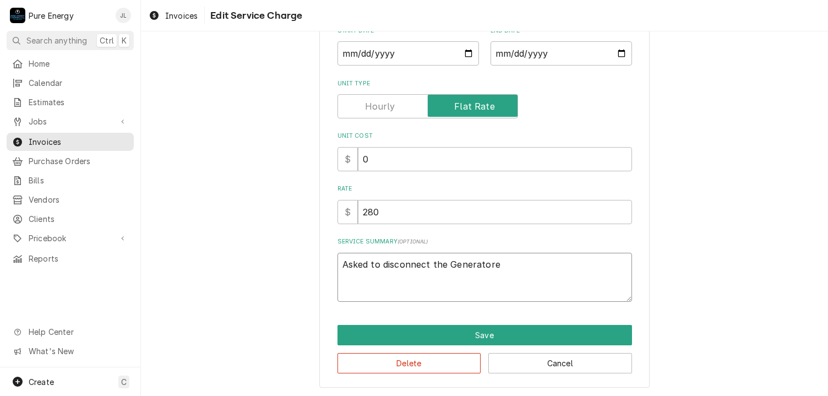
type textarea "x"
type textarea "Asked to disconnect the Generator"
type textarea "x"
type textarea "Asked to disconnect the Generato"
type textarea "x"
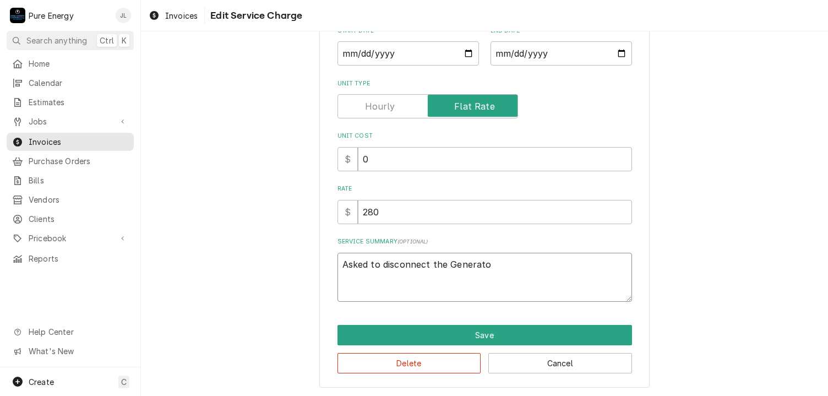
type textarea "Asked to disconnect the Generator"
type textarea "x"
type textarea "Asked to disconnect the Generator."
type textarea "x"
type textarea "Asked to disconnect the Generator."
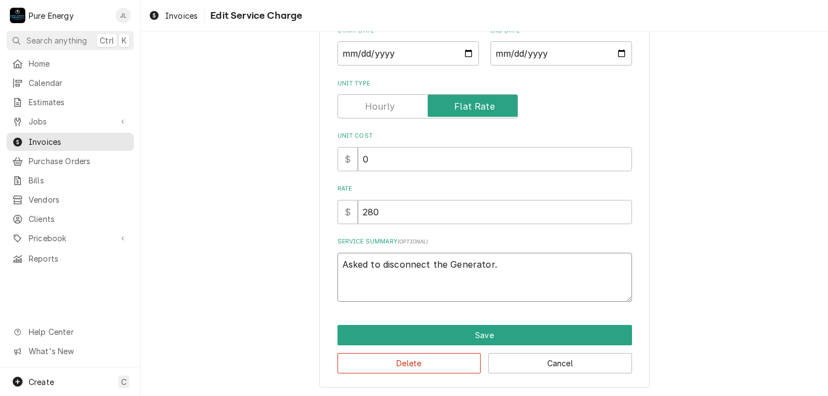
type textarea "x"
type textarea "Asked to disconnect the Generator."
type textarea "x"
type textarea "Asked to disconnect the Generator. W"
type textarea "x"
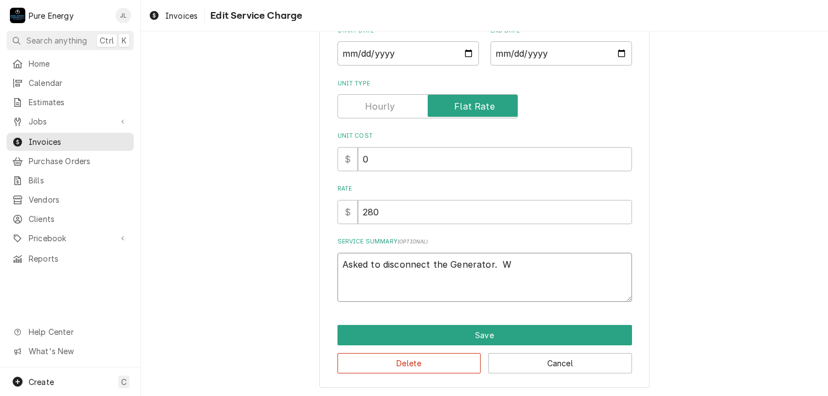
type textarea "Asked to disconnect the Generator. Wr"
type textarea "x"
type textarea "Asked to disconnect the Generator. W"
type textarea "x"
type textarea "Asked to disconnect the Generator. We"
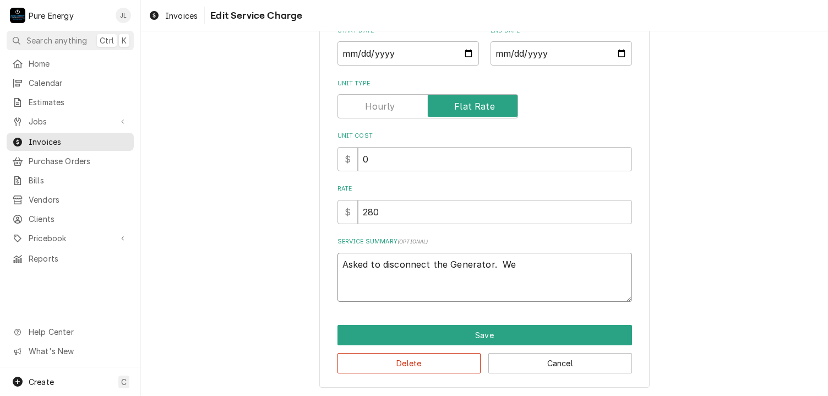
type textarea "x"
type textarea "Asked to disconnect the Generator. We"
type textarea "x"
type textarea "Asked to disconnect the Generator. We h"
type textarea "x"
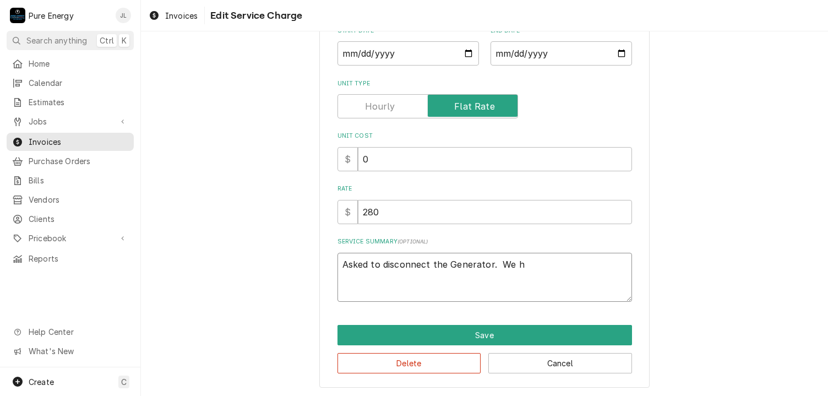
type textarea "Asked to disconnect the Generator. We ha"
type textarea "x"
type textarea "Asked to disconnect the Generator. We had"
type textarea "x"
type textarea "Asked to disconnect the Generator. We had"
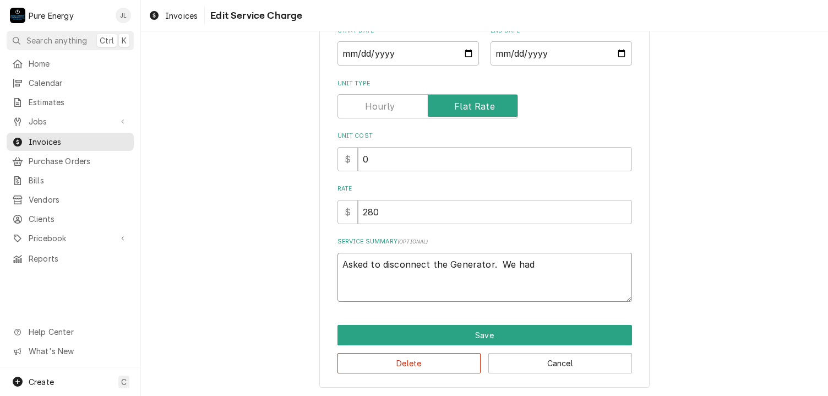
type textarea "x"
type textarea "Asked to disconnect the Generator. We had t"
type textarea "x"
type textarea "Asked to disconnect the Generator. We had to"
type textarea "x"
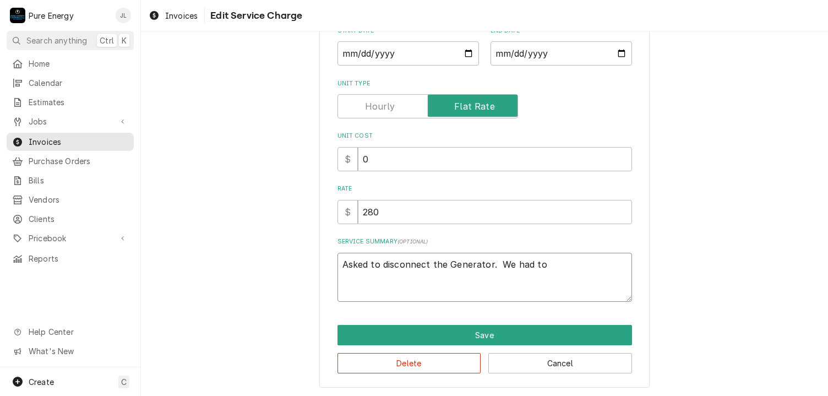
type textarea "Asked to disconnect the Generator. We had to"
type textarea "x"
type textarea "Asked to disconnect the Generator. We had to o"
type textarea "x"
type textarea "Asked to disconnect the Generator. We had to op"
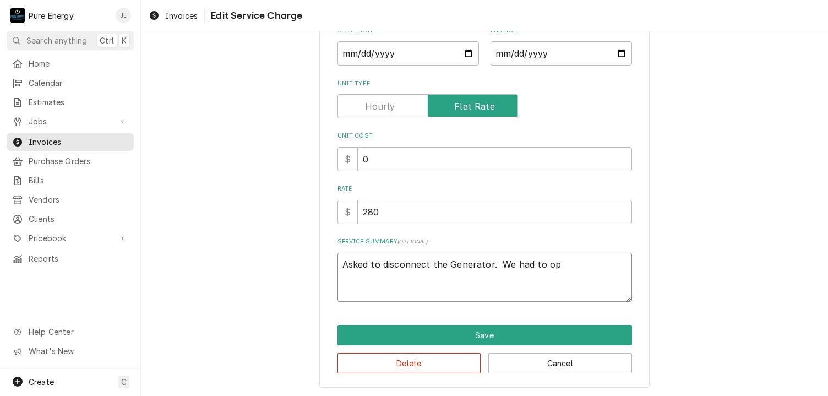
type textarea "x"
type textarea "Asked to disconnect the Generator. We had to ope"
type textarea "x"
type textarea "Asked to disconnect the Generator. We had to open"
type textarea "x"
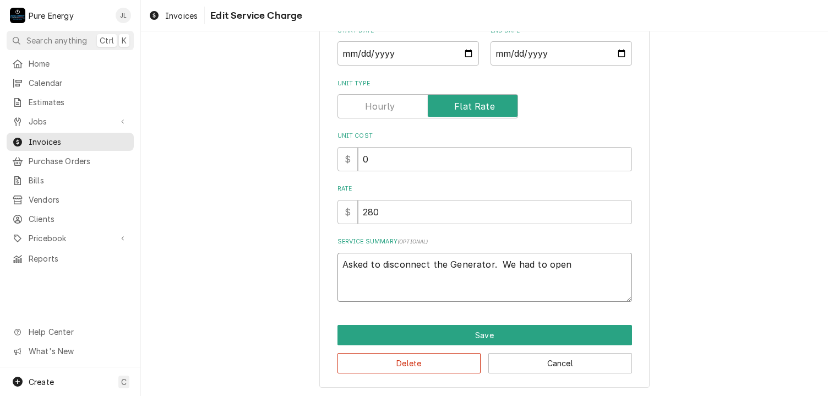
type textarea "Asked to disconnect the Generator. We had to open"
type textarea "x"
type textarea "Asked to disconnect the Generator. We had to open a"
type textarea "x"
type textarea "Asked to disconnect the Generator. We had to open al"
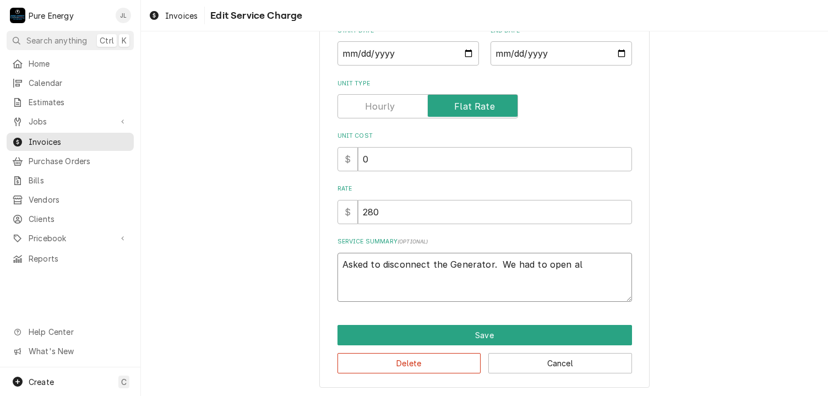
type textarea "x"
type textarea "Asked to disconnect the Generator. We had to open all"
type textarea "x"
type textarea "Asked to disconnect the Generator. We had to open all"
type textarea "x"
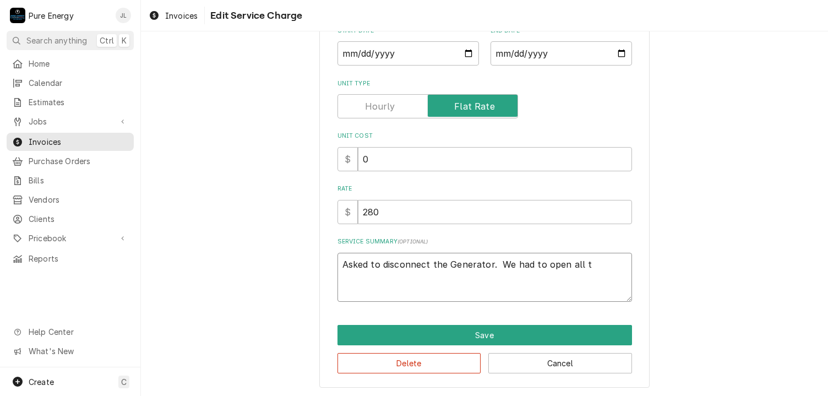
type textarea "Asked to disconnect the Generator. We had to open all th"
type textarea "x"
type textarea "Asked to disconnect the Generator. We had to open all the"
type textarea "x"
type textarea "Asked to disconnect the Generator. We had to open all the"
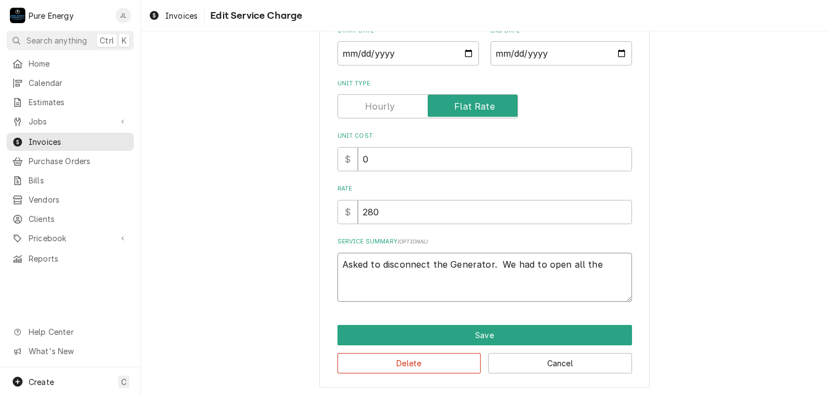
type textarea "x"
type textarea "Asked to disconnect the Generator. We had to open all the b"
type textarea "x"
type textarea "Asked to disconnect the Generator. We had to open all the bo"
type textarea "x"
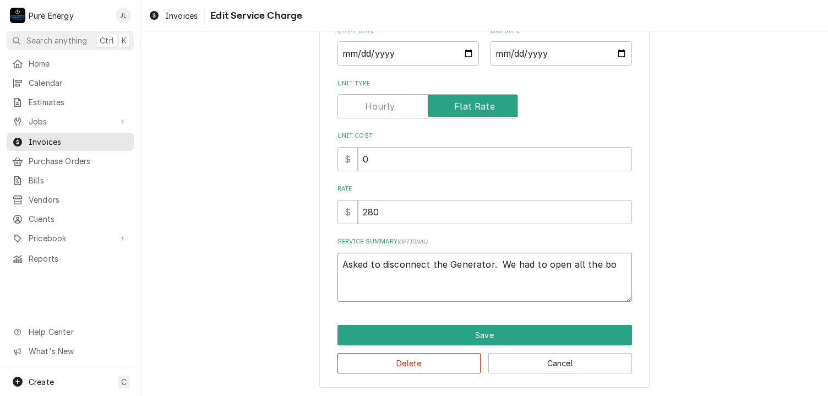
type textarea "Asked to disconnect the Generator. We had to open all the box"
type textarea "x"
type textarea "Asked to disconnect the Generator. We had to open all the boxe"
type textarea "x"
type textarea "Asked to disconnect the Generator. We had to open all the boxes"
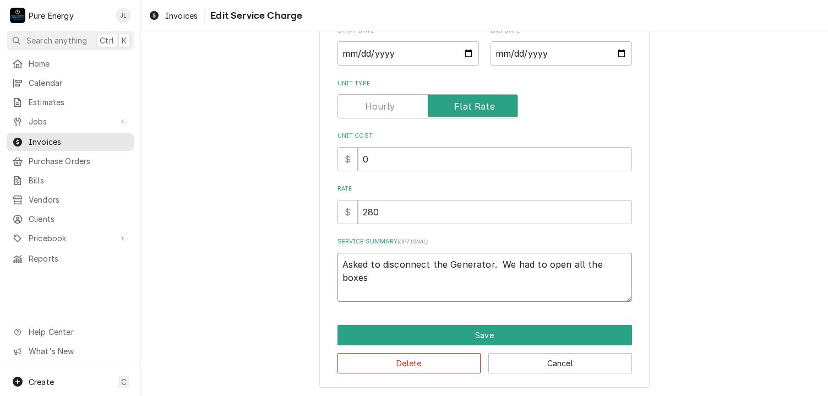
type textarea "x"
type textarea "Asked to disconnect the Generator. We had to open all the boxes"
type textarea "x"
type textarea "Asked to disconnect the Generator. We had to open all the boxes ("
type textarea "x"
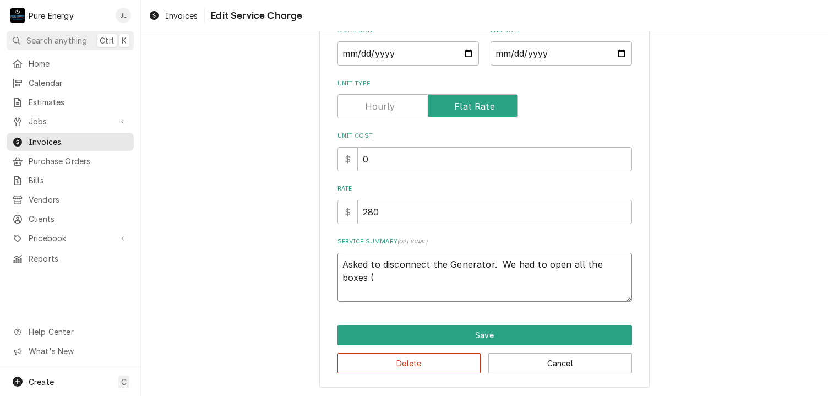
type textarea "Asked to disconnect the Generator. We had to open all the boxes (m"
type textarea "x"
type textarea "Asked to disconnect the Generator. We had to open all the boxes (mai"
type textarea "x"
type textarea "Asked to disconnect the Generator. We had to open all the boxes (main"
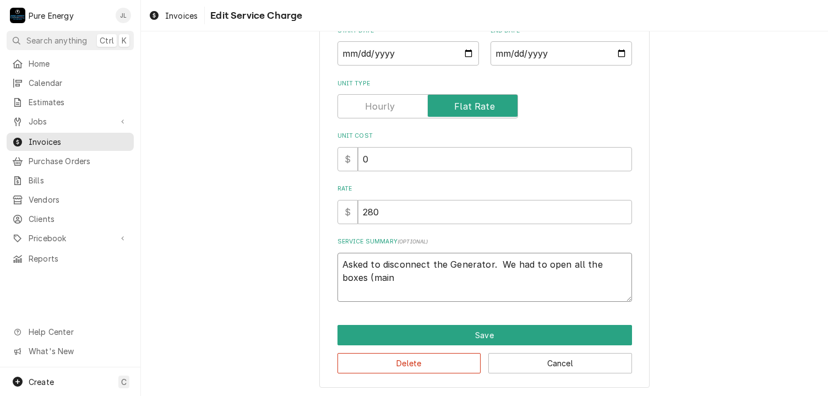
type textarea "x"
type textarea "Asked to disconnect the Generator. We had to open all the boxes (main"
type textarea "x"
type textarea "Asked to disconnect the Generator. We had to open all the boxes (main p"
type textarea "x"
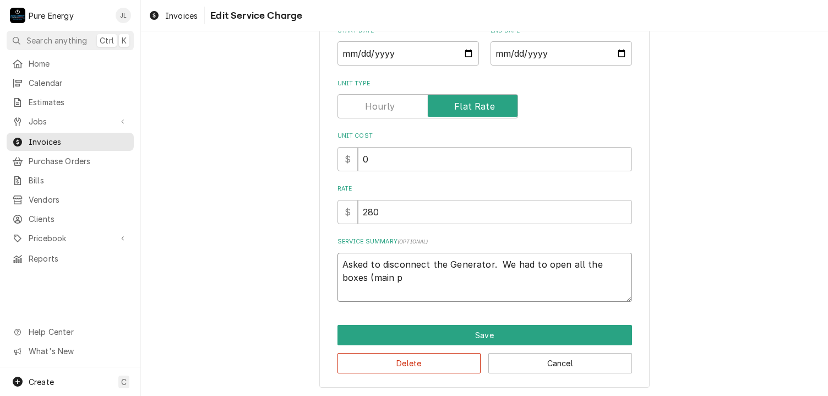
type textarea "Asked to disconnect the Generator. We had to open all the boxes (main pa"
type textarea "x"
type textarea "Asked to disconnect the Generator. We had to open all the boxes (main pan"
type textarea "x"
type textarea "Asked to disconnect the Generator. We had to open all the boxes (main pane"
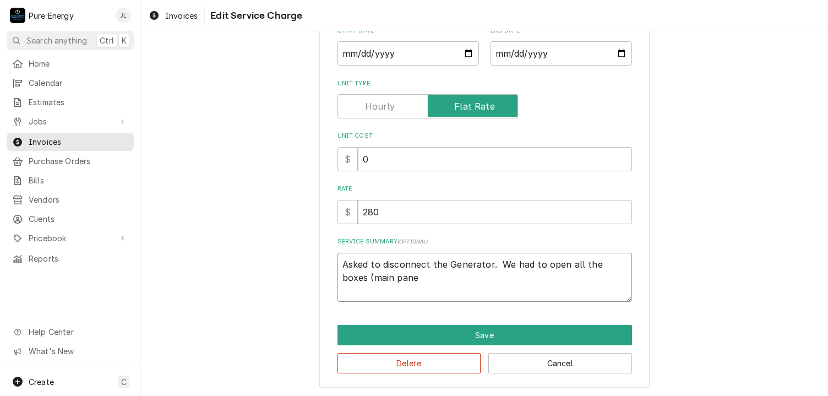
type textarea "x"
type textarea "Asked to disconnect the Generator. We had to open all the boxes (main panel"
type textarea "x"
type textarea "Asked to disconnect the Generator. We had to open all the boxes (main panel,"
type textarea "x"
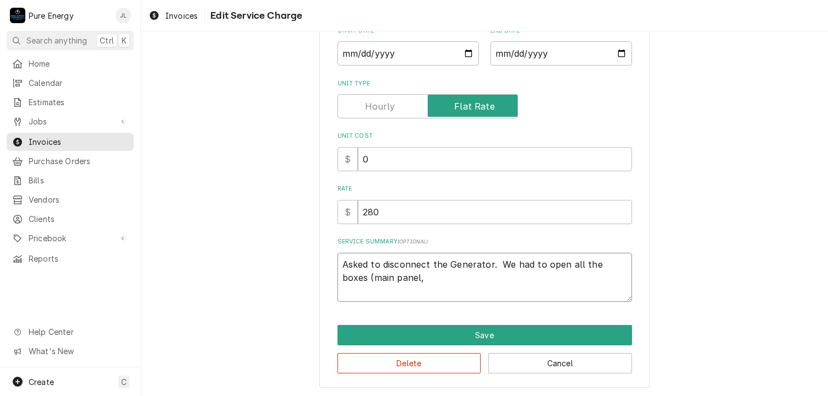
type textarea "Asked to disconnect the Generator. We had to open all the boxes (main panel, g"
type textarea "x"
type textarea "Asked to disconnect the Generator. We had to open all the boxes (main panel, ge"
type textarea "x"
type textarea "Asked to disconnect the Generator. We had to open all the boxes (main panel, gen"
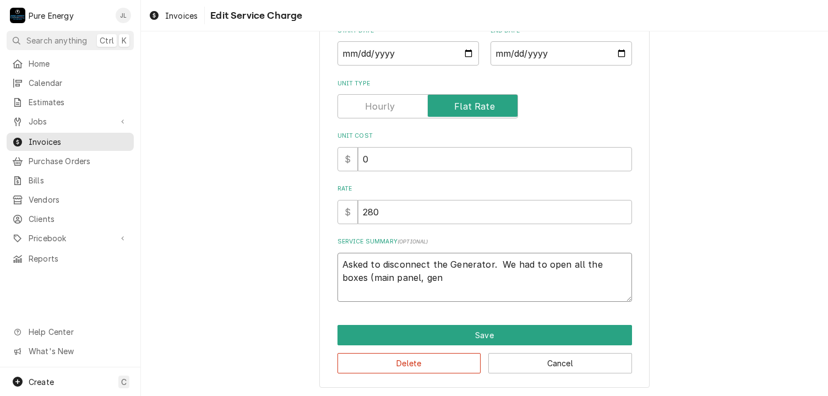
type textarea "x"
type textarea "Asked to disconnect the Generator. We had to open all the boxes (main panel, gen"
type textarea "x"
type textarea "Asked to disconnect the Generator. We had to open all the boxes (main panel, ge…"
type textarea "x"
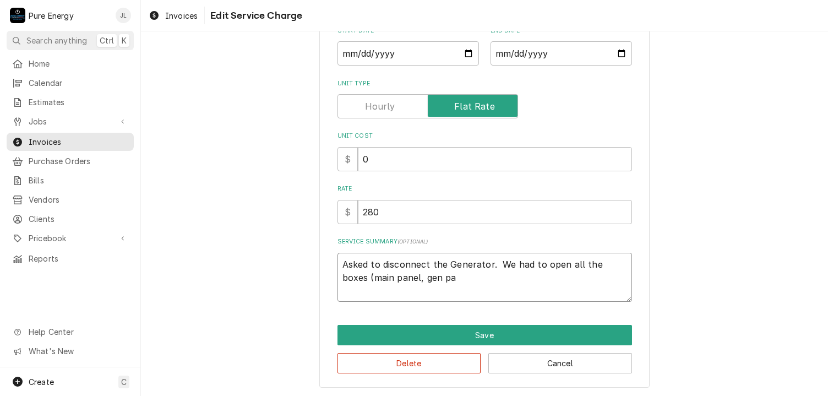
type textarea "Asked to disconnect the Generator. We had to open all the boxes (main panel, ge…"
type textarea "x"
type textarea "Asked to disconnect the Generator. We had to open all the boxes (main panel, ge…"
type textarea "x"
type textarea "Asked to disconnect the Generator. We had to open all the boxes (main panel, ge…"
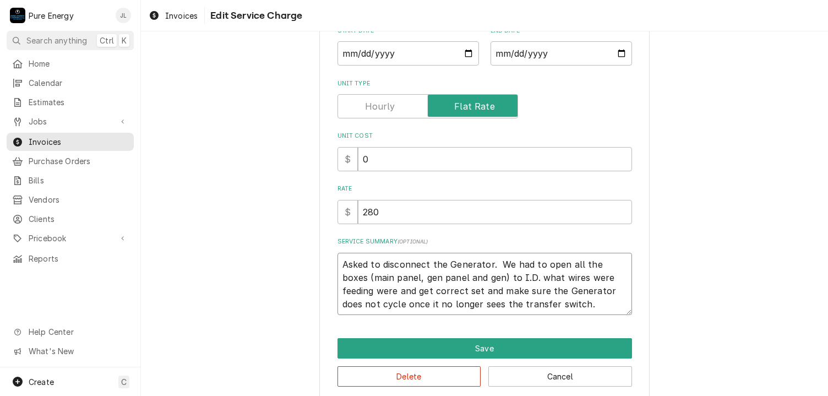
click at [344, 289] on textarea "Asked to disconnect the Generator. We had to open all the boxes (main panel, ge…" at bounding box center [484, 284] width 294 height 63
click at [363, 304] on textarea "Asked to disconnect the Generator. We had to open all the boxes (main panel, ge…" at bounding box center [484, 284] width 294 height 63
click at [383, 210] on input "280" at bounding box center [495, 212] width 274 height 24
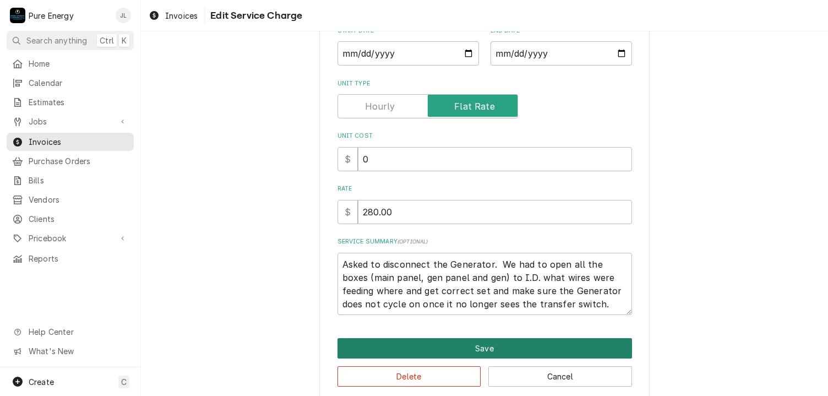
click at [464, 341] on button "Save" at bounding box center [484, 348] width 294 height 20
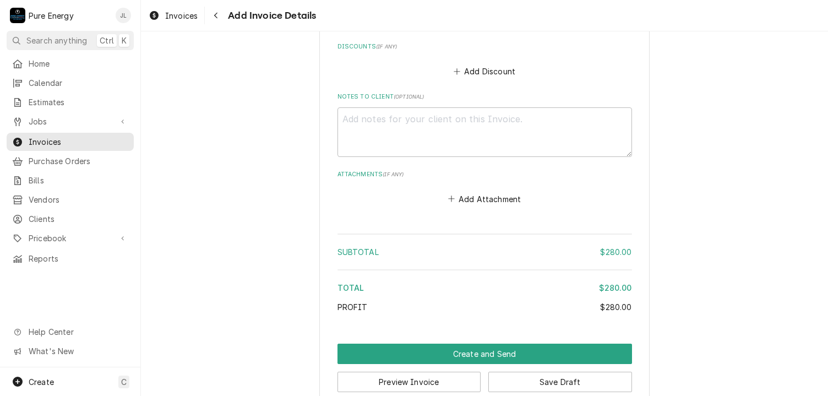
scroll to position [1255, 0]
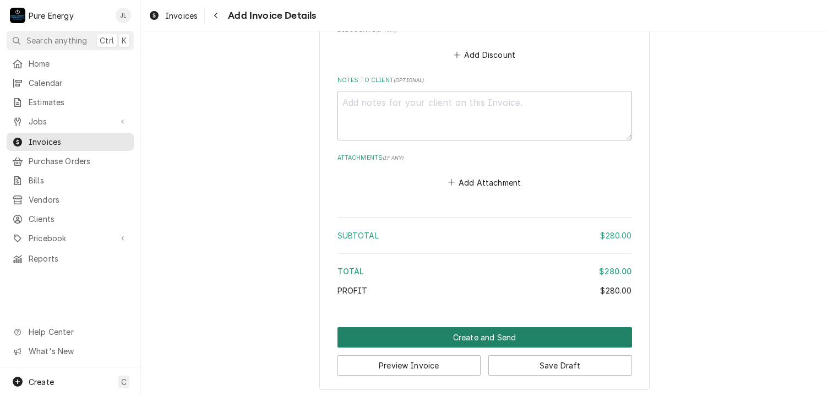
click at [468, 327] on button "Create and Send" at bounding box center [484, 337] width 294 height 20
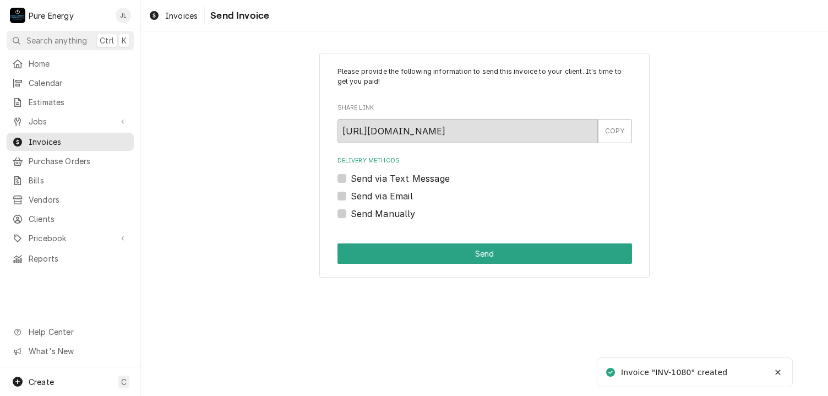
click at [350, 217] on label "Send Manually" at bounding box center [382, 213] width 65 height 13
click at [350, 217] on input "Send Manually" at bounding box center [497, 219] width 294 height 24
checkbox input "true"
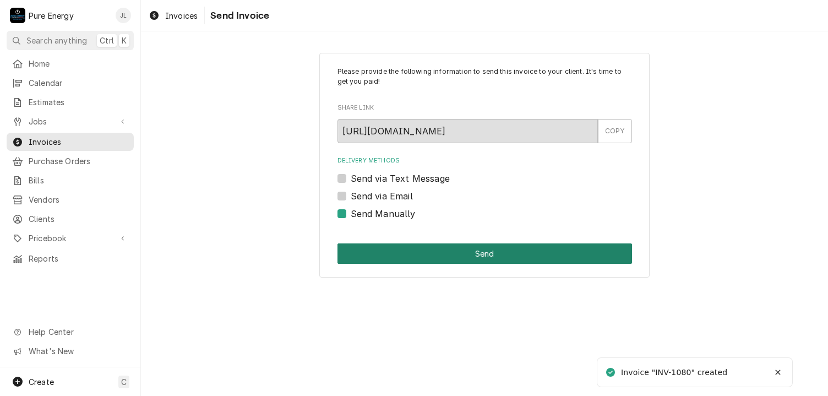
click at [423, 250] on button "Send" at bounding box center [484, 253] width 294 height 20
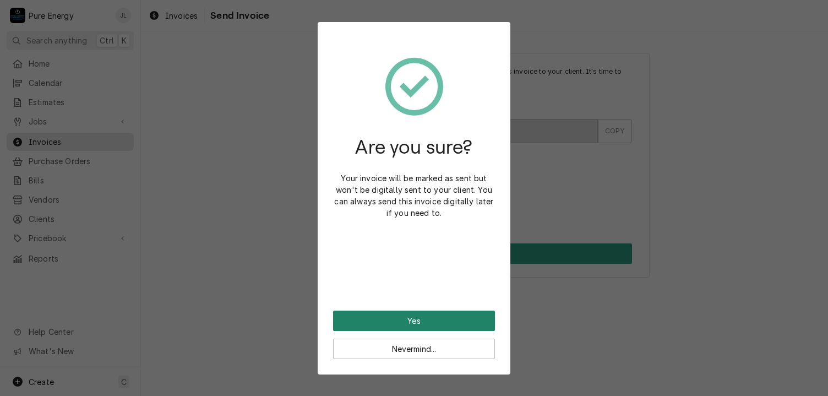
click at [438, 322] on button "Yes" at bounding box center [414, 320] width 162 height 20
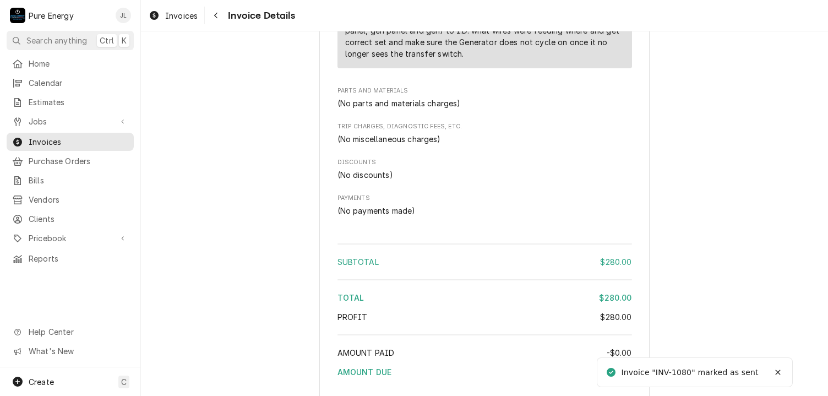
scroll to position [997, 0]
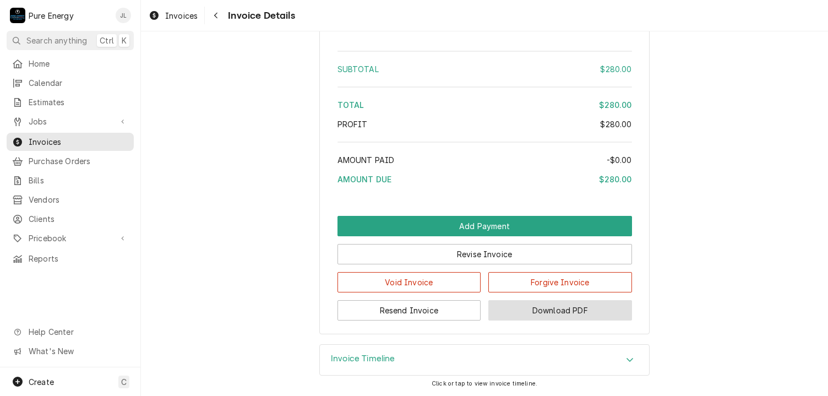
click at [544, 310] on button "Download PDF" at bounding box center [560, 310] width 144 height 20
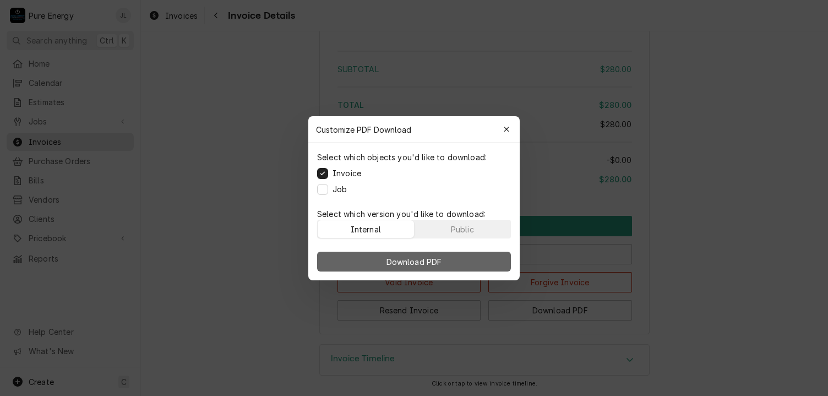
click at [486, 255] on button "Download PDF" at bounding box center [414, 261] width 194 height 20
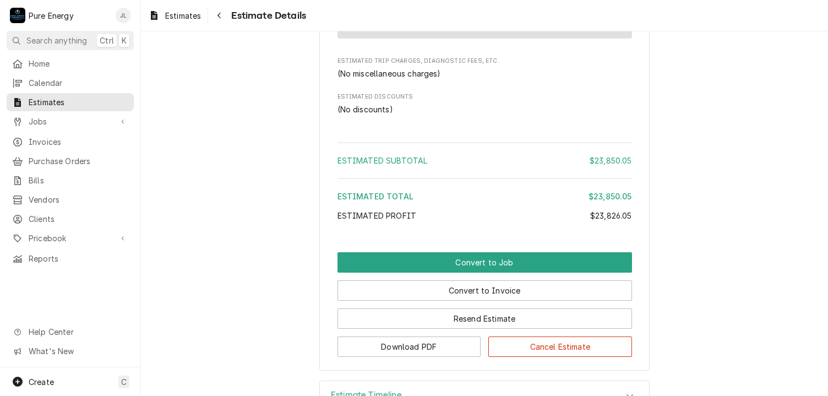
scroll to position [10496, 0]
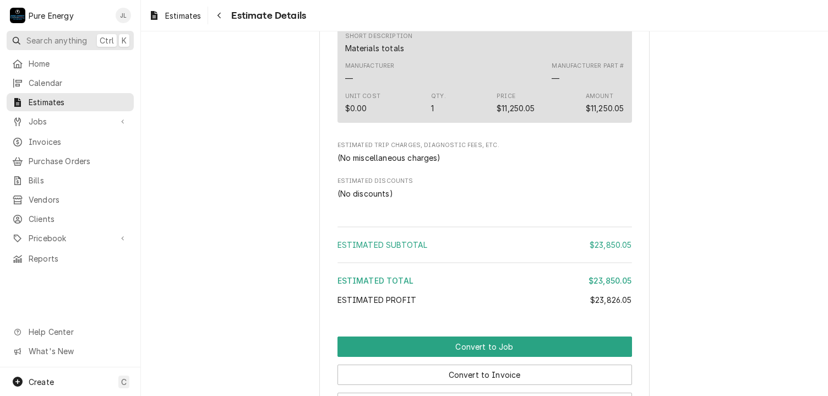
click at [69, 40] on span "Search anything" at bounding box center [56, 41] width 61 height 12
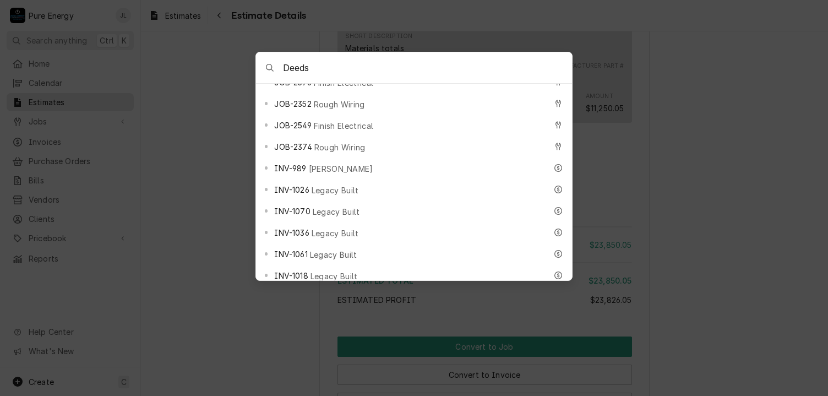
scroll to position [495, 0]
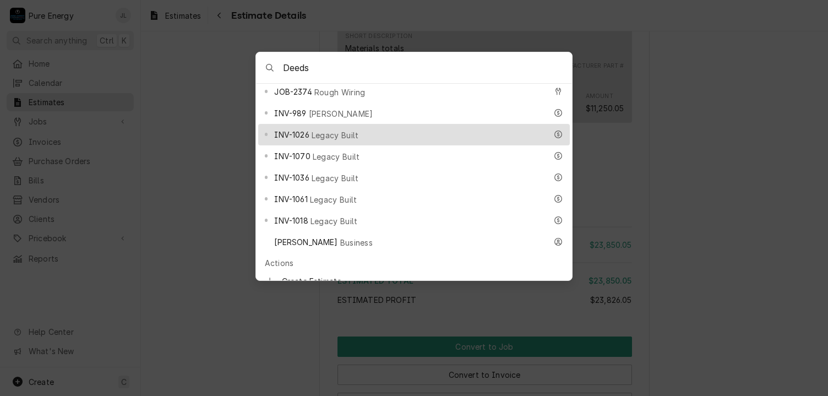
type input "Deeds"
click at [448, 128] on div "INV-1026 Legacy Built" at bounding box center [410, 134] width 272 height 13
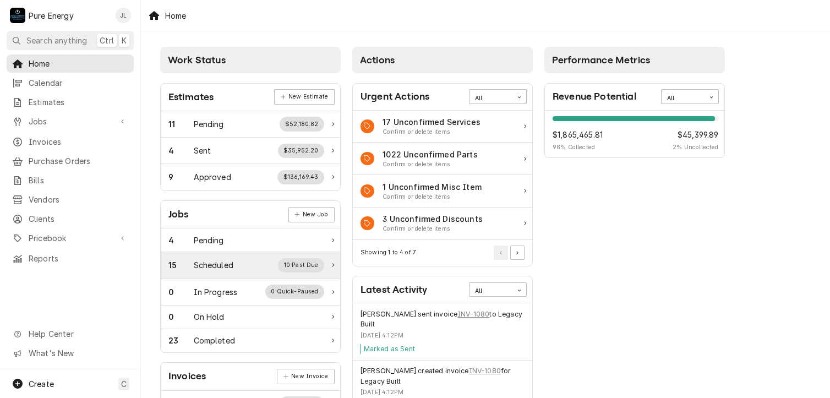
click at [223, 264] on div "Scheduled" at bounding box center [214, 265] width 40 height 12
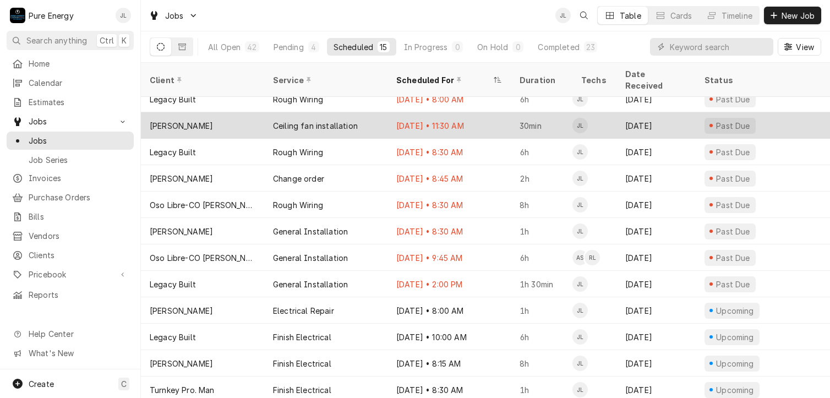
scroll to position [90, 0]
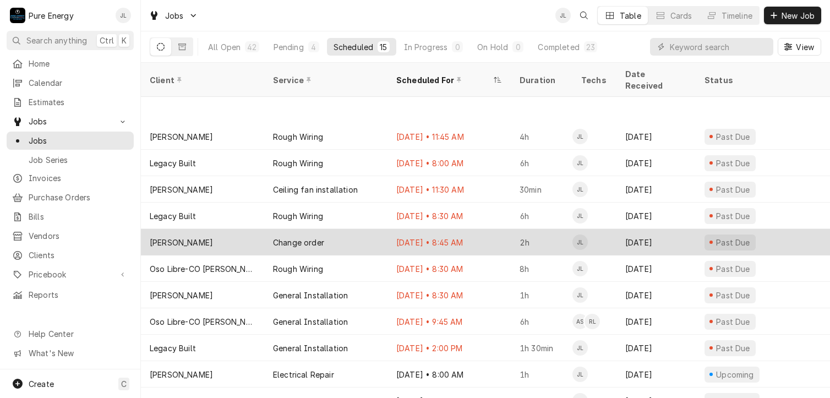
scroll to position [90, 0]
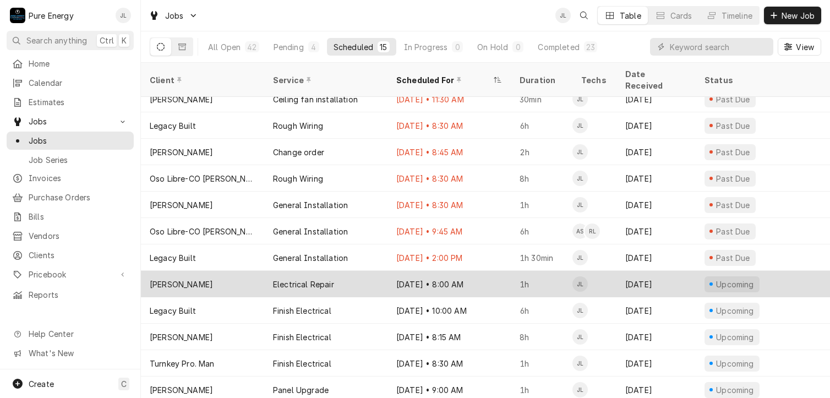
click at [379, 275] on div "Electrical Repair" at bounding box center [325, 284] width 123 height 26
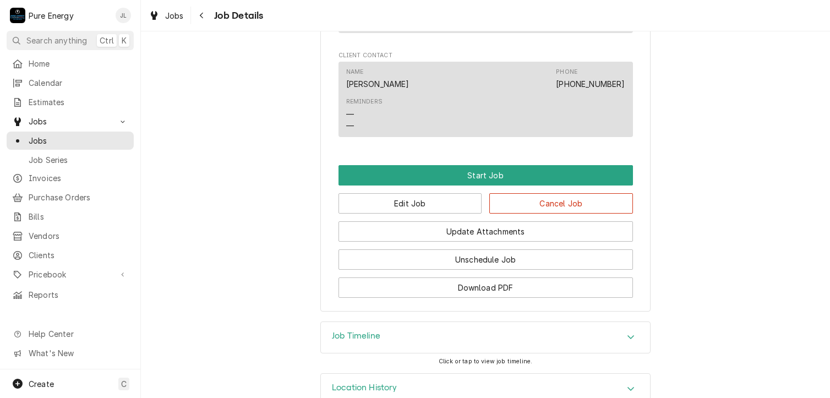
scroll to position [698, 0]
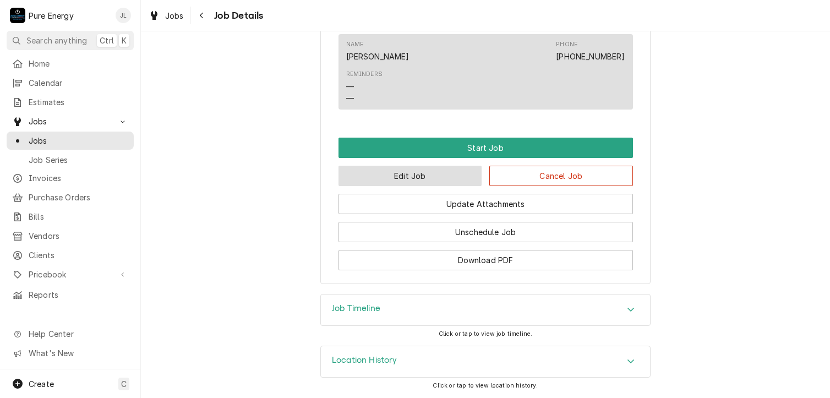
click at [431, 174] on button "Edit Job" at bounding box center [410, 176] width 144 height 20
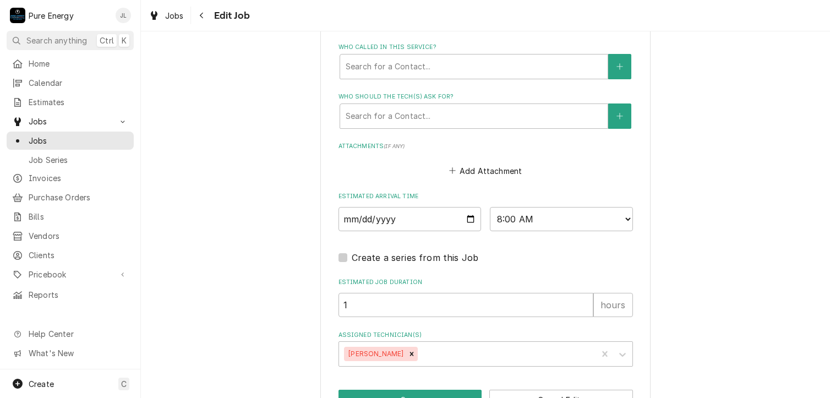
scroll to position [748, 0]
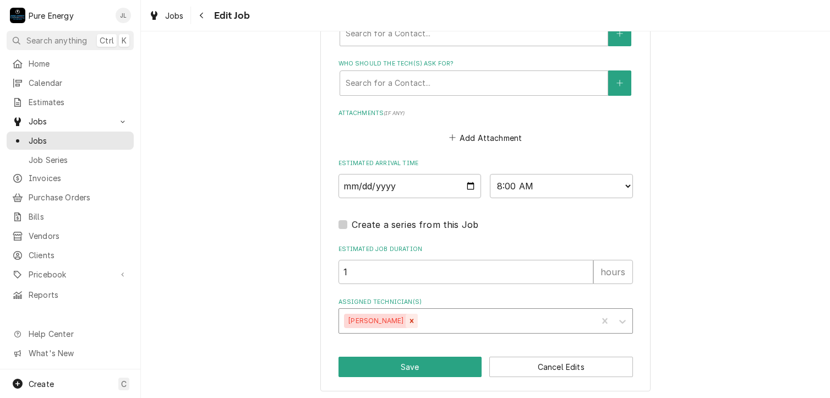
click at [415, 319] on icon "Remove James Linnenkamp" at bounding box center [412, 321] width 8 height 8
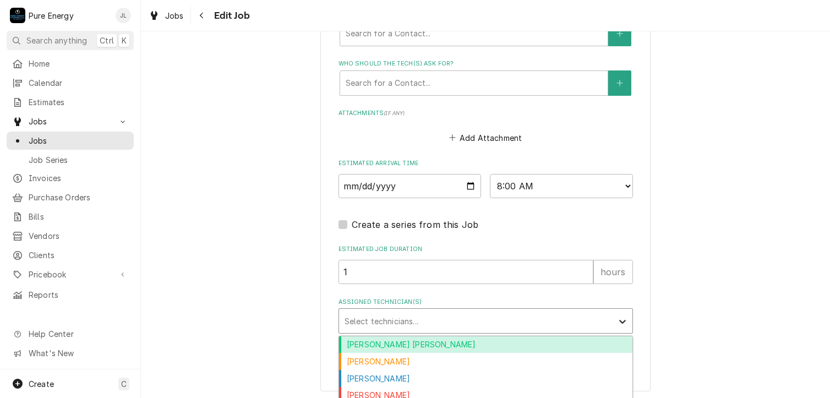
click at [617, 316] on icon "Assigned Technician(s)" at bounding box center [622, 321] width 11 height 11
click at [475, 339] on div "Albert Hernandez Soto" at bounding box center [485, 344] width 293 height 17
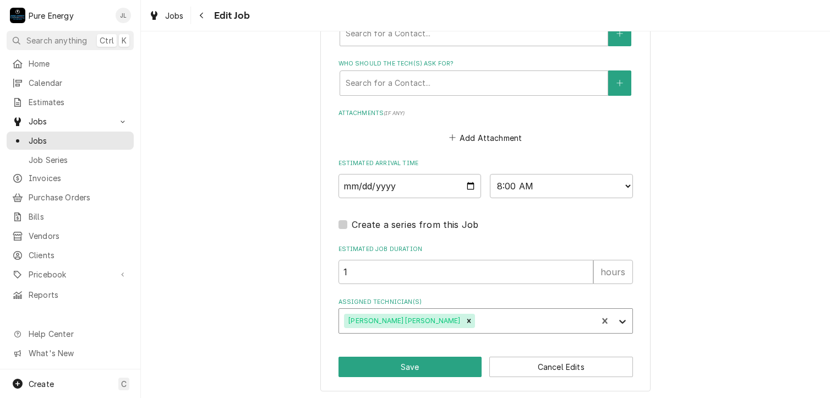
click at [621, 322] on icon "Assigned Technician(s)" at bounding box center [622, 321] width 11 height 11
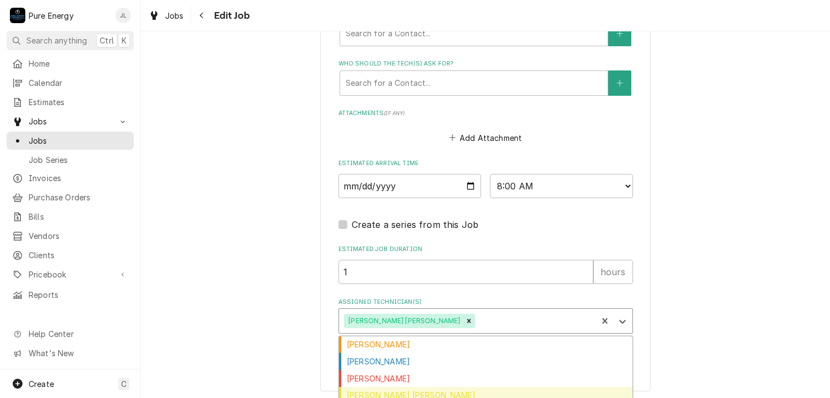
click at [480, 393] on div "Rodolfo Hernandez Lorenzo" at bounding box center [485, 395] width 293 height 17
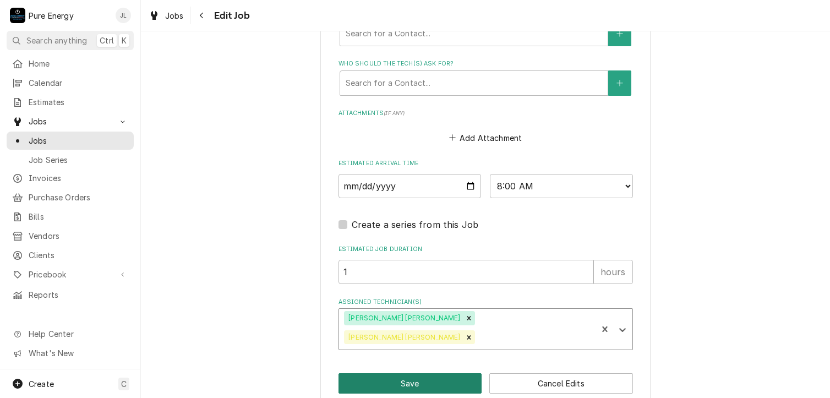
click at [458, 373] on button "Save" at bounding box center [410, 383] width 144 height 20
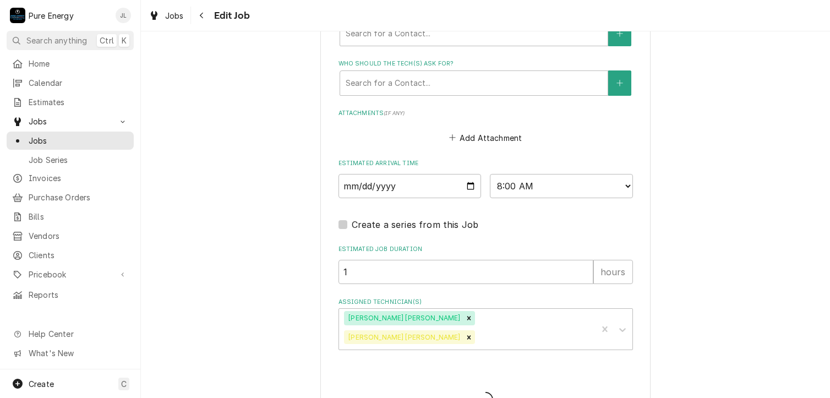
type textarea "x"
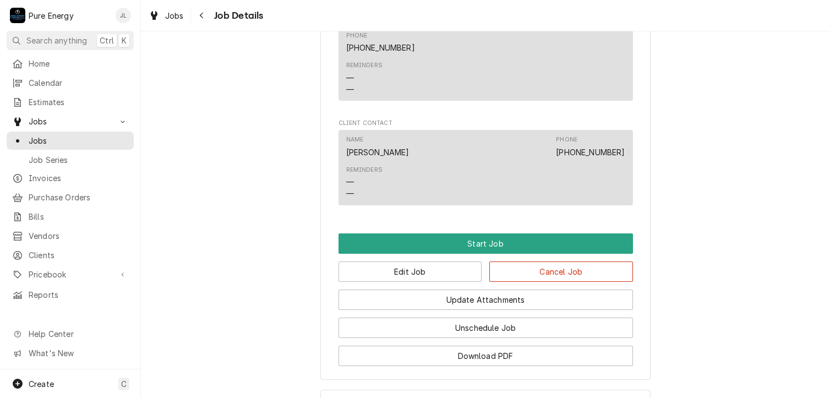
scroll to position [660, 0]
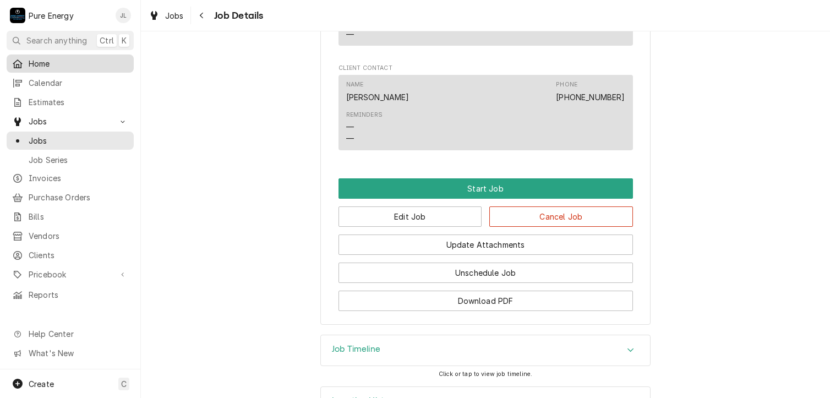
click at [72, 62] on span "Home" at bounding box center [79, 64] width 100 height 12
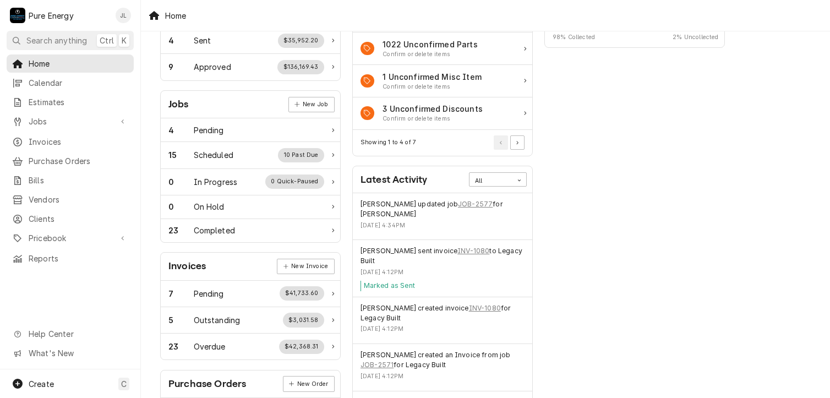
scroll to position [165, 0]
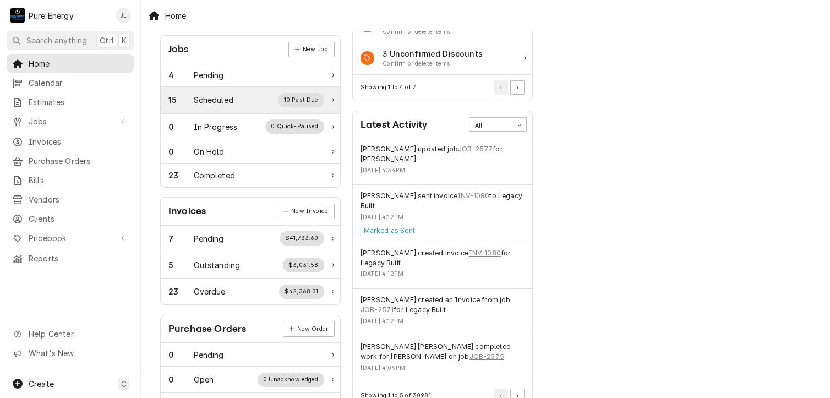
click at [234, 93] on div "15 Scheduled 10 Past Due" at bounding box center [246, 100] width 156 height 14
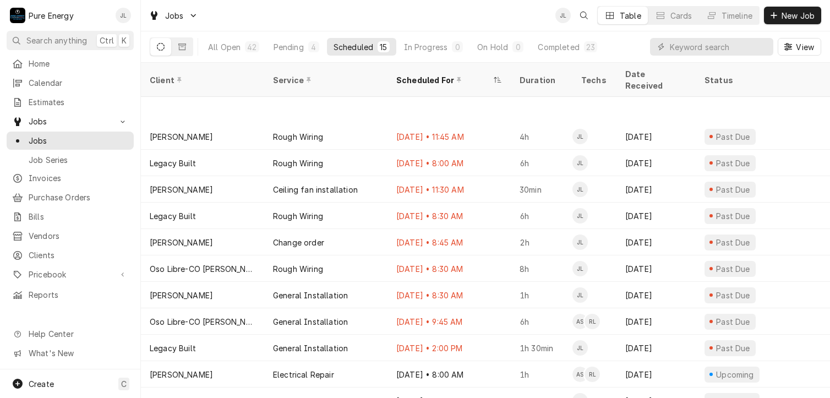
scroll to position [90, 0]
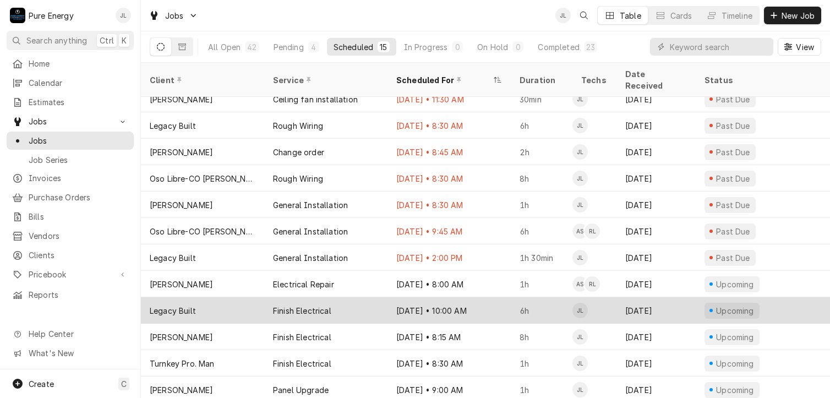
click at [497, 297] on div "[DATE] • 10:00 AM" at bounding box center [448, 310] width 123 height 26
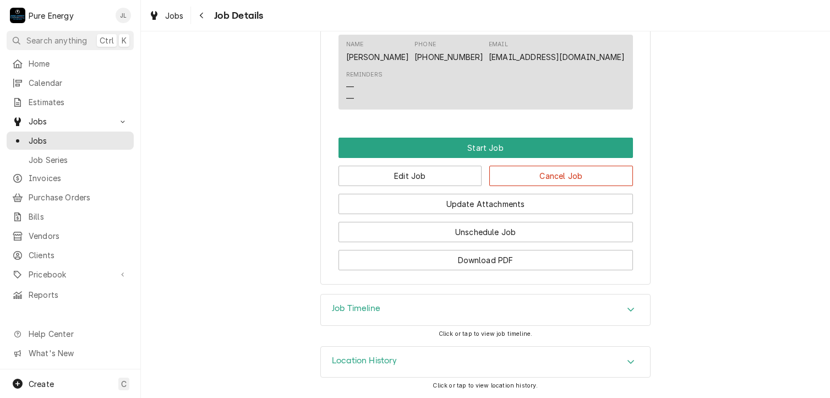
scroll to position [958, 0]
click at [446, 176] on button "Edit Job" at bounding box center [410, 176] width 144 height 20
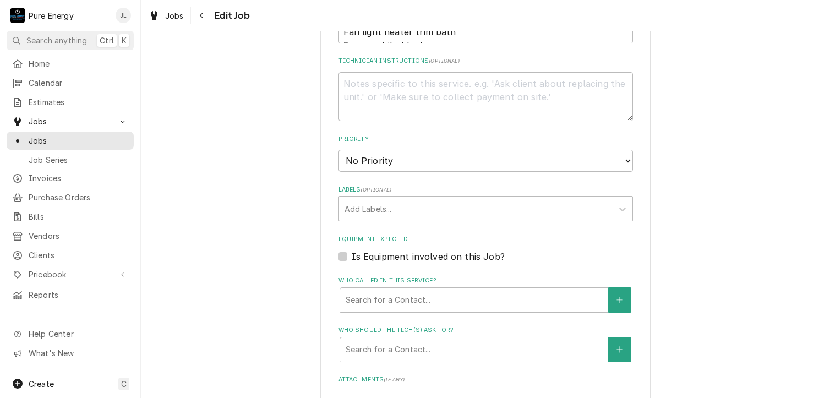
scroll to position [1092, 0]
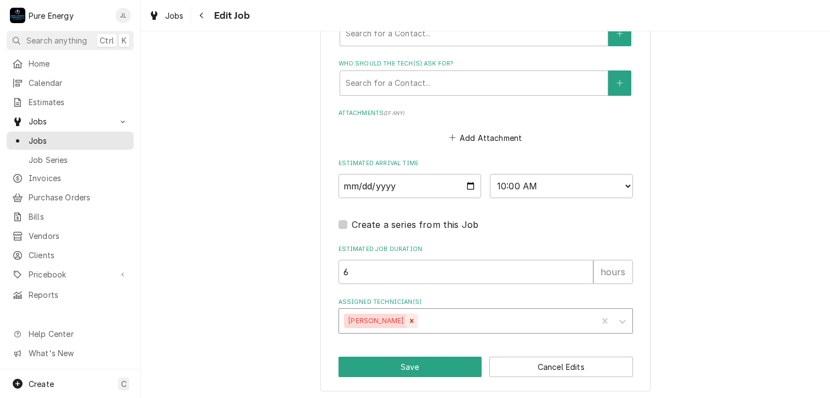
click at [415, 321] on icon "Remove James Linnenkamp" at bounding box center [412, 321] width 8 height 8
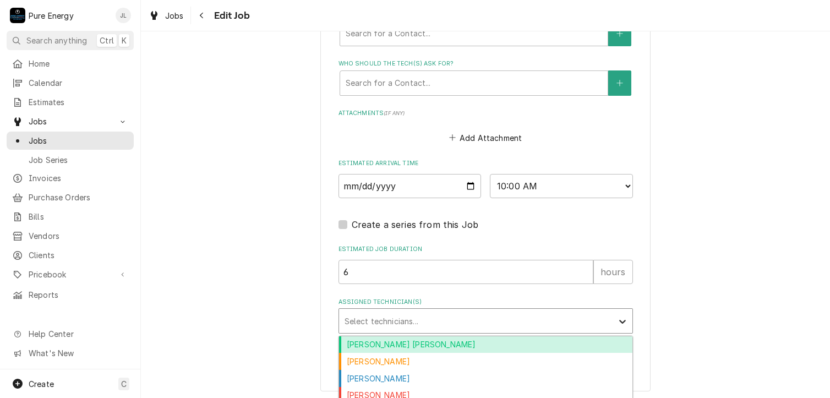
click at [618, 316] on icon "Assigned Technician(s)" at bounding box center [622, 321] width 11 height 11
click at [512, 348] on div "[PERSON_NAME] [PERSON_NAME]" at bounding box center [485, 344] width 293 height 17
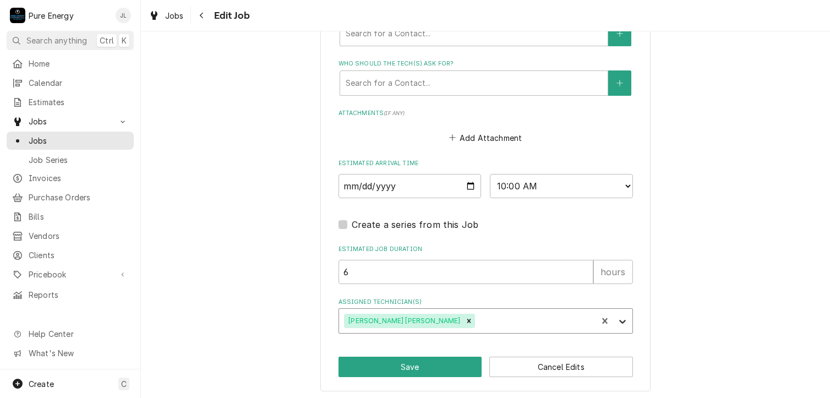
click at [620, 317] on icon "Assigned Technician(s)" at bounding box center [622, 321] width 11 height 11
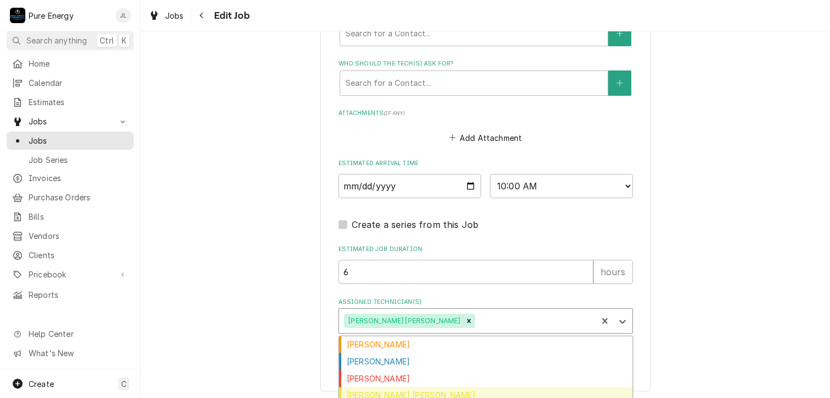
click at [478, 391] on div "Rodolfo Hernandez Lorenzo" at bounding box center [485, 395] width 293 height 17
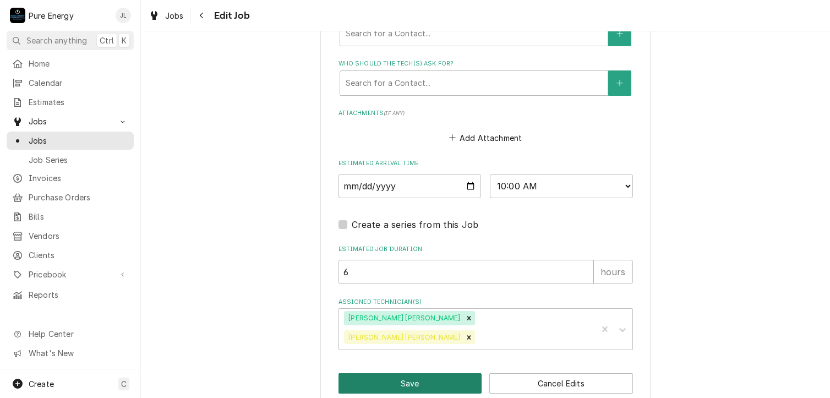
click at [437, 373] on button "Save" at bounding box center [410, 383] width 144 height 20
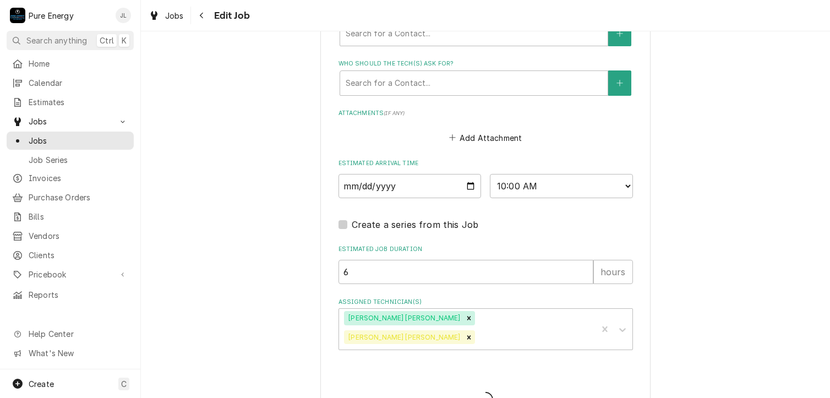
type textarea "x"
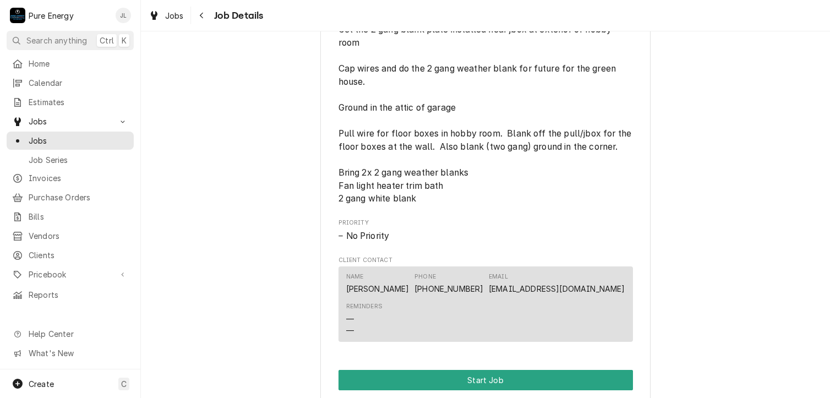
scroll to position [971, 0]
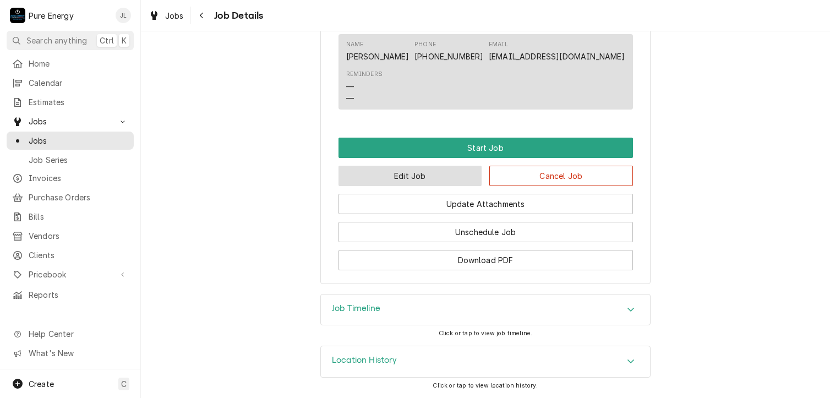
click at [446, 177] on button "Edit Job" at bounding box center [410, 176] width 144 height 20
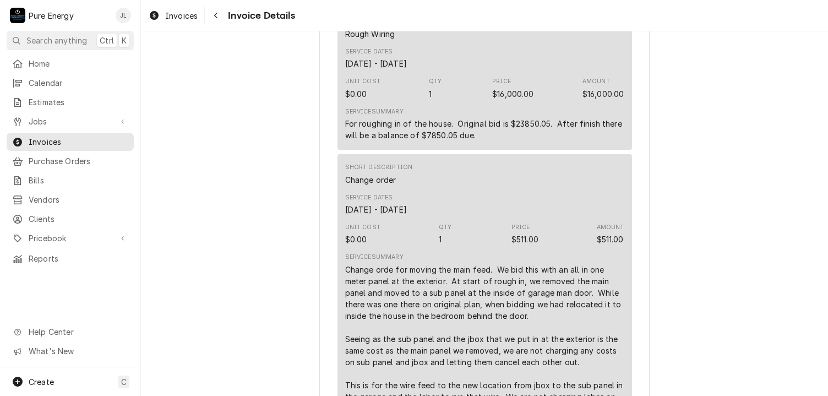
scroll to position [550, 0]
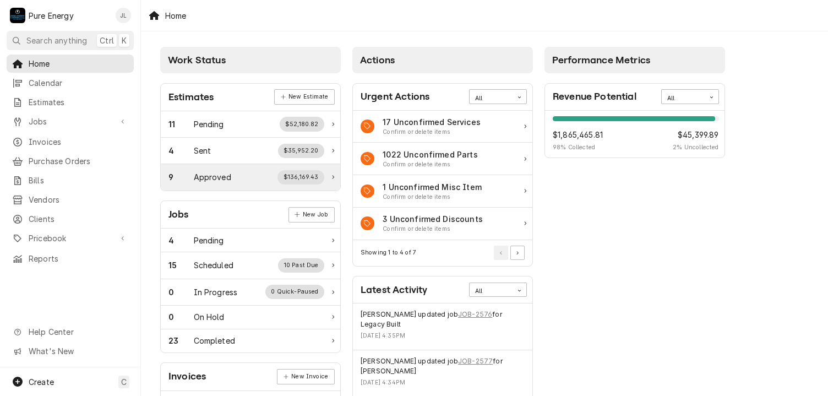
click at [225, 174] on div "Approved" at bounding box center [212, 177] width 37 height 12
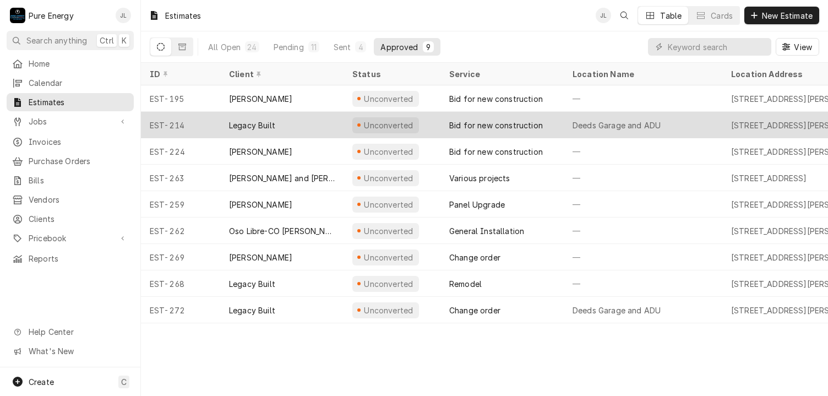
click at [716, 117] on div "Deeds Garage and ADU" at bounding box center [642, 125] width 158 height 26
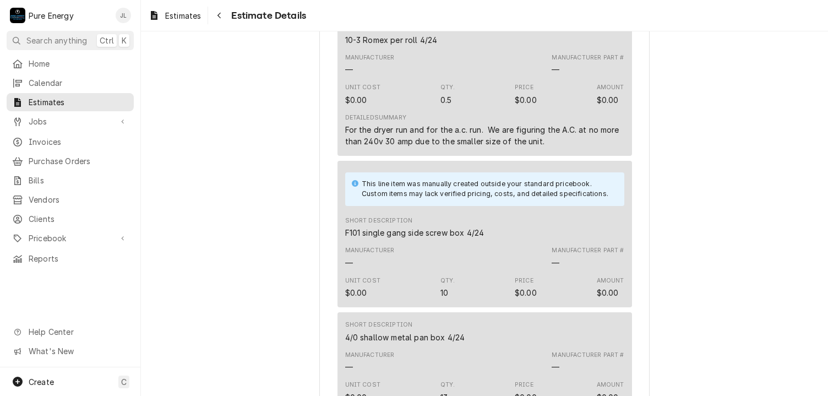
scroll to position [2201, 0]
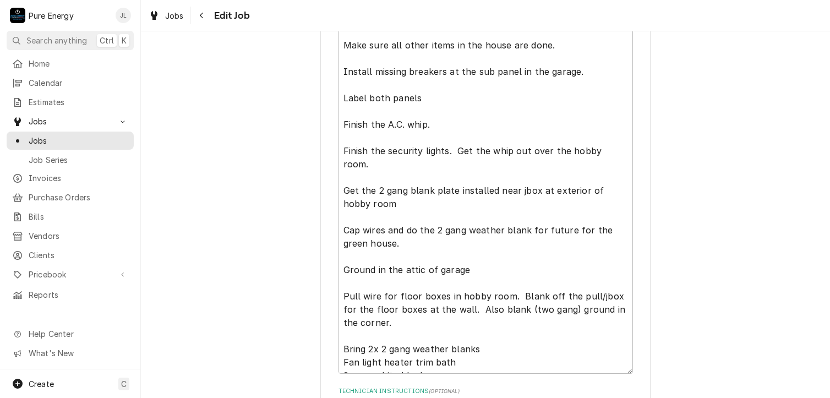
scroll to position [605, 0]
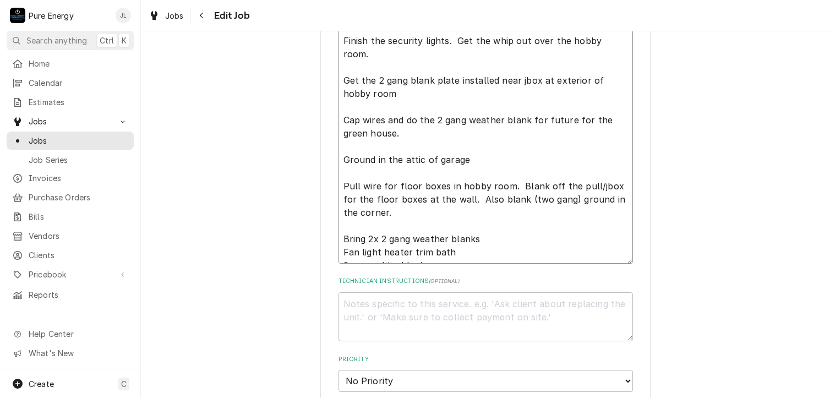
click at [399, 215] on textarea "In the house, finish the switch and outlet at the island. Add the bath fan trim…" at bounding box center [485, 67] width 294 height 393
type textarea "x"
type textarea "In the house, finish the switch and outlet at the island. Add the bath fan trim…"
type textarea "x"
type textarea "In the house, finish the switch and outlet at the island. Add the bath fan trim…"
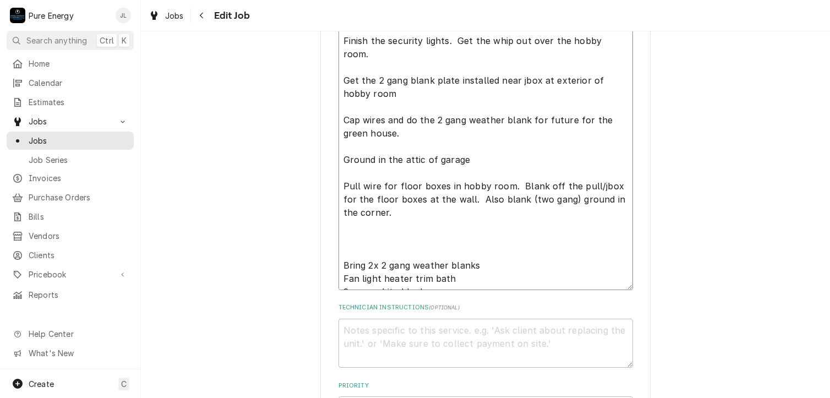
type textarea "x"
type textarea "In the house, finish the switch and outlet at the island. Add the bath fan trim…"
click at [366, 235] on textarea "In the house, finish the switch and outlet at the island. Add the bath fan trim…" at bounding box center [485, 80] width 294 height 419
type textarea "x"
type textarea "In the house, finish the switch and outlet at the island. Add the bath fan trim…"
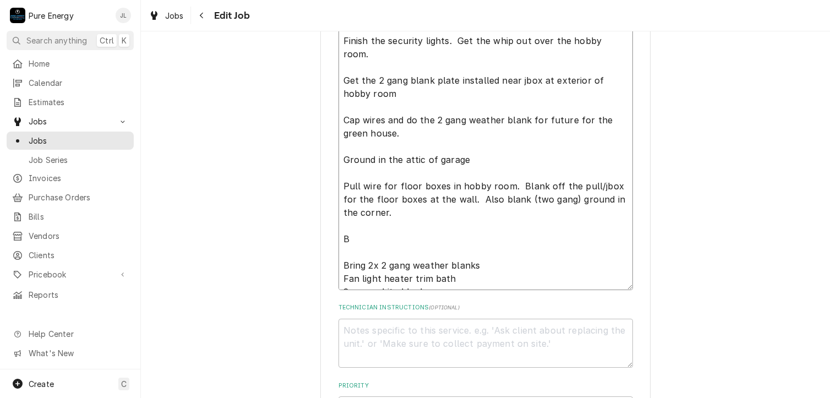
type textarea "x"
type textarea "In the house, finish the switch and outlet at the island. Add the bath fan trim…"
type textarea "x"
type textarea "In the house, finish the switch and outlet at the island. Add the bath fan trim…"
type textarea "x"
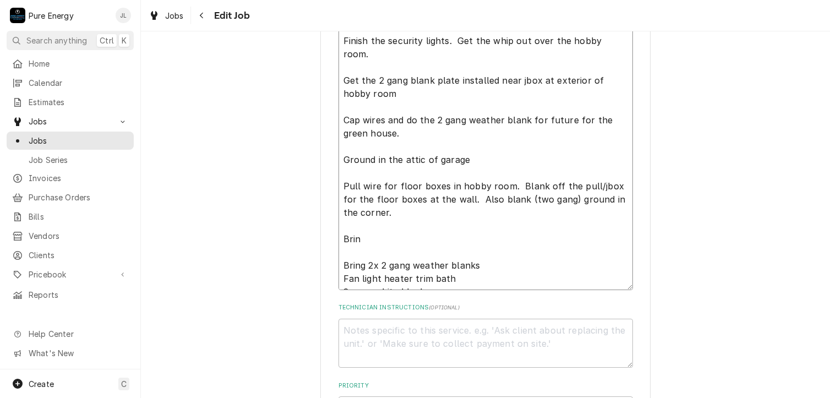
type textarea "In the house, finish the switch and outlet at the island. Add the bath fan trim…"
type textarea "x"
type textarea "In the house, finish the switch and outlet at the island. Add the bath fan trim…"
type textarea "x"
type textarea "In the house, finish the switch and outlet at the island. Add the bath fan trim…"
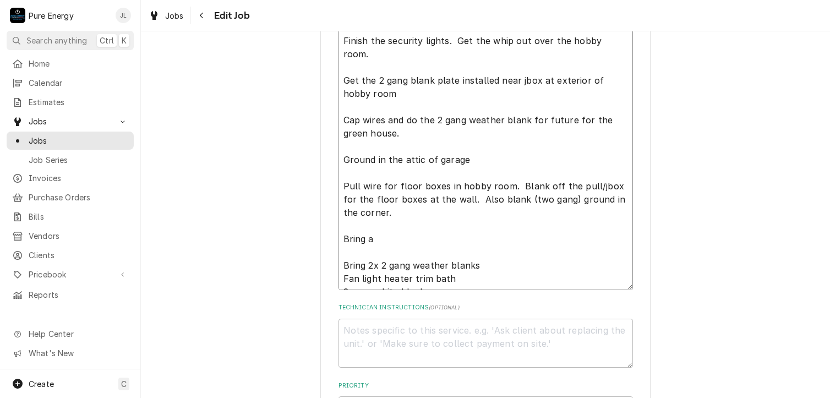
type textarea "x"
type textarea "In the house, finish the switch and outlet at the island. Add the bath fan trim…"
type textarea "x"
type textarea "In the house, finish the switch and outlet at the island. Add the bath fan trim…"
type textarea "x"
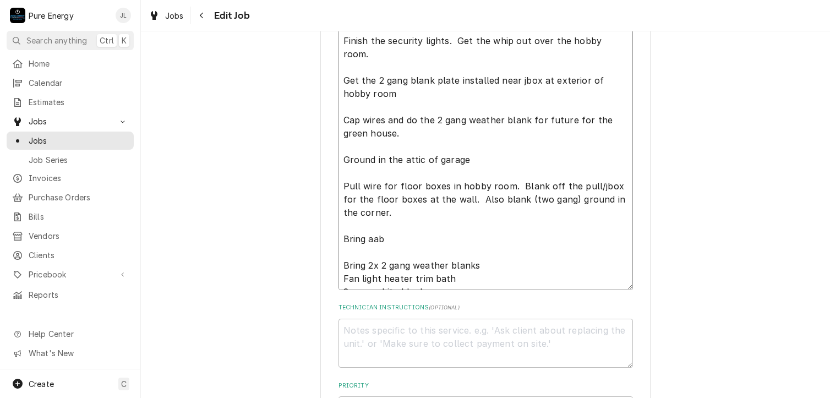
type textarea "In the house, finish the switch and outlet at the island. Add the bath fan trim…"
type textarea "x"
type textarea "In the house, finish the switch and outlet at the island. Add the bath fan trim…"
type textarea "x"
type textarea "In the house, finish the switch and outlet at the island. Add the bath fan trim…"
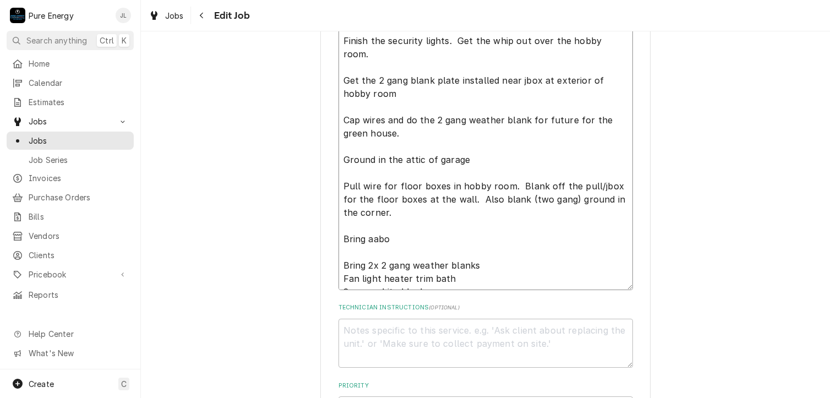
type textarea "x"
type textarea "In the house, finish the switch and outlet at the island. Add the bath fan trim…"
type textarea "x"
type textarea "In the house, finish the switch and outlet at the island. Add the bath fan trim…"
type textarea "x"
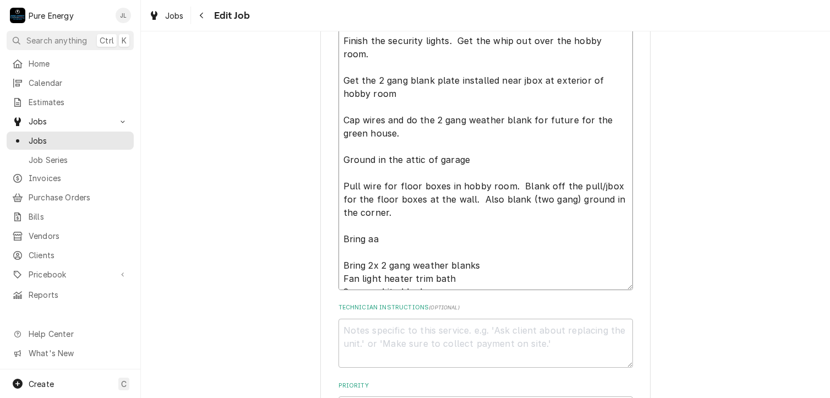
type textarea "In the house, finish the switch and outlet at the island. Add the bath fan trim…"
type textarea "x"
type textarea "In the house, finish the switch and outlet at the island. Add the bath fan trim…"
type textarea "x"
type textarea "In the house, finish the switch and outlet at the island. Add the bath fan trim…"
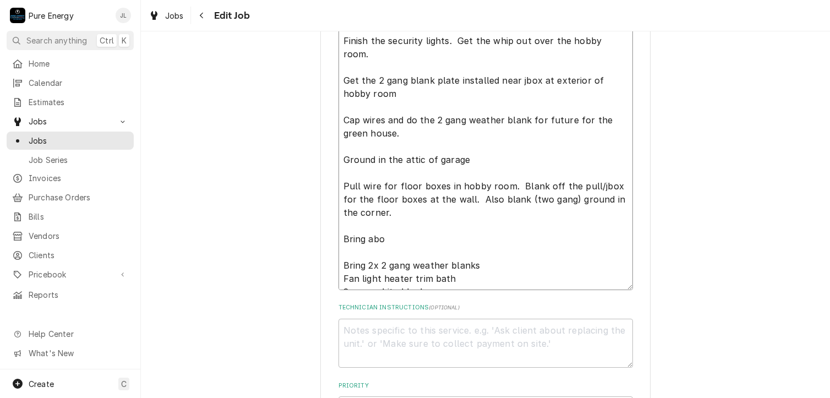
type textarea "x"
type textarea "In the house, finish the switch and outlet at the island. Add the bath fan trim…"
type textarea "x"
type textarea "In the house, finish the switch and outlet at the island. Add the bath fan trim…"
type textarea "x"
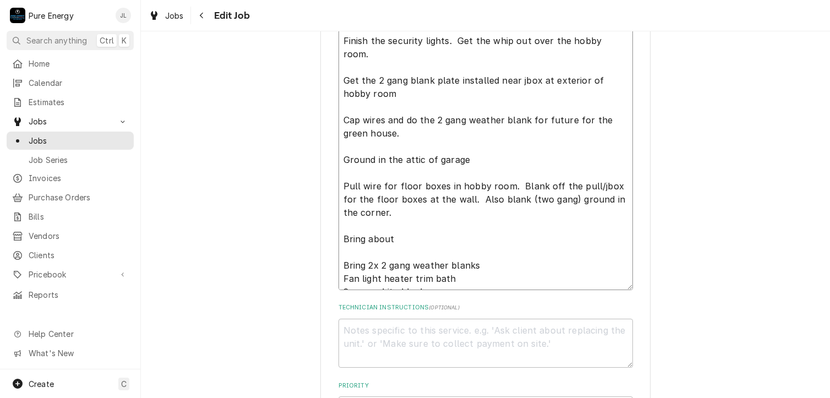
type textarea "In the house, finish the switch and outlet at the island. Add the bath fan trim…"
type textarea "x"
type textarea "In the house, finish the switch and outlet at the island. Add the bath fan trim…"
type textarea "x"
type textarea "In the house, finish the switch and outlet at the island. Add the bath fan trim…"
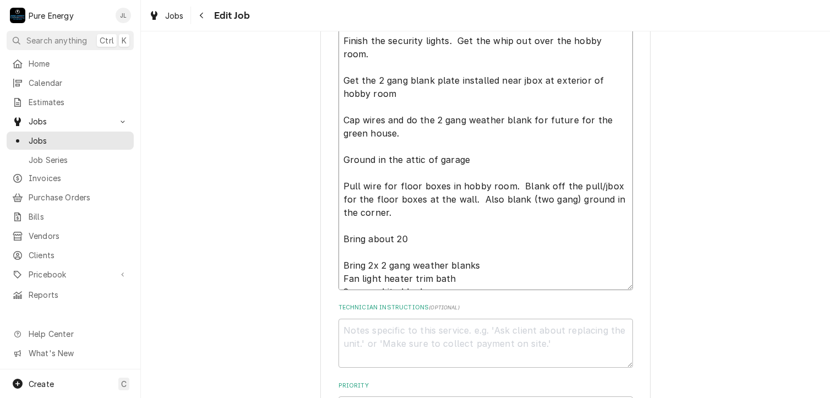
type textarea "x"
type textarea "In the house, finish the switch and outlet at the island. Add the bath fan trim…"
type textarea "x"
type textarea "In the house, finish the switch and outlet at the island. Add the bath fan trim…"
type textarea "x"
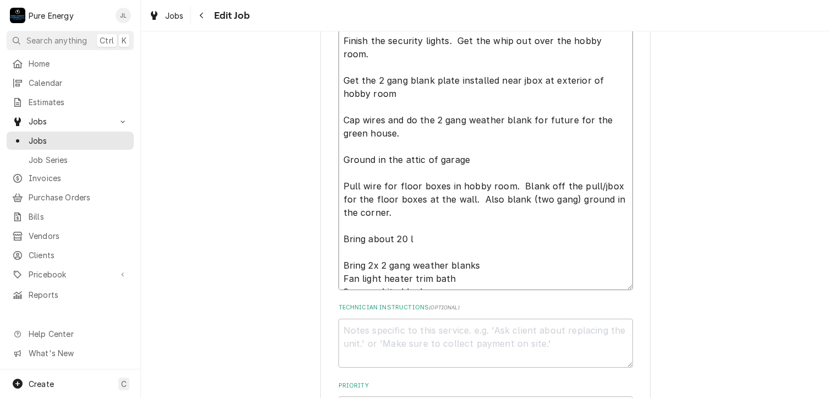
type textarea "In the house, finish the switch and outlet at the island. Add the bath fan trim…"
type textarea "x"
type textarea "In the house, finish the switch and outlet at the island. Add the bath fan trim…"
type textarea "x"
type textarea "In the house, finish the switch and outlet at the island. Add the bath fan trim…"
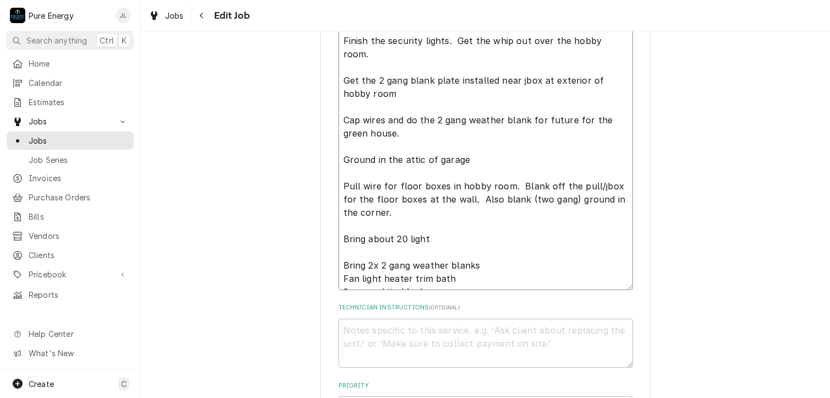
type textarea "x"
type textarea "In the house, finish the switch and outlet at the island. Add the bath fan trim…"
type textarea "x"
type textarea "In the house, finish the switch and outlet at the island. Add the bath fan trim…"
type textarea "x"
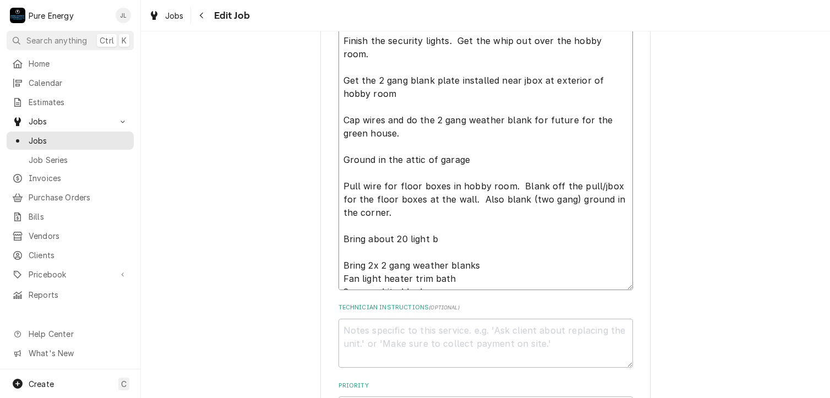
type textarea "In the house, finish the switch and outlet at the island. Add the bath fan trim…"
type textarea "x"
type textarea "In the house, finish the switch and outlet at the island. Add the bath fan trim…"
type textarea "x"
type textarea "In the house, finish the switch and outlet at the island. Add the bath fan trim…"
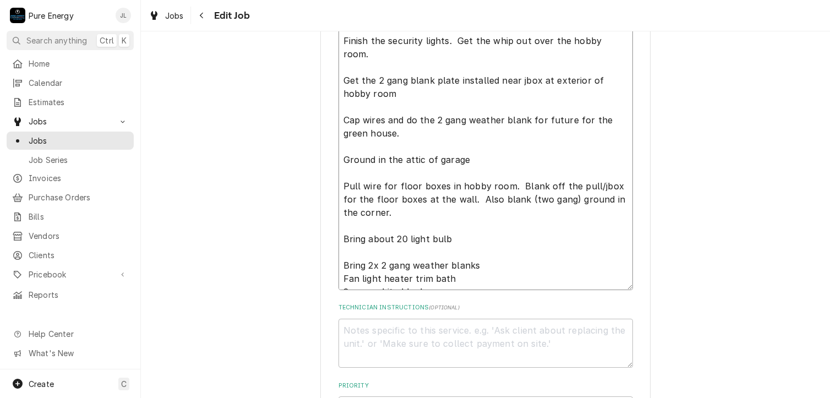
type textarea "x"
type textarea "In the house, finish the switch and outlet at the island. Add the bath fan trim…"
type textarea "x"
type textarea "In the house, finish the switch and outlet at the island. Add the bath fan trim…"
type textarea "x"
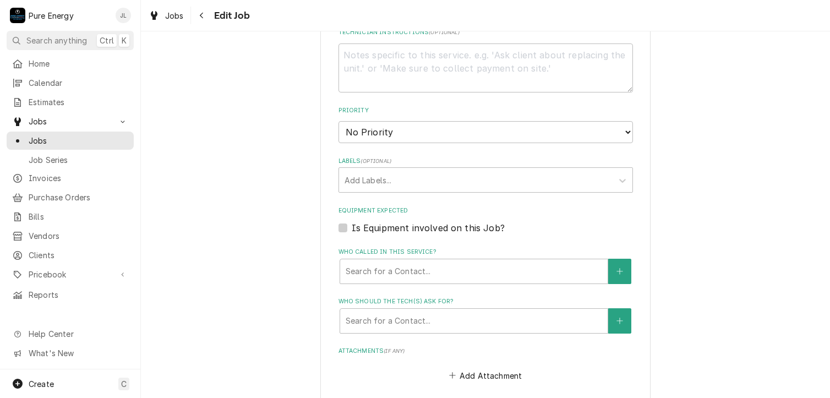
scroll to position [1118, 0]
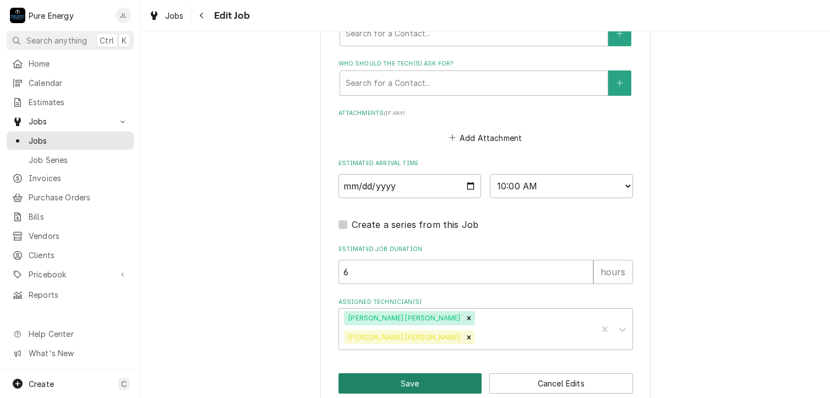
type textarea "In the house, finish the switch and outlet at the island. Add the bath fan trim…"
click at [367, 373] on button "Save" at bounding box center [410, 383] width 144 height 20
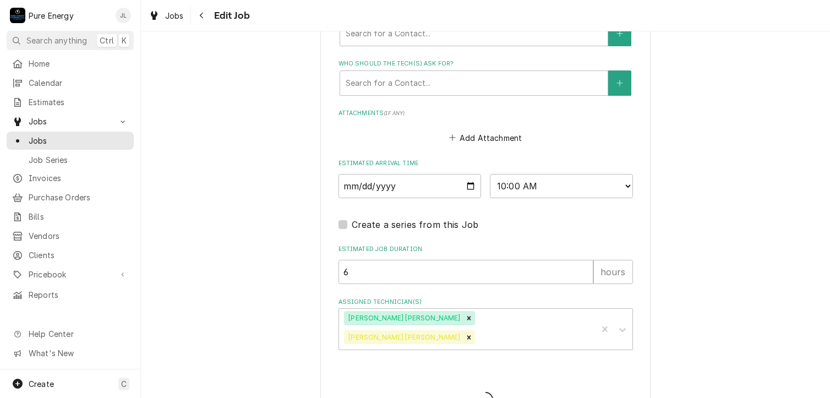
type textarea "x"
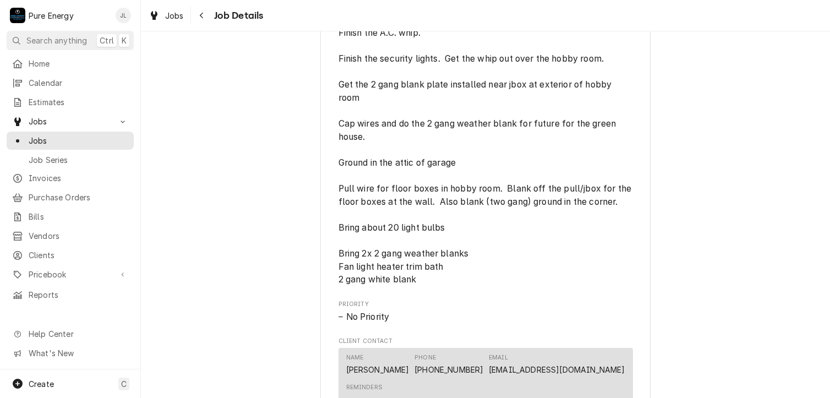
scroll to position [770, 0]
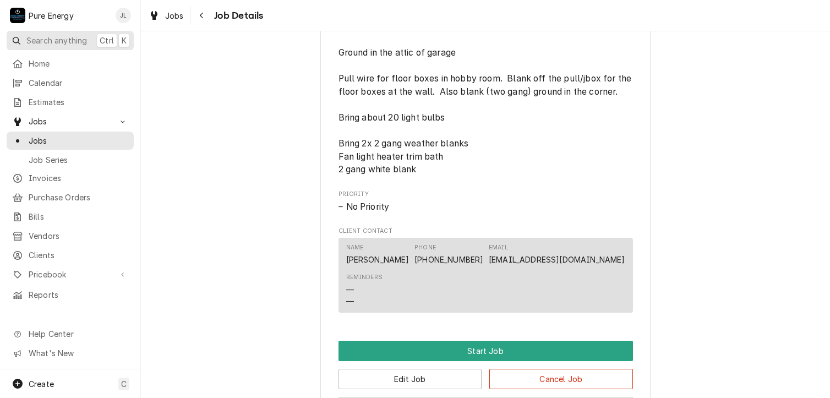
click at [62, 39] on span "Search anything" at bounding box center [56, 41] width 61 height 12
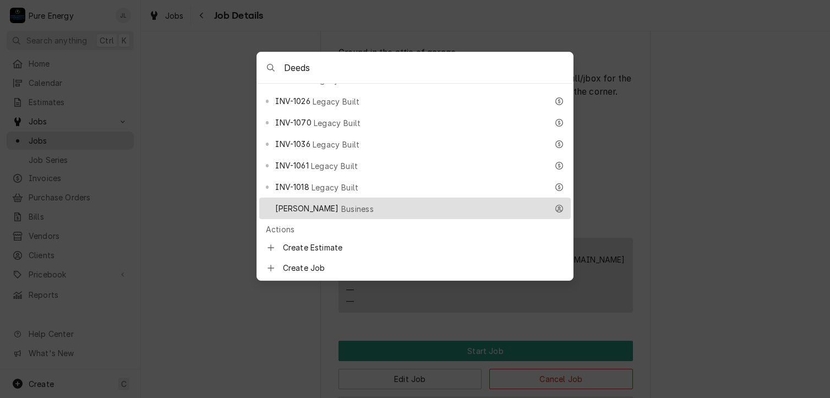
scroll to position [440, 0]
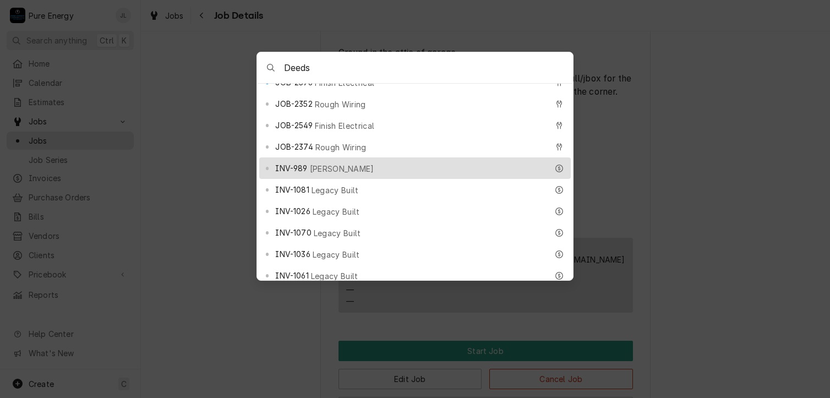
type input "Deeds"
click at [381, 162] on div "INV-989 [PERSON_NAME]" at bounding box center [411, 168] width 272 height 13
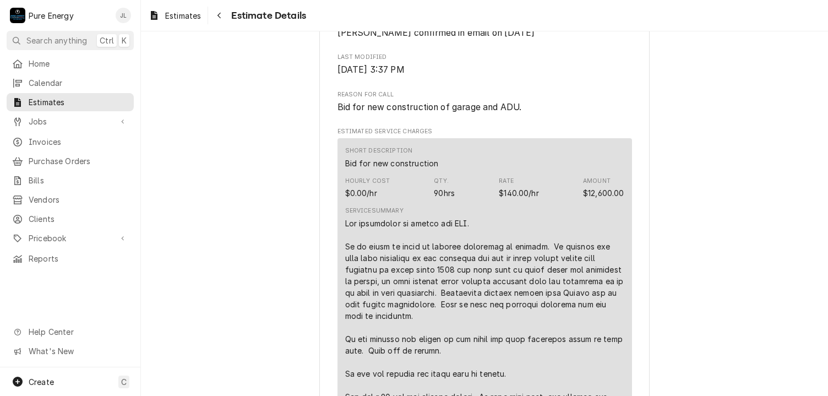
scroll to position [715, 0]
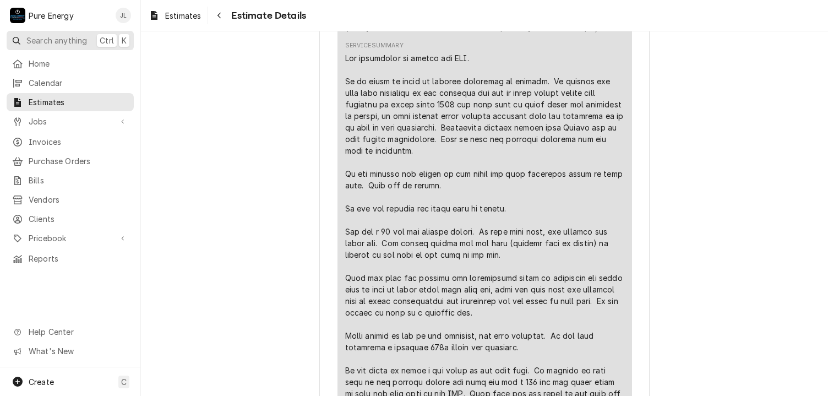
click at [59, 39] on span "Search anything" at bounding box center [56, 41] width 61 height 12
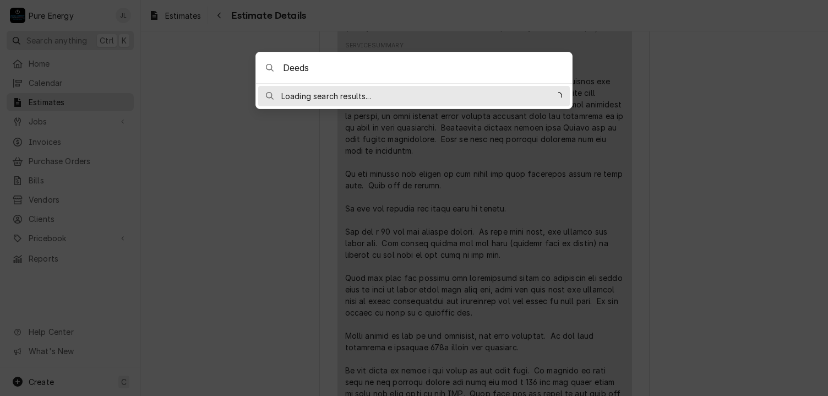
type input "Deeds"
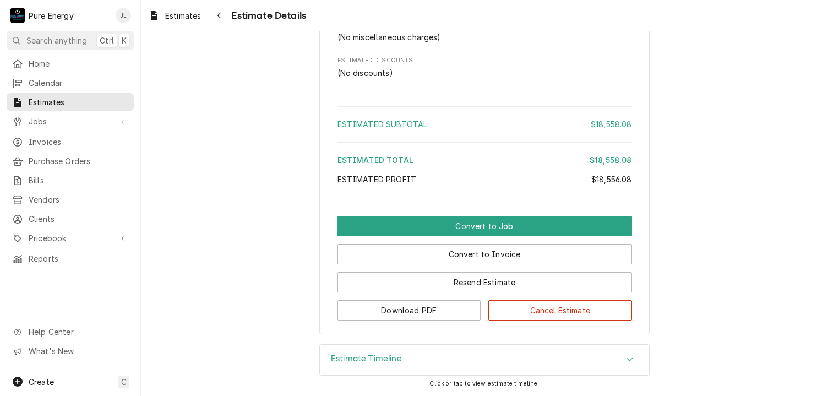
scroll to position [5034, 0]
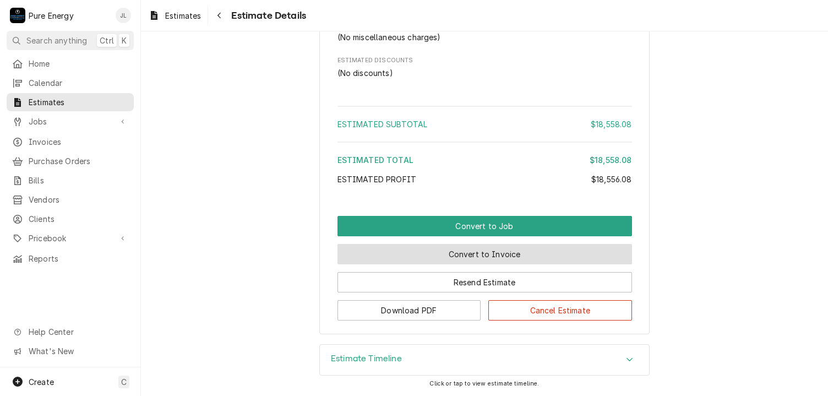
click at [523, 250] on button "Convert to Invoice" at bounding box center [484, 254] width 294 height 20
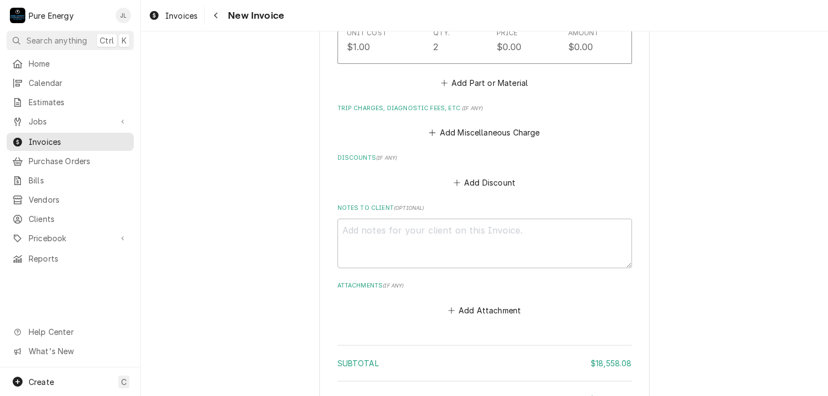
scroll to position [6120, 0]
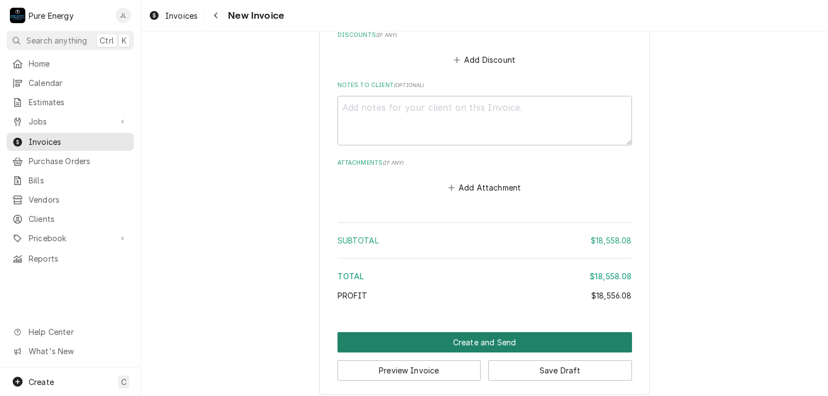
click at [472, 332] on button "Create and Send" at bounding box center [484, 342] width 294 height 20
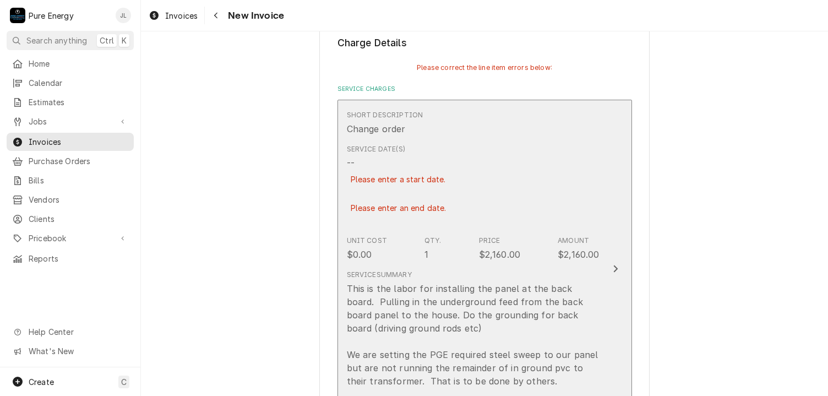
click at [509, 187] on div "Service Date(s) -- Please enter a start date. Please enter an end date." at bounding box center [473, 185] width 253 height 91
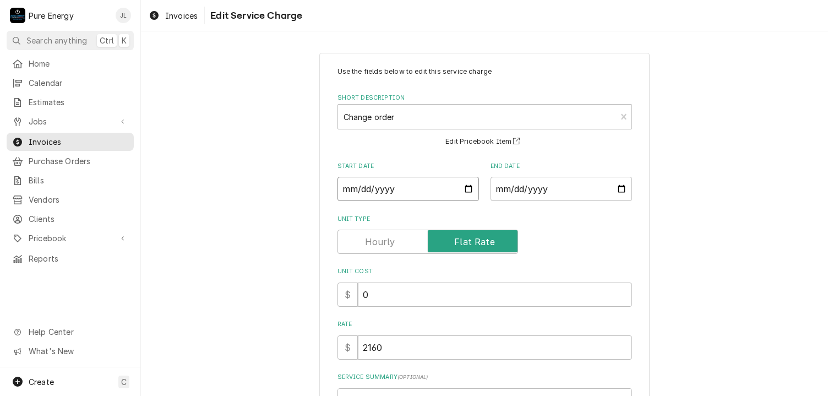
click at [466, 189] on input "Start Date" at bounding box center [407, 189] width 141 height 24
type textarea "x"
type input "2025-08-16"
type textarea "x"
type input "2025-08-27"
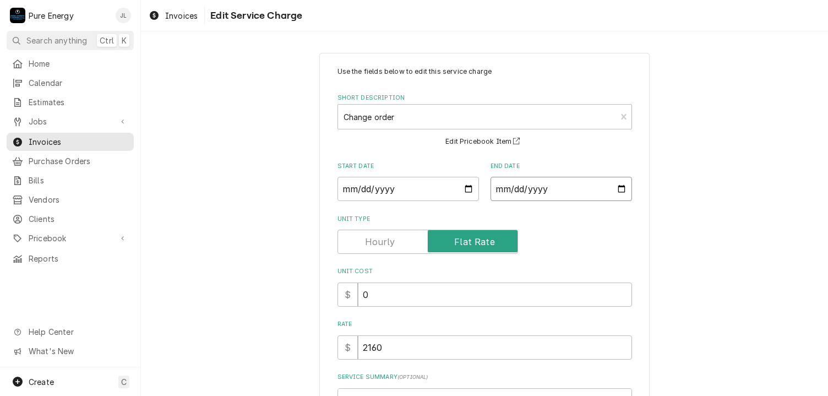
click at [614, 187] on input "End Date" at bounding box center [560, 189] width 141 height 24
type textarea "x"
type input "2025-10-01"
click at [620, 183] on input "2025-10-01" at bounding box center [560, 189] width 141 height 24
type textarea "x"
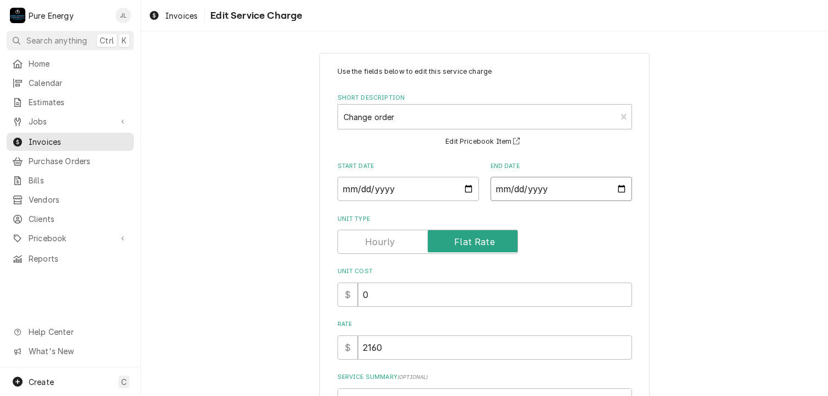
type input "2025-09-01"
type textarea "x"
type input "2025-08-01"
type textarea "x"
type input "2025-08-27"
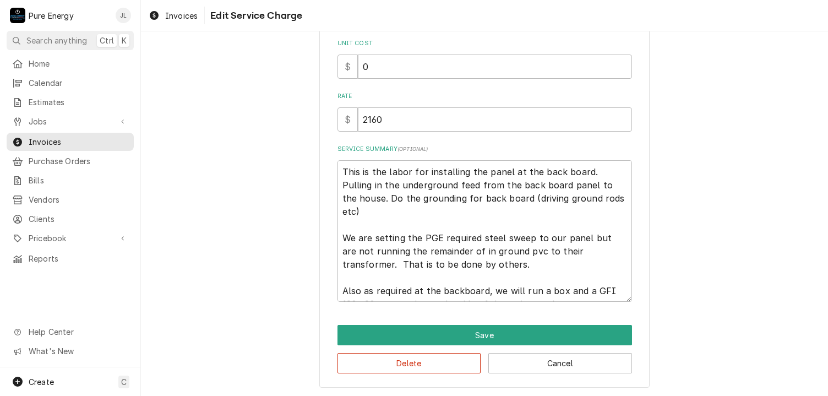
scroll to position [13, 0]
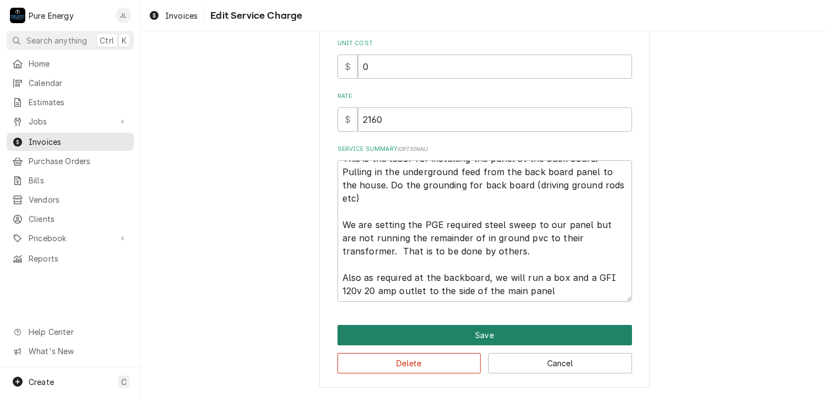
click at [464, 332] on button "Save" at bounding box center [484, 335] width 294 height 20
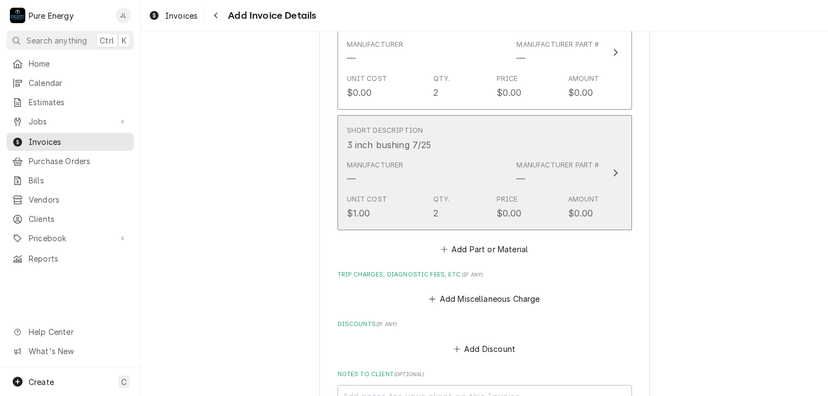
scroll to position [6202, 0]
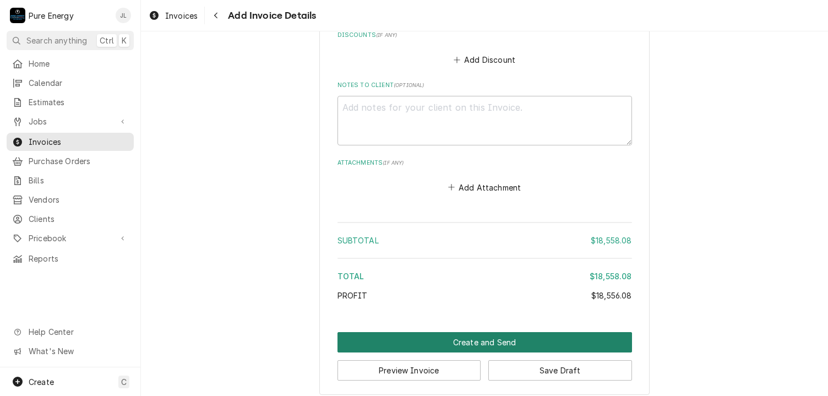
click at [484, 332] on button "Create and Send" at bounding box center [484, 342] width 294 height 20
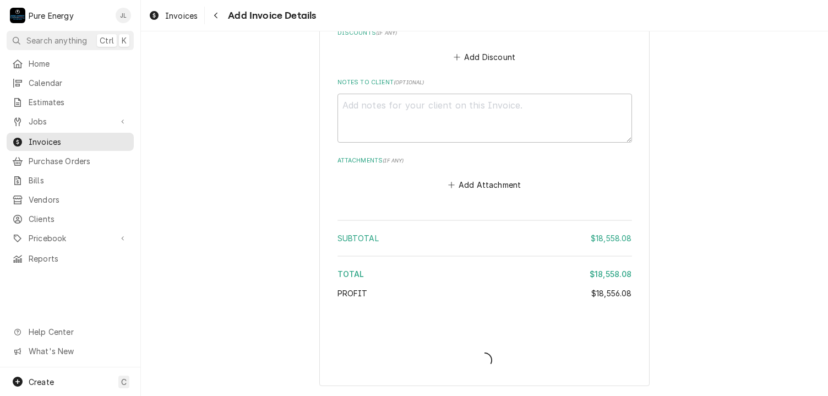
scroll to position [6171, 0]
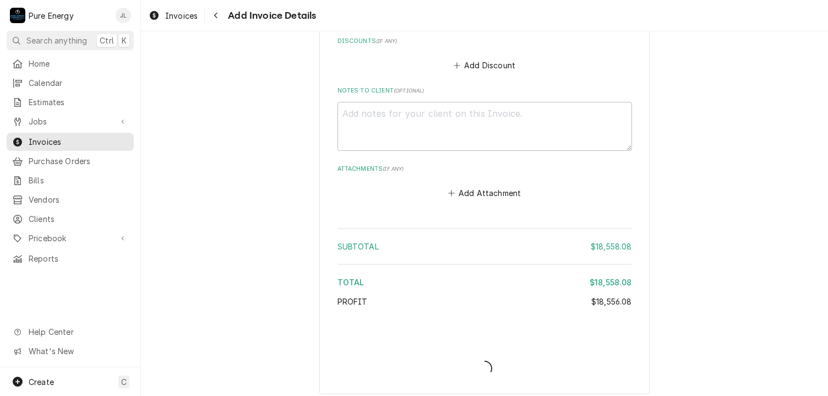
type textarea "x"
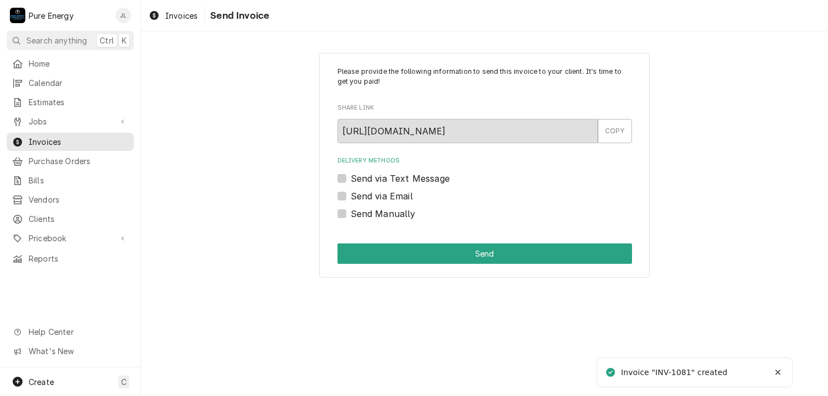
click at [350, 211] on label "Send Manually" at bounding box center [382, 213] width 65 height 13
click at [350, 211] on input "Send Manually" at bounding box center [497, 219] width 294 height 24
checkbox input "true"
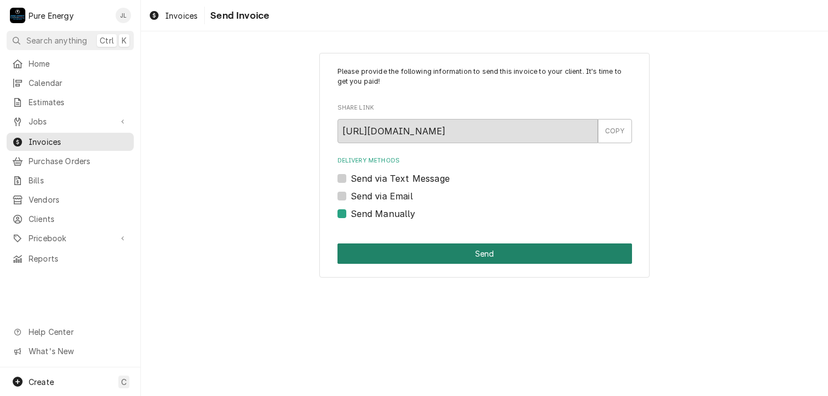
click at [472, 250] on button "Send" at bounding box center [484, 253] width 294 height 20
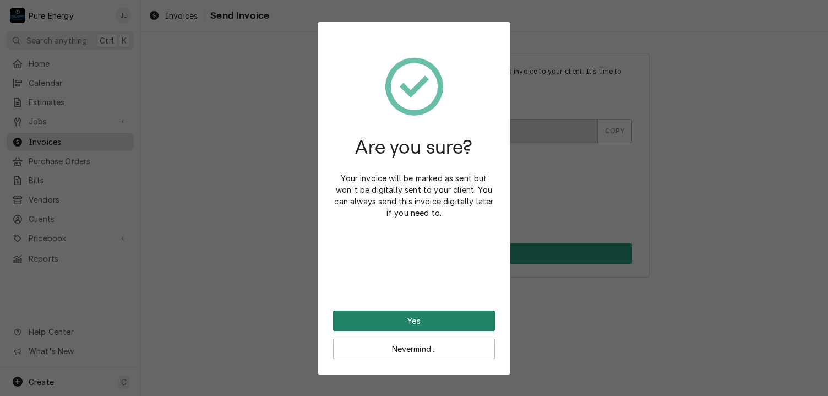
click at [409, 322] on button "Yes" at bounding box center [414, 320] width 162 height 20
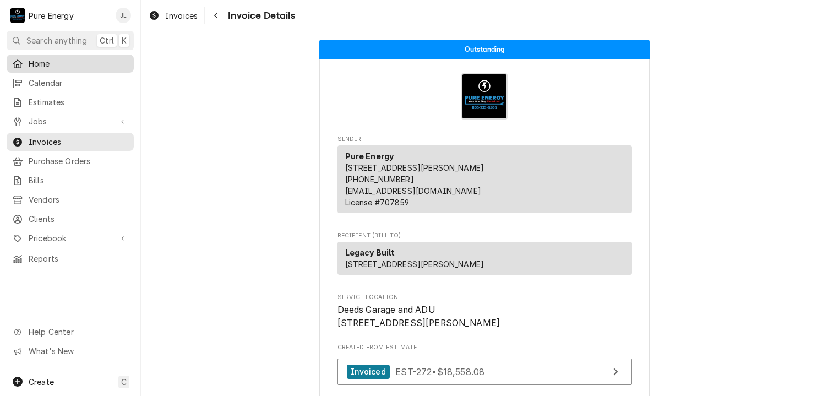
click at [62, 61] on span "Home" at bounding box center [79, 64] width 100 height 12
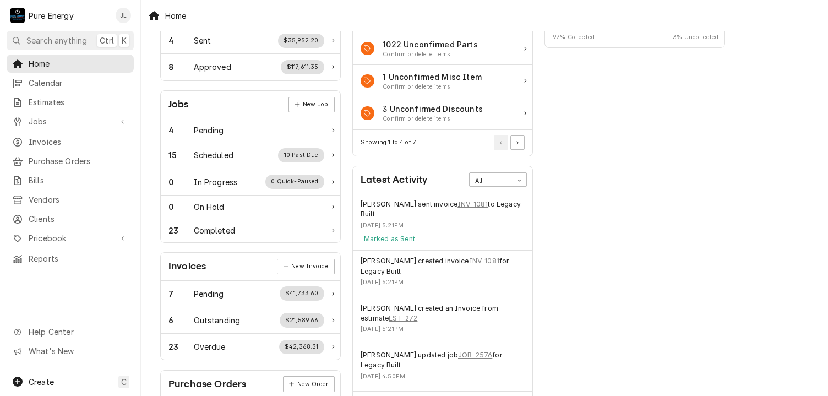
scroll to position [55, 0]
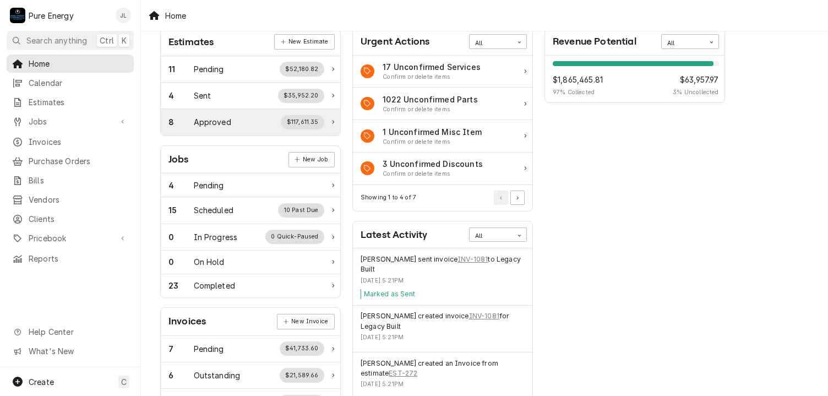
click at [211, 118] on div "Approved" at bounding box center [212, 122] width 37 height 12
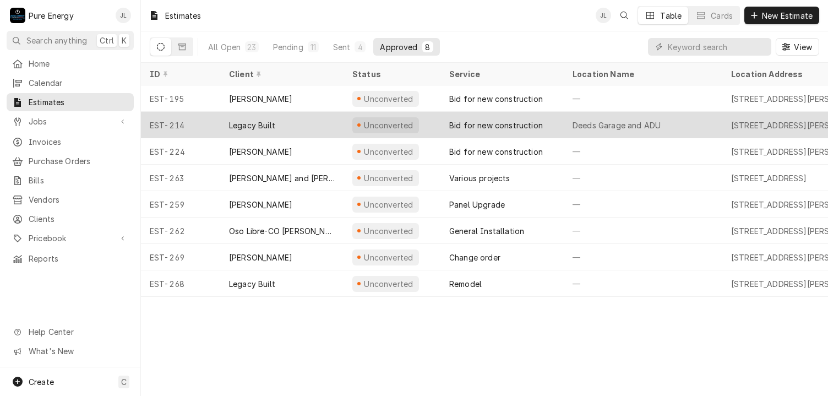
click at [711, 121] on div "Deeds Garage and ADU" at bounding box center [642, 125] width 158 height 26
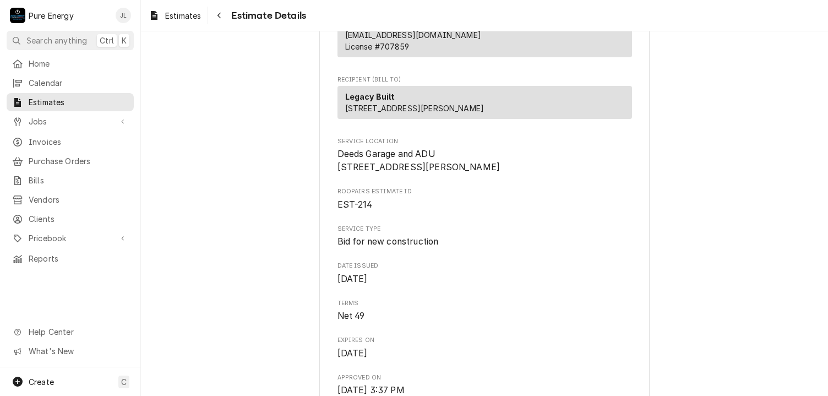
scroll to position [99, 0]
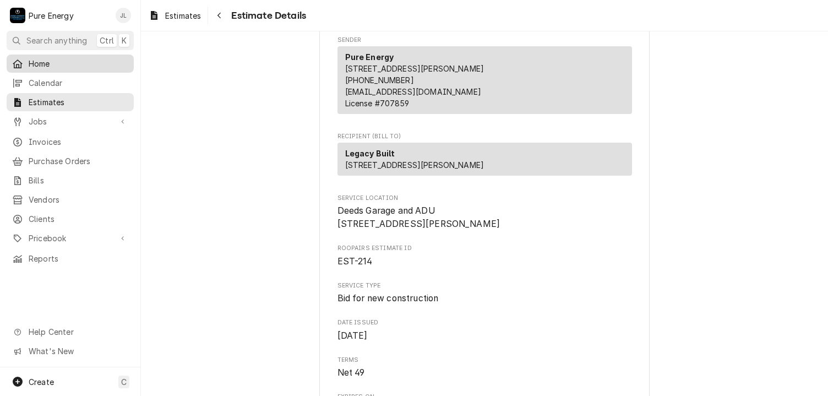
click at [78, 58] on span "Home" at bounding box center [79, 64] width 100 height 12
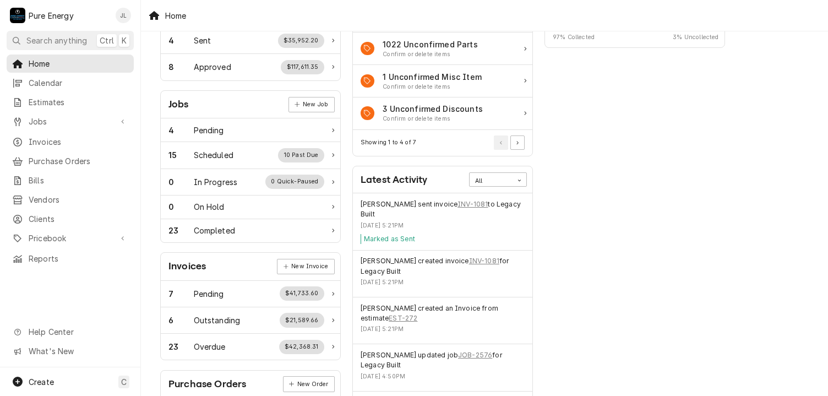
scroll to position [55, 0]
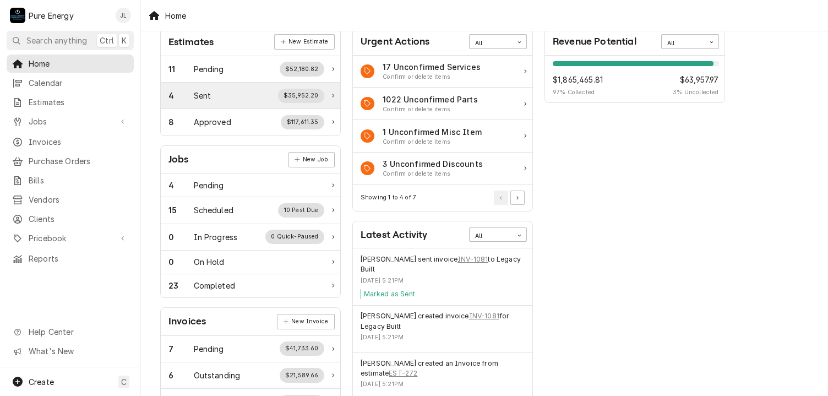
click at [218, 90] on div "4 Sent $35,952.20" at bounding box center [246, 96] width 156 height 14
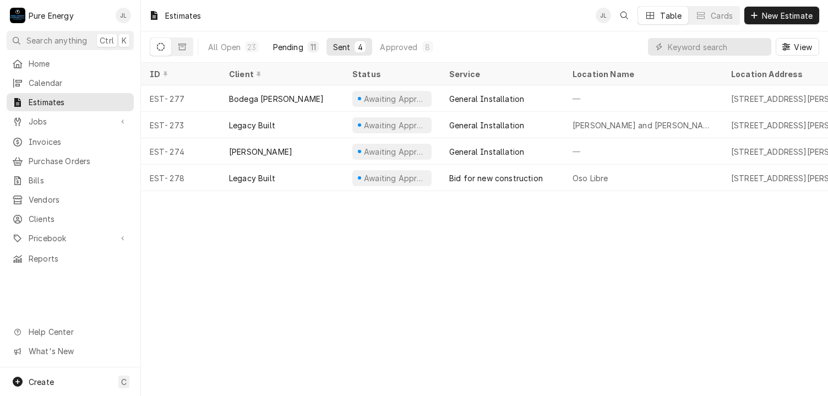
click at [284, 46] on div "Pending" at bounding box center [288, 47] width 30 height 12
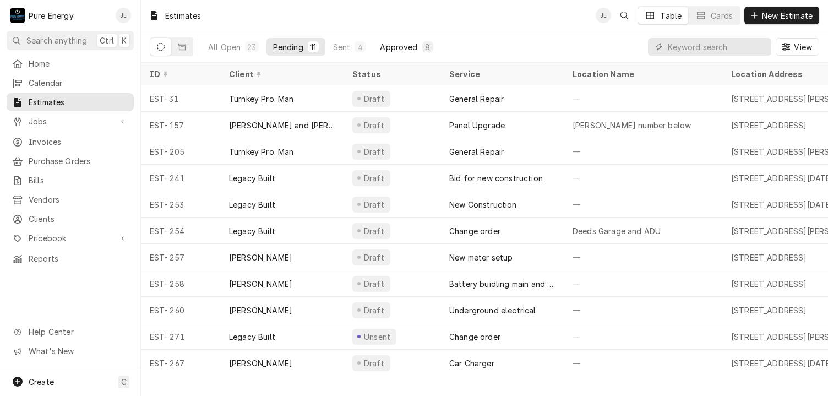
click at [398, 46] on div "Approved" at bounding box center [398, 47] width 37 height 12
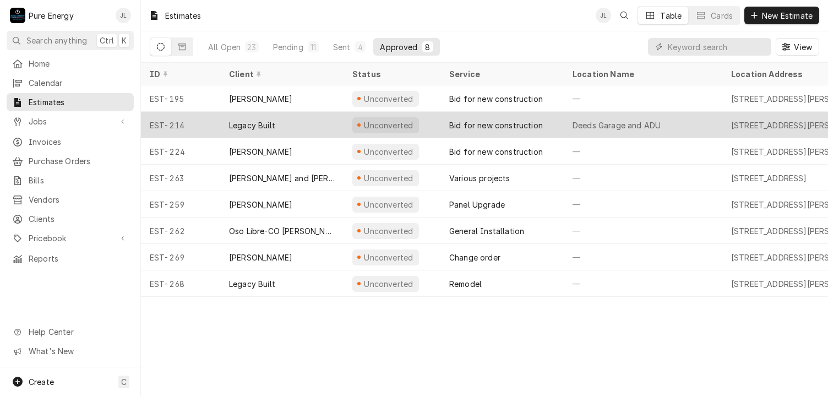
click at [700, 119] on div "Deeds Garage and ADU" at bounding box center [642, 125] width 158 height 26
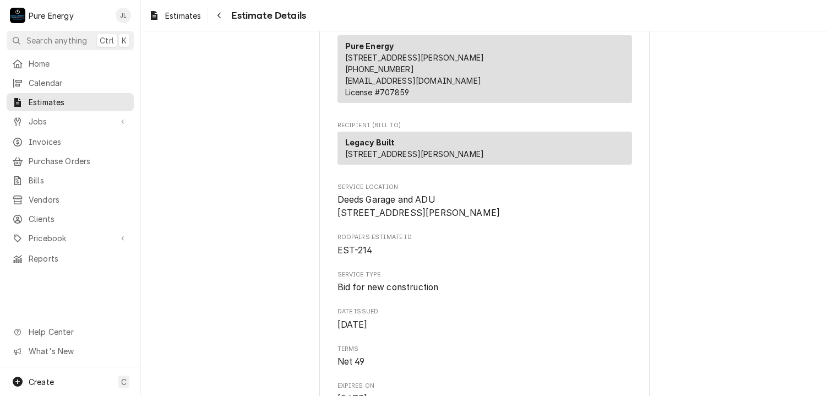
scroll to position [55, 0]
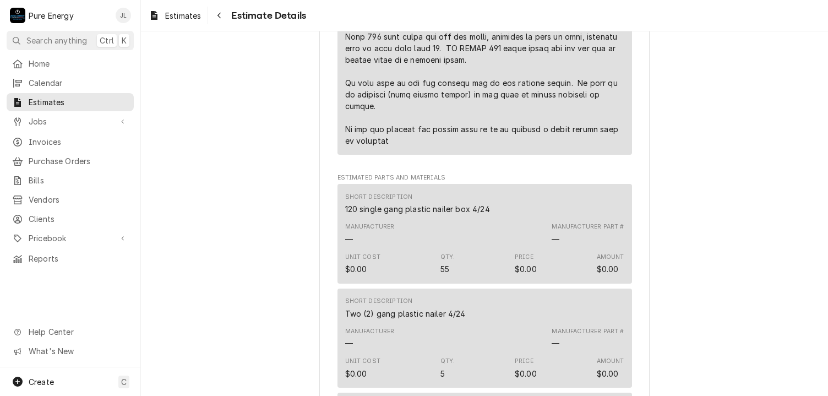
scroll to position [935, 0]
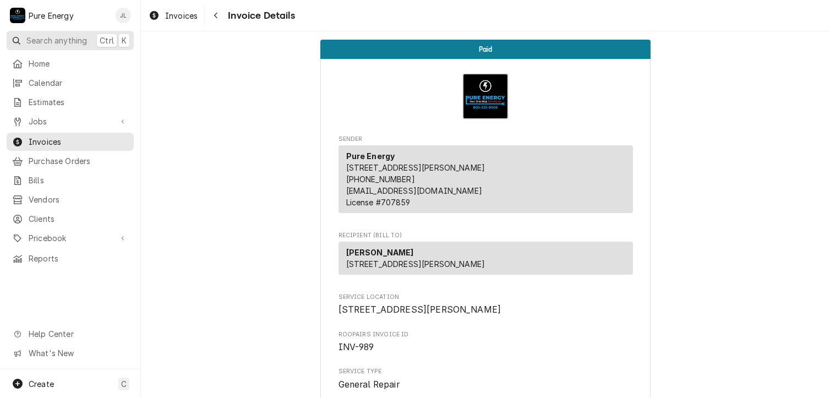
click at [54, 41] on span "Search anything" at bounding box center [56, 41] width 61 height 12
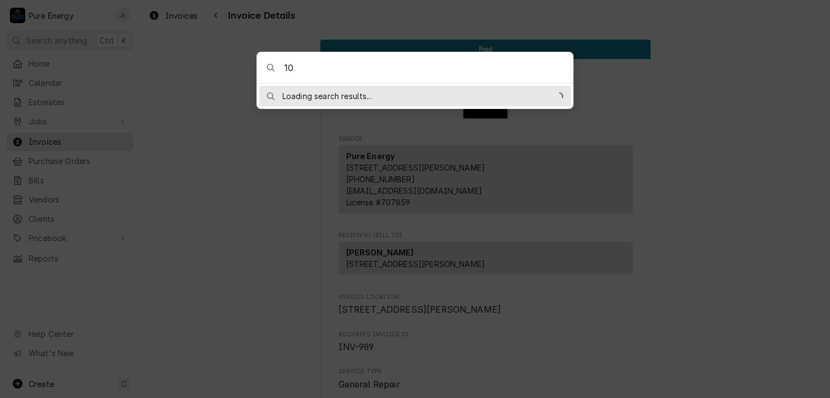
type input "1"
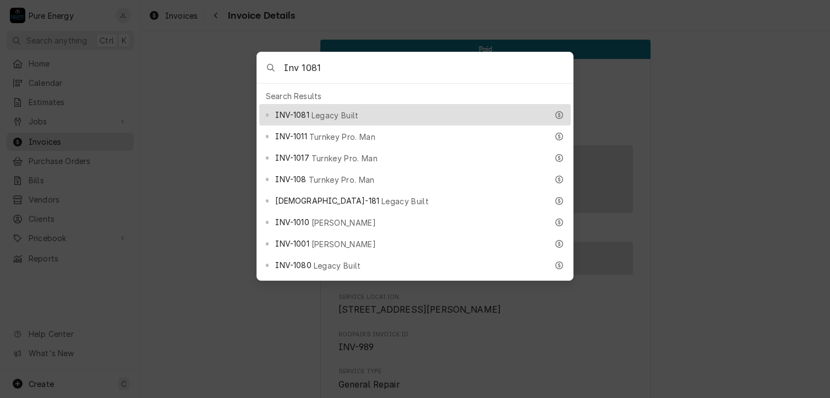
type input "Inv 1081"
click at [352, 113] on div "INV-1081 Legacy Built" at bounding box center [411, 114] width 272 height 13
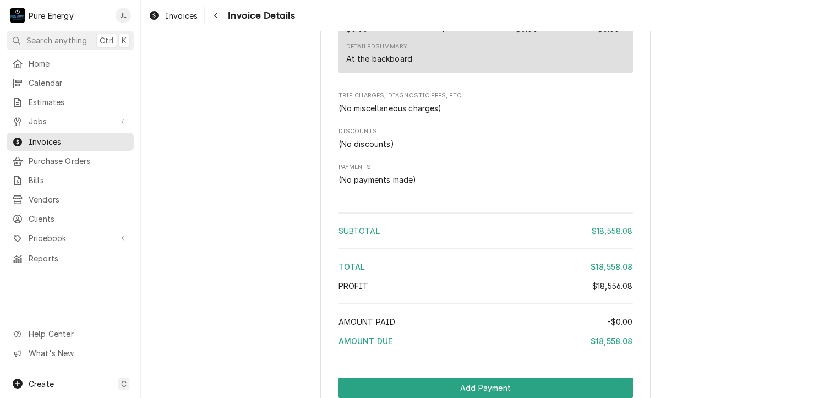
scroll to position [5007, 0]
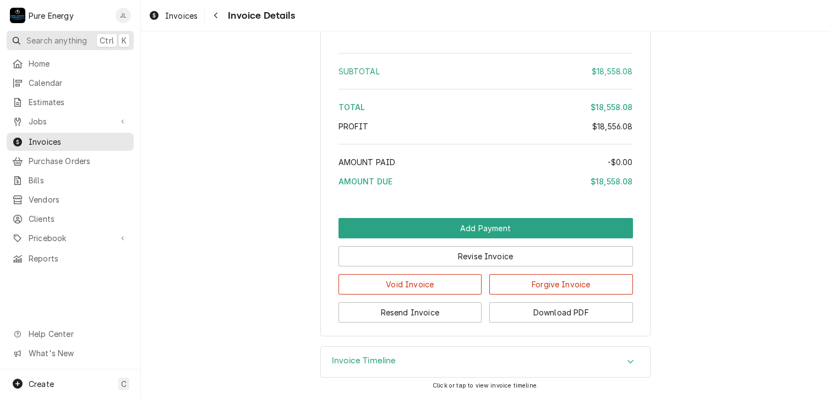
click at [48, 35] on span "Search anything" at bounding box center [56, 41] width 61 height 12
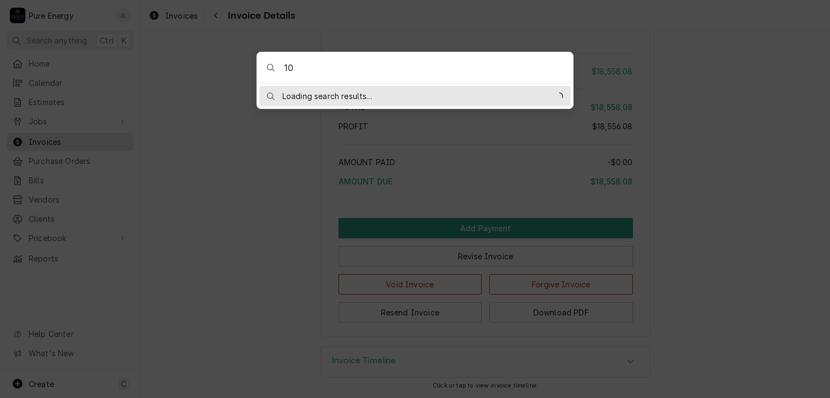
type input "1"
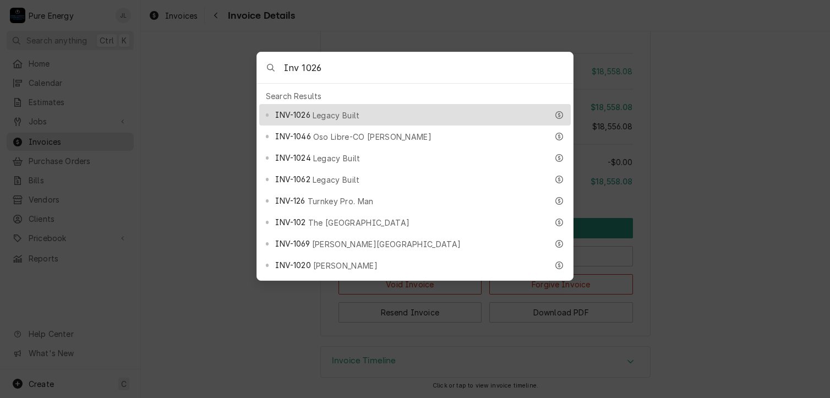
type input "Inv 1026"
click at [373, 109] on div "INV-1026 Legacy Built" at bounding box center [411, 114] width 272 height 13
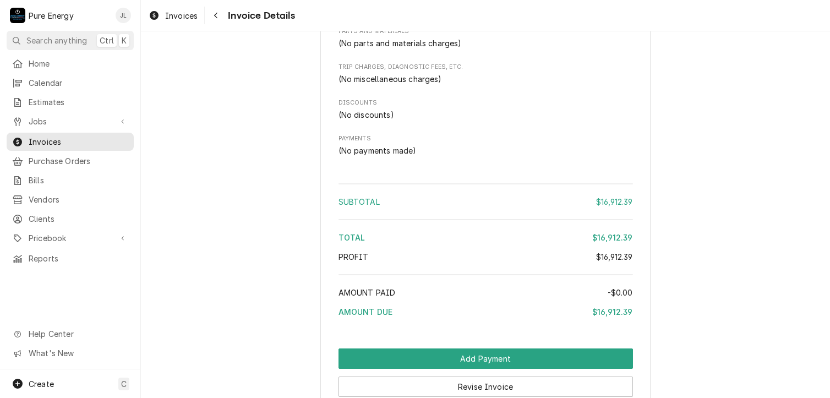
scroll to position [1101, 0]
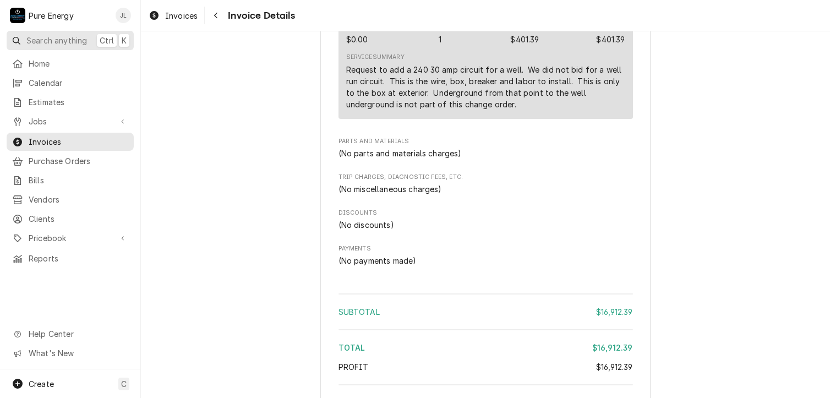
click at [46, 39] on span "Search anything" at bounding box center [56, 41] width 61 height 12
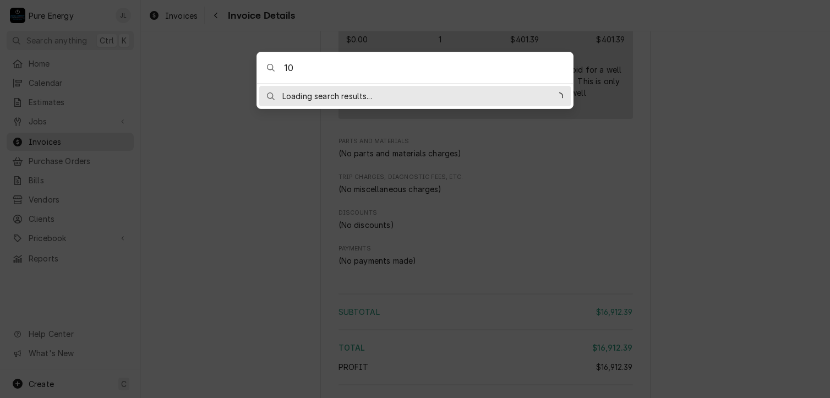
type input "1"
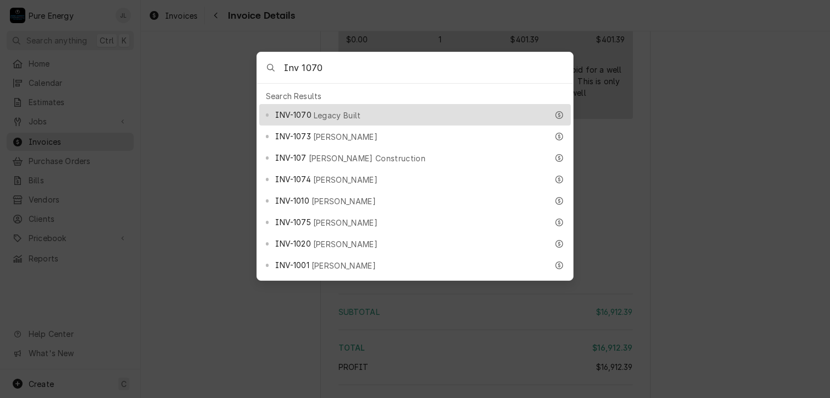
type input "Inv 1070"
click at [340, 111] on span "Legacy Built" at bounding box center [337, 115] width 47 height 12
